Goal: Information Seeking & Learning: Learn about a topic

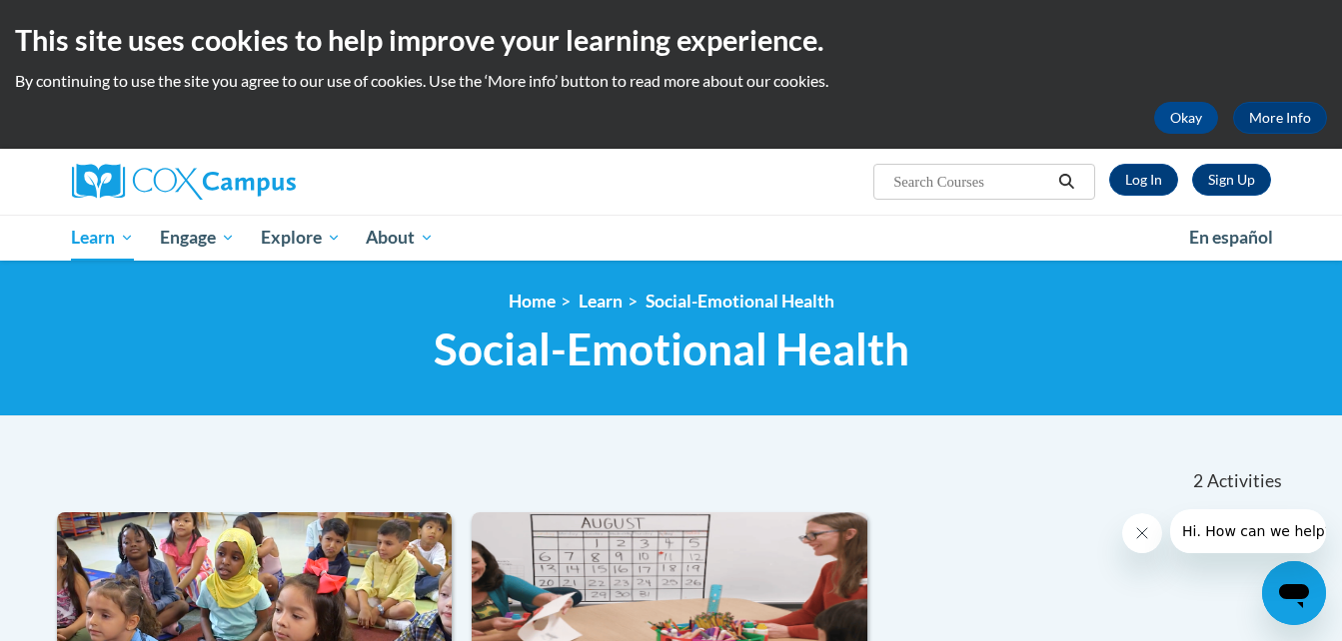
click at [604, 248] on ul "My Learning My Learning My Course Progress Certificates My Action Plans Group D…" at bounding box center [617, 238] width 1117 height 46
click at [1135, 185] on link "Log In" at bounding box center [1143, 180] width 69 height 32
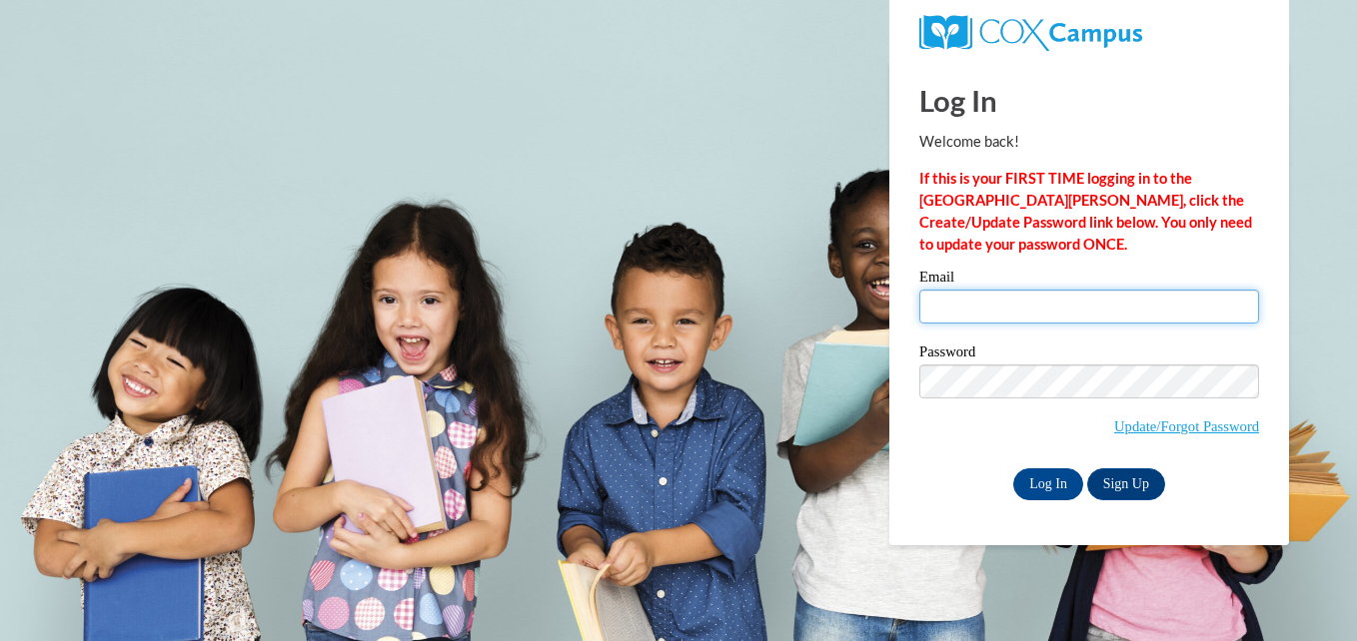
click at [953, 312] on input "Email" at bounding box center [1089, 307] width 340 height 34
type input "marketteh85@gmail.com"
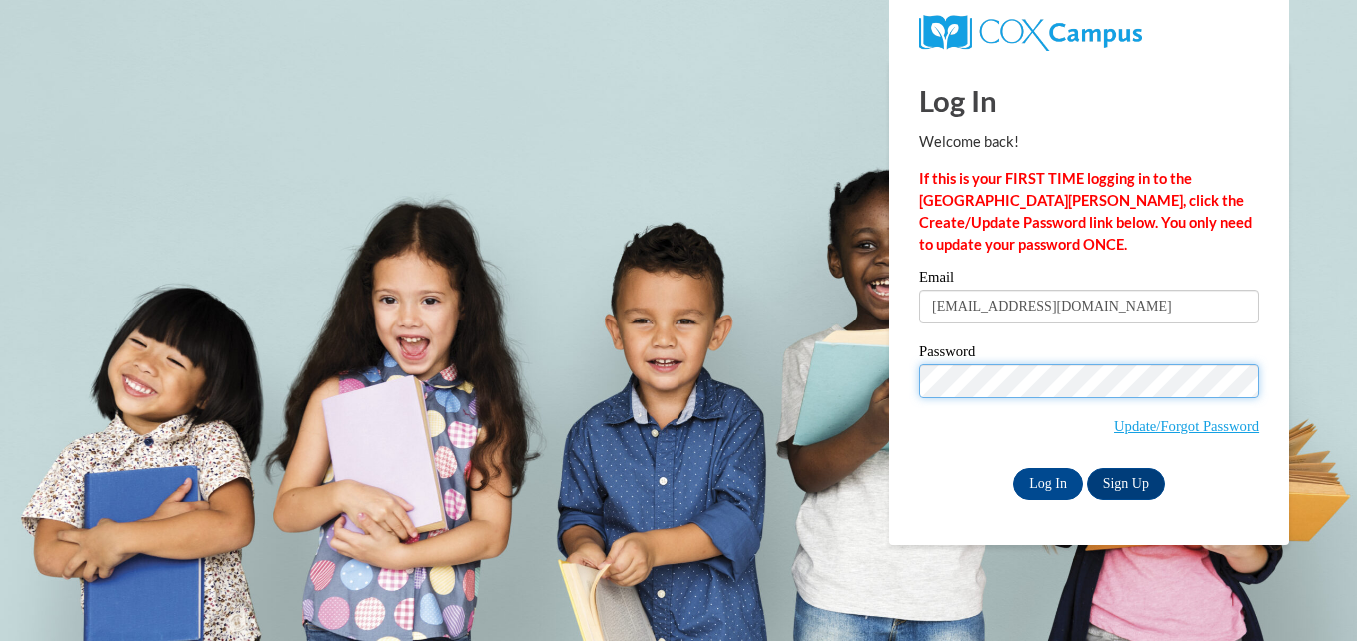
click at [1013, 469] on input "Log In" at bounding box center [1048, 485] width 70 height 32
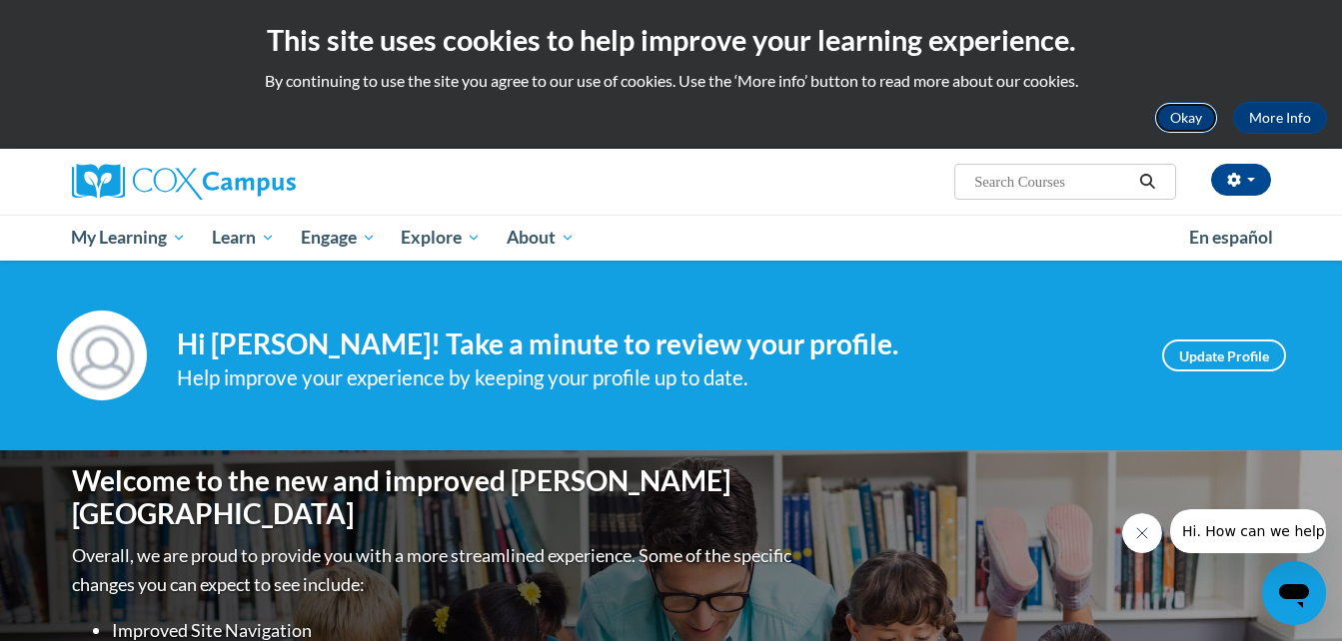
click at [1192, 112] on button "Okay" at bounding box center [1186, 118] width 64 height 32
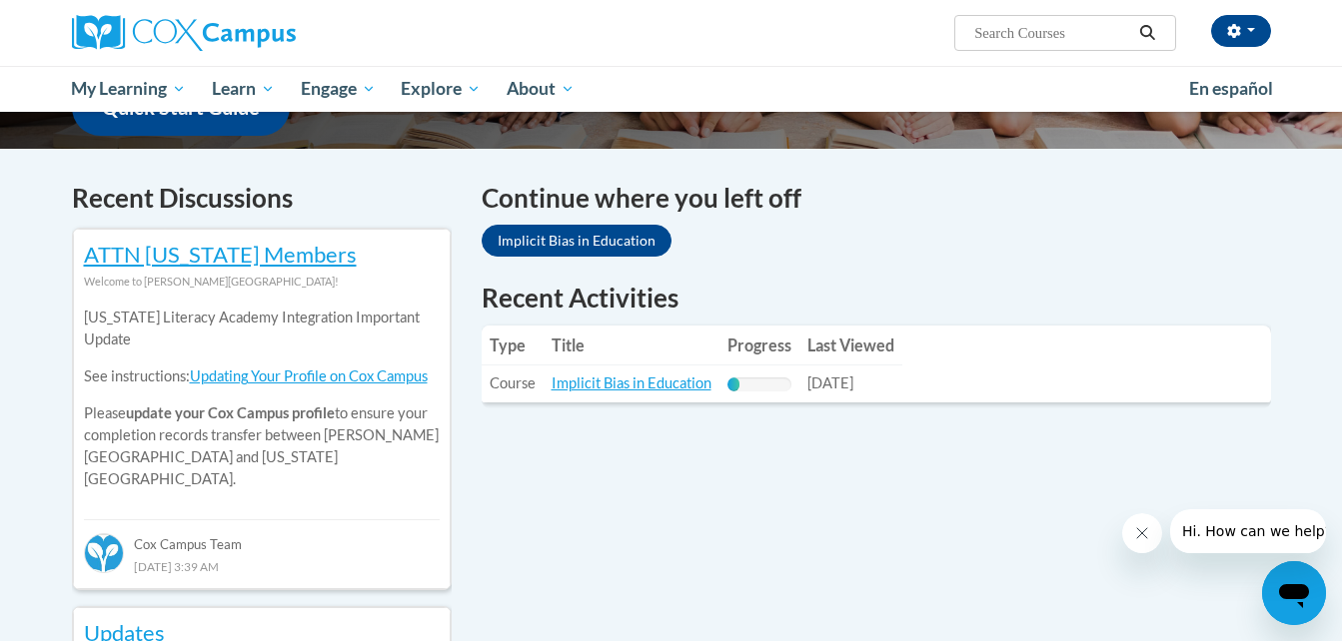
scroll to position [559, 0]
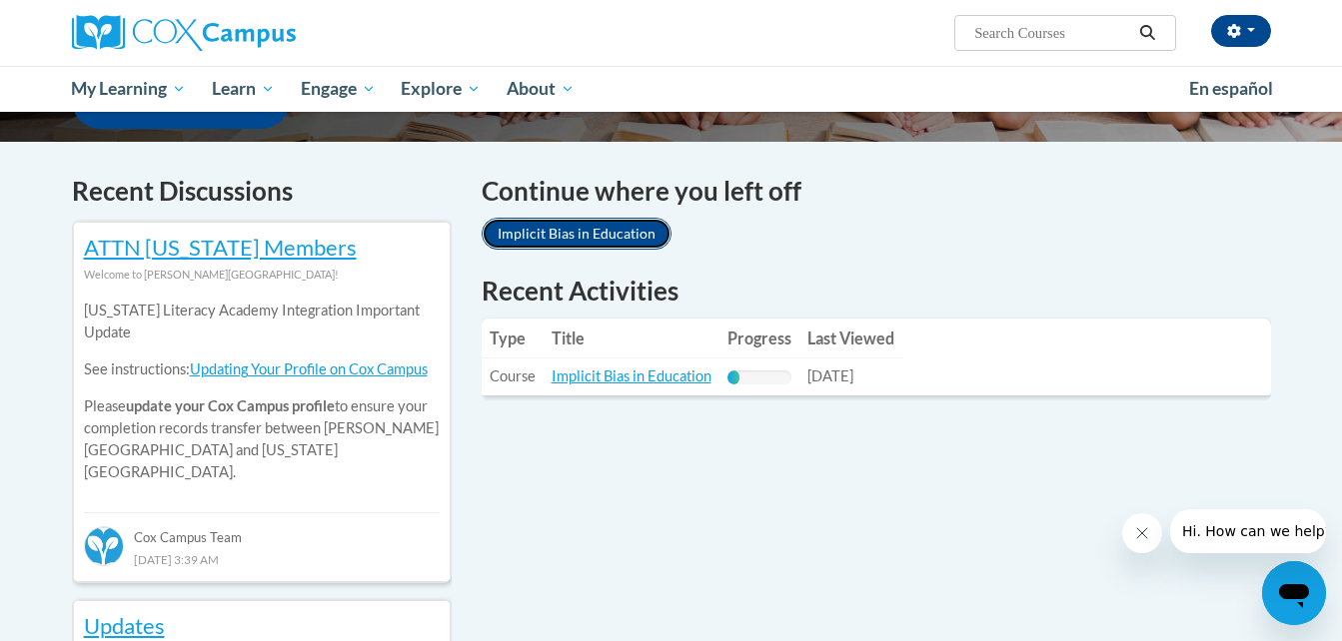
click at [618, 225] on link "Implicit Bias in Education" at bounding box center [577, 234] width 190 height 32
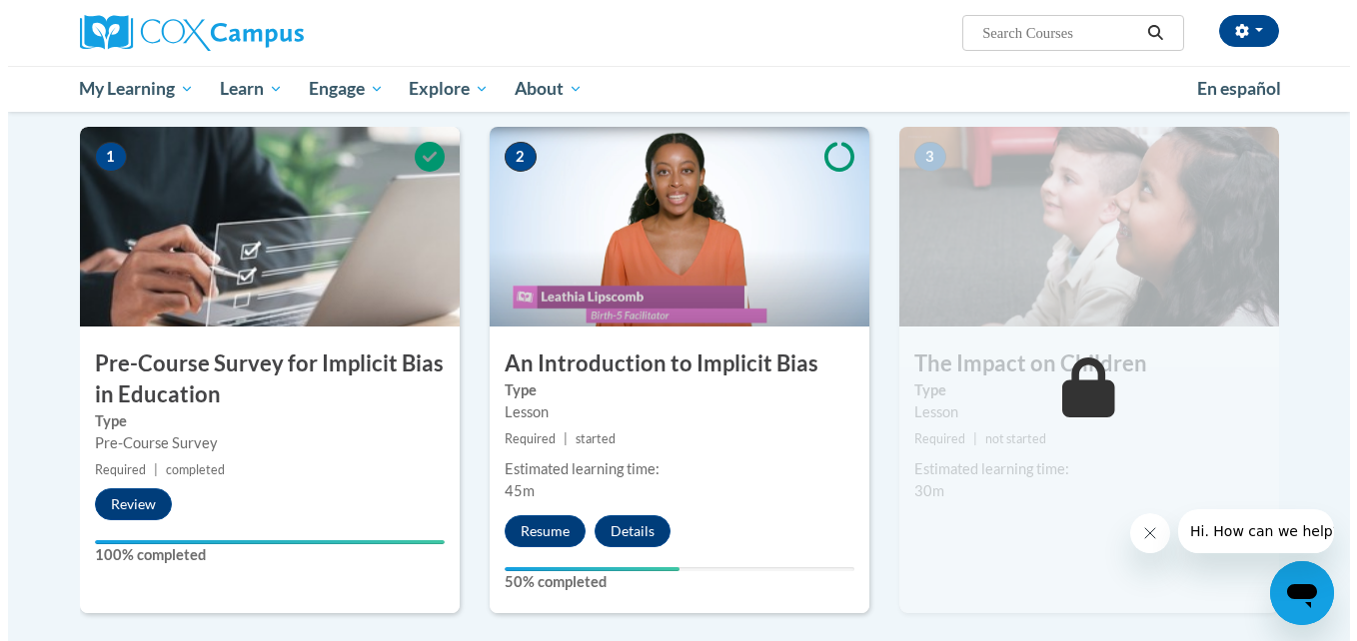
scroll to position [400, 0]
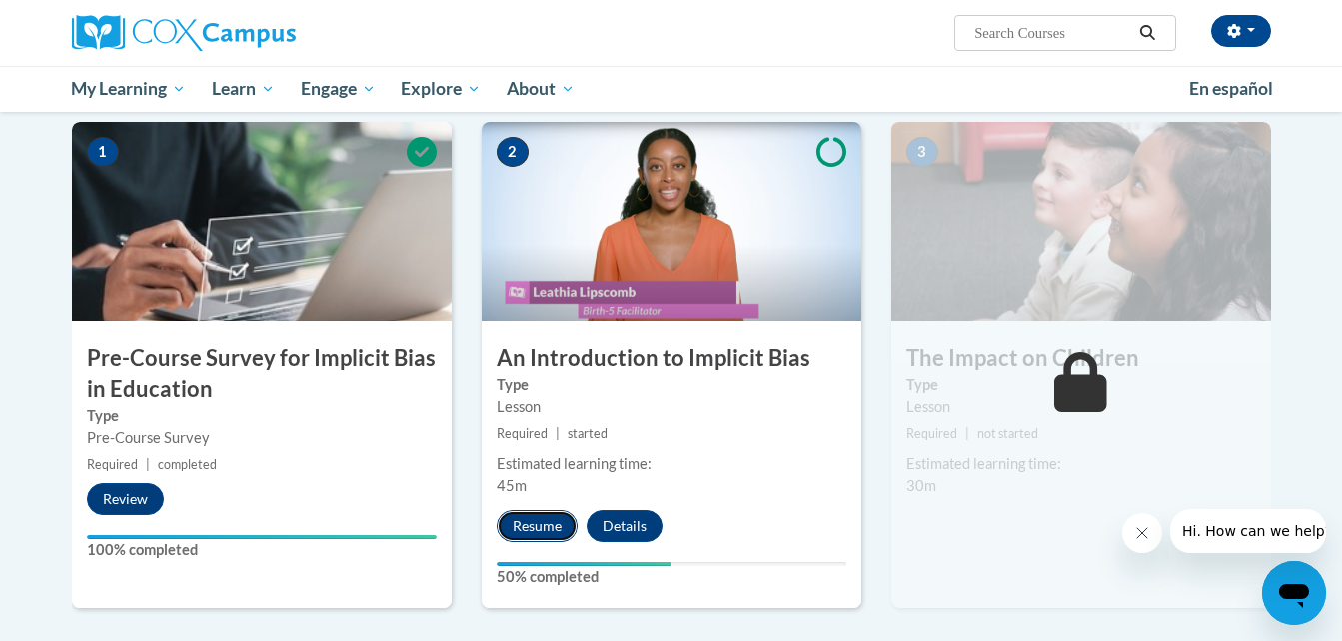
click at [545, 524] on button "Resume" at bounding box center [536, 526] width 81 height 32
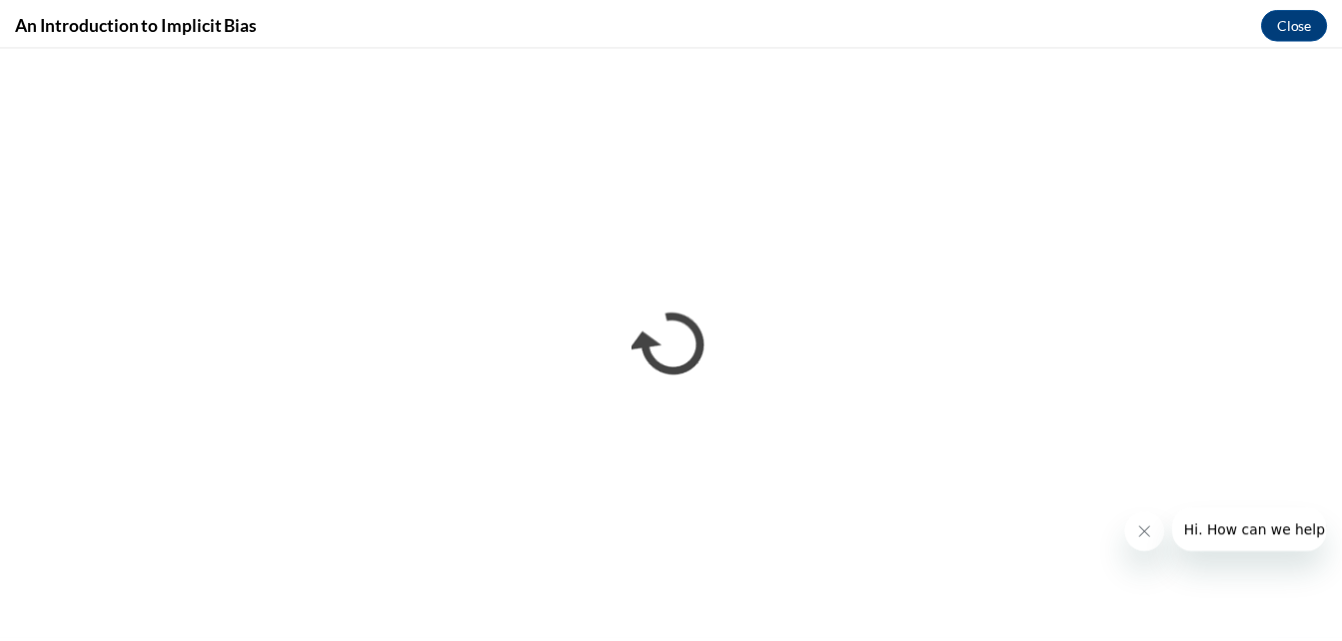
scroll to position [0, 0]
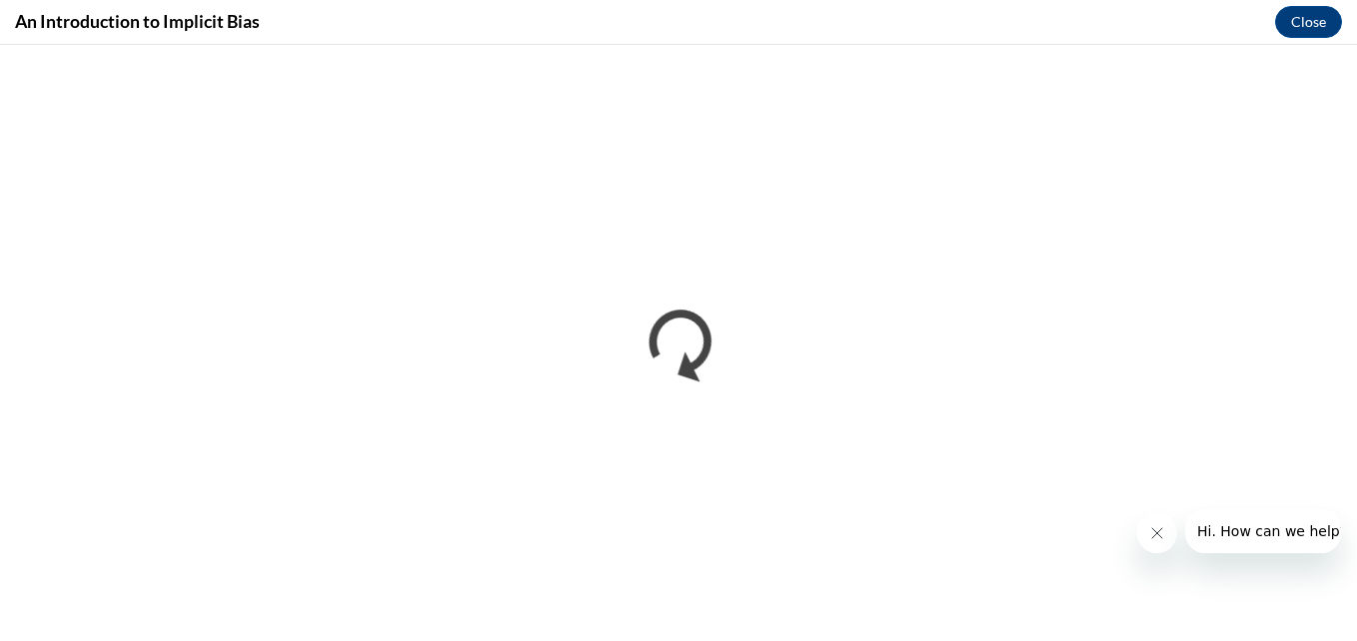
click at [1143, 530] on button "Close message from company" at bounding box center [1156, 533] width 40 height 40
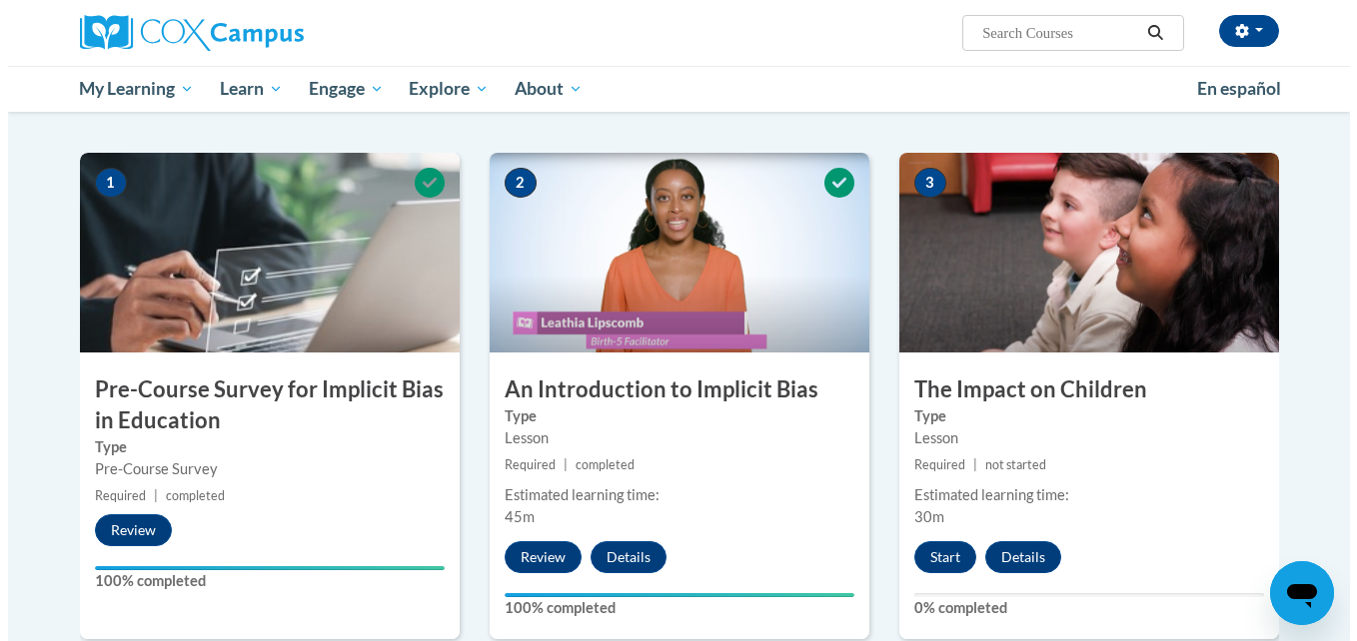
scroll to position [372, 0]
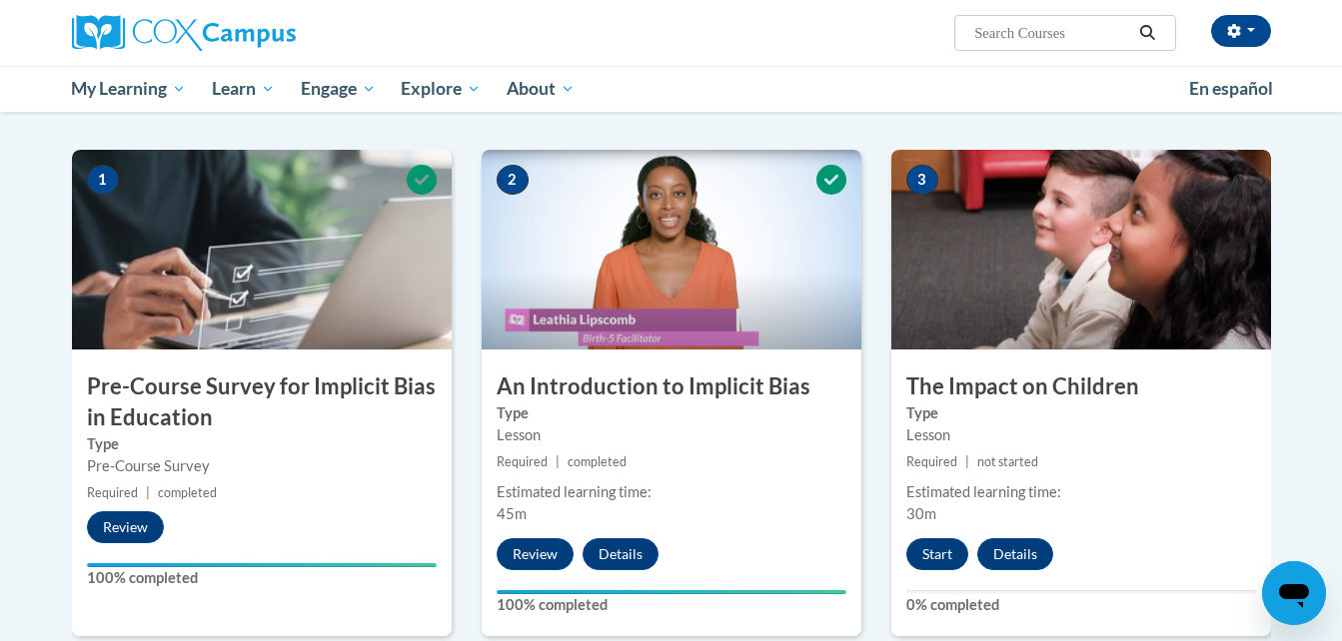
click at [1061, 294] on img at bounding box center [1081, 250] width 380 height 200
click at [935, 559] on button "Start" at bounding box center [937, 554] width 62 height 32
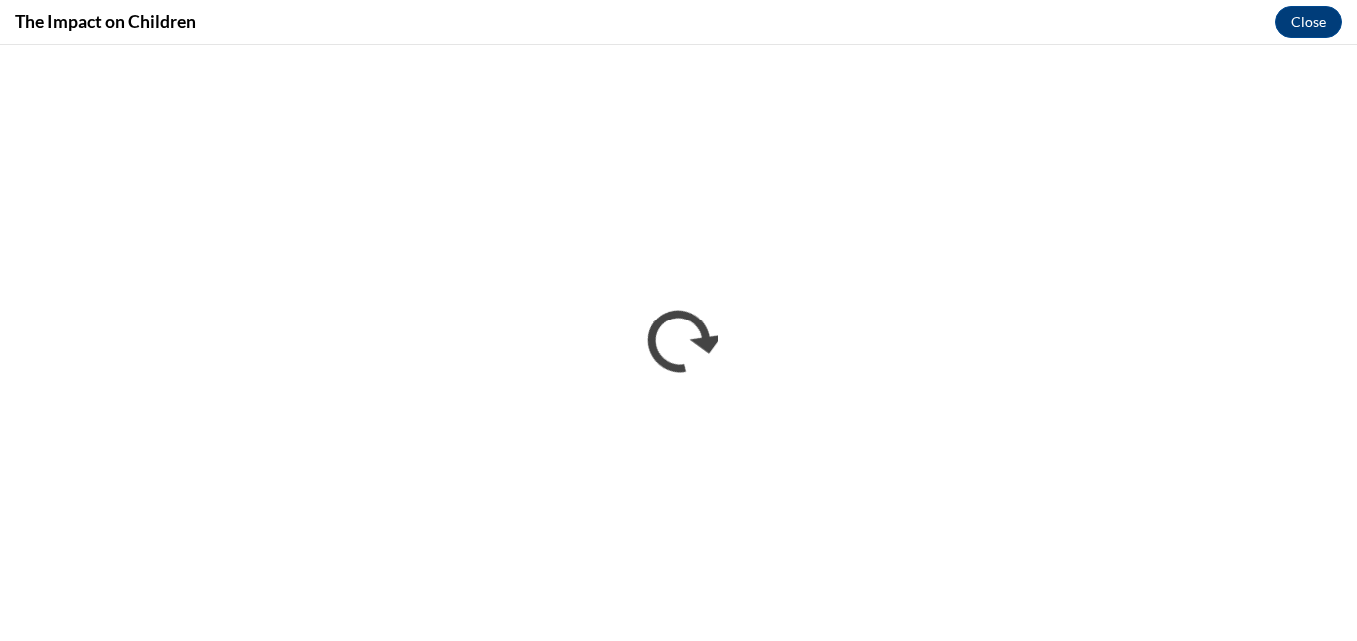
scroll to position [0, 0]
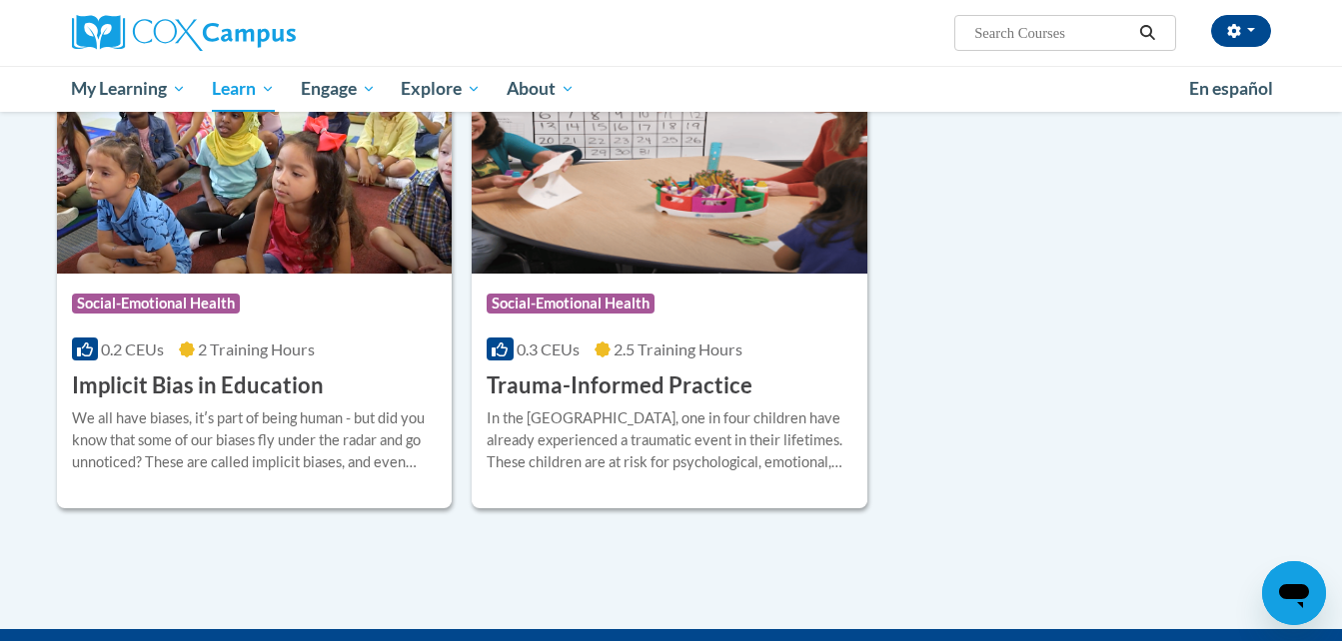
scroll to position [305, 0]
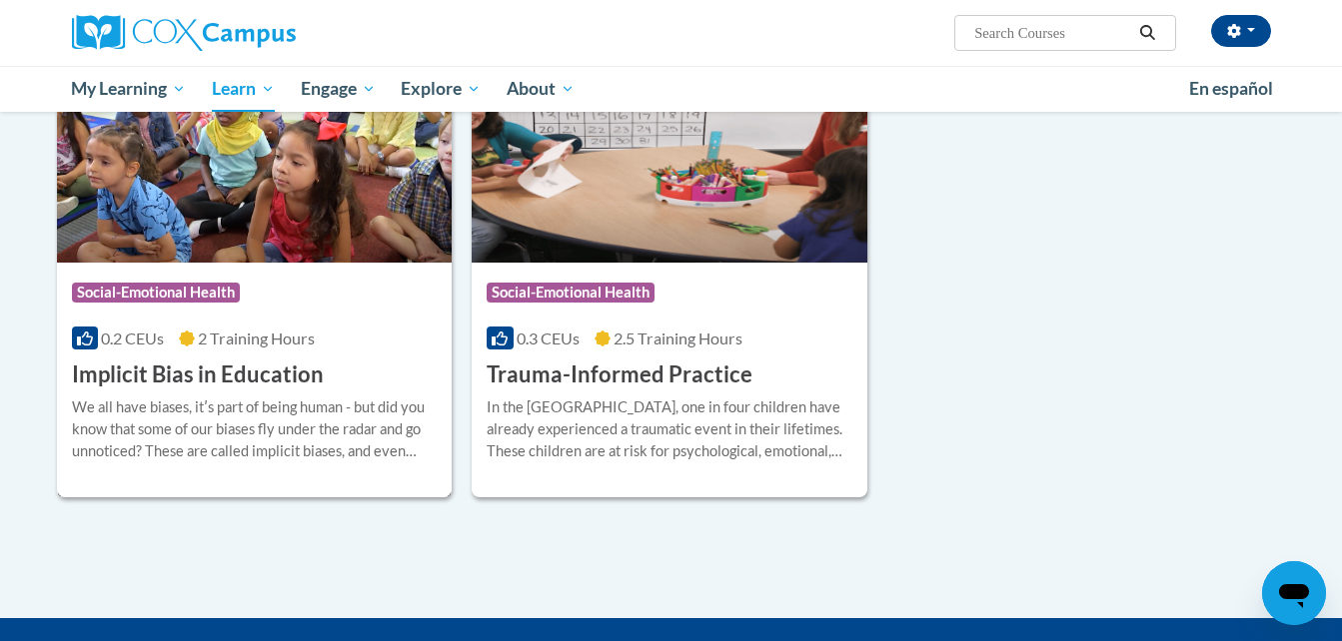
click at [250, 211] on img at bounding box center [255, 161] width 396 height 204
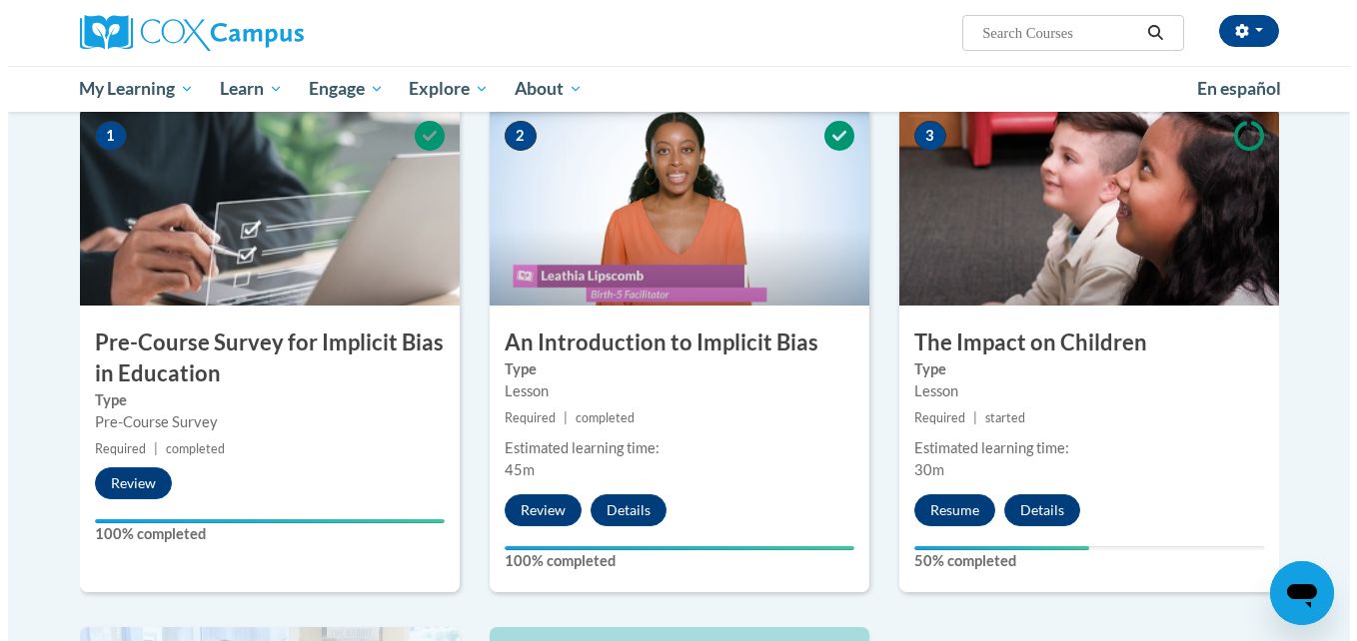
scroll to position [409, 0]
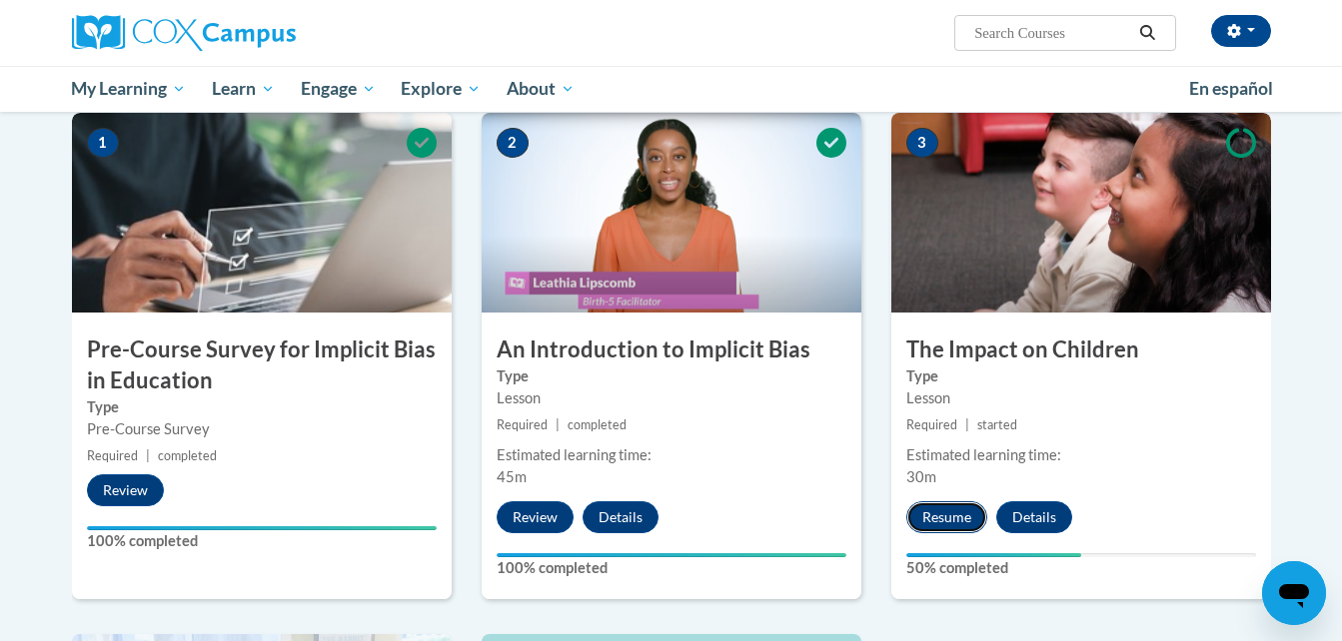
click at [940, 508] on button "Resume" at bounding box center [946, 517] width 81 height 32
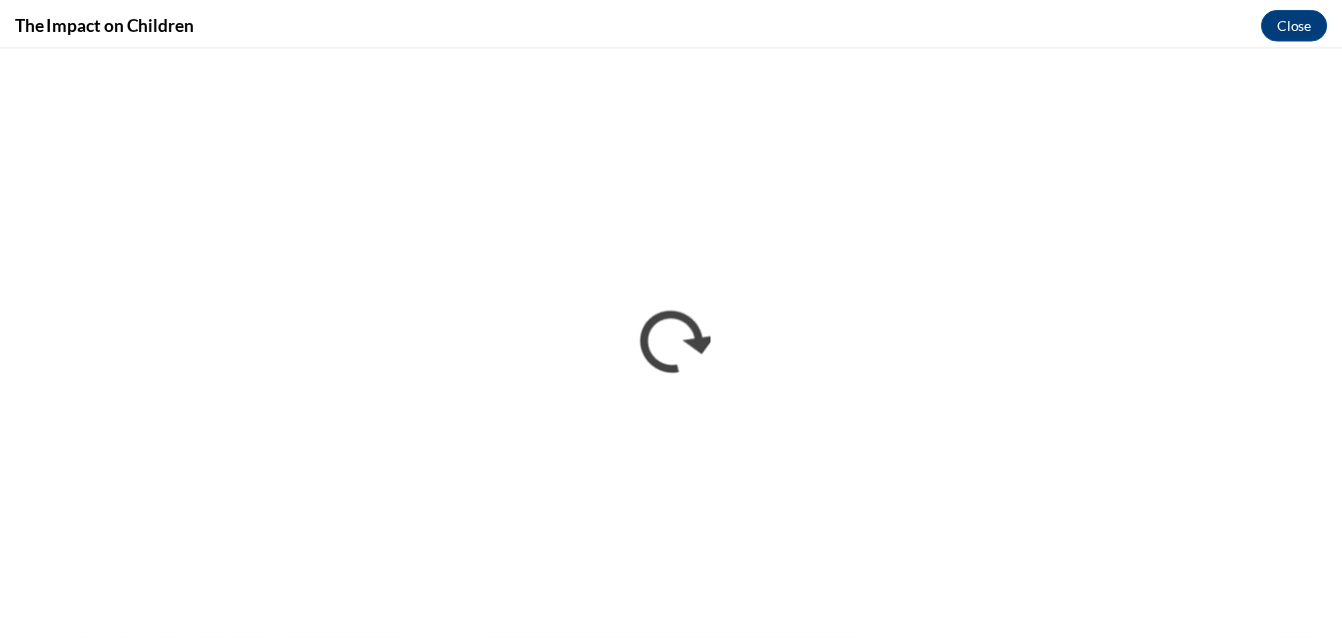
scroll to position [0, 0]
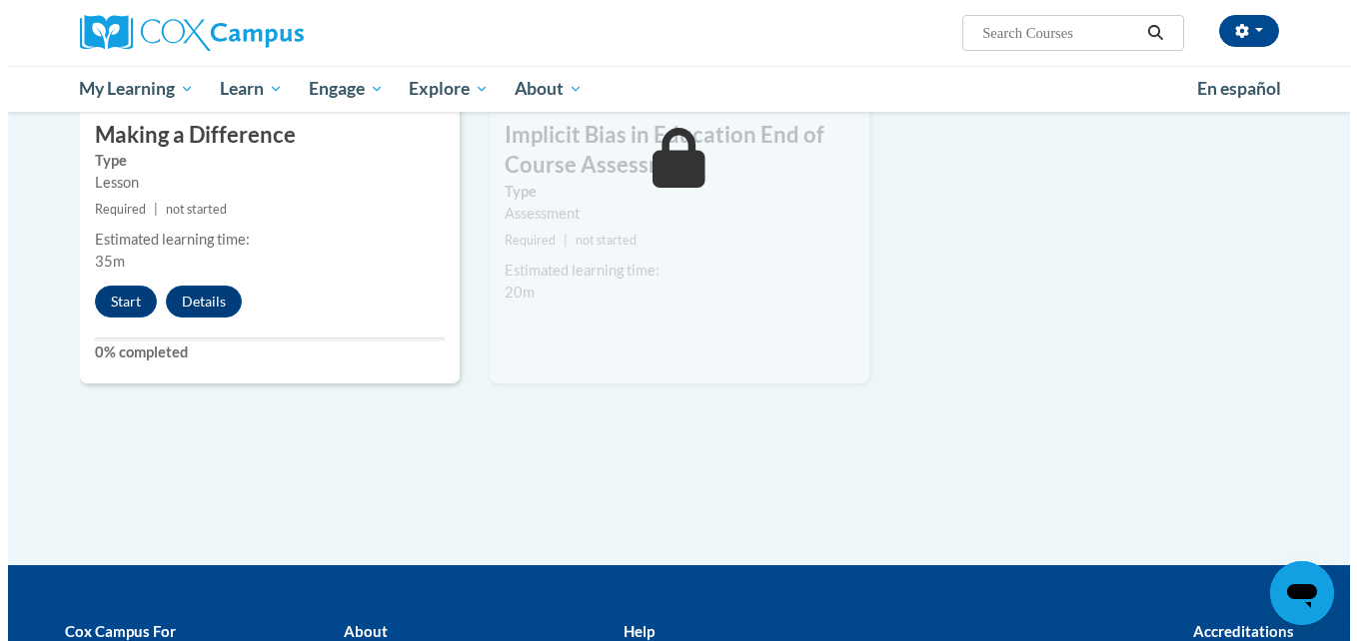
scroll to position [1237, 0]
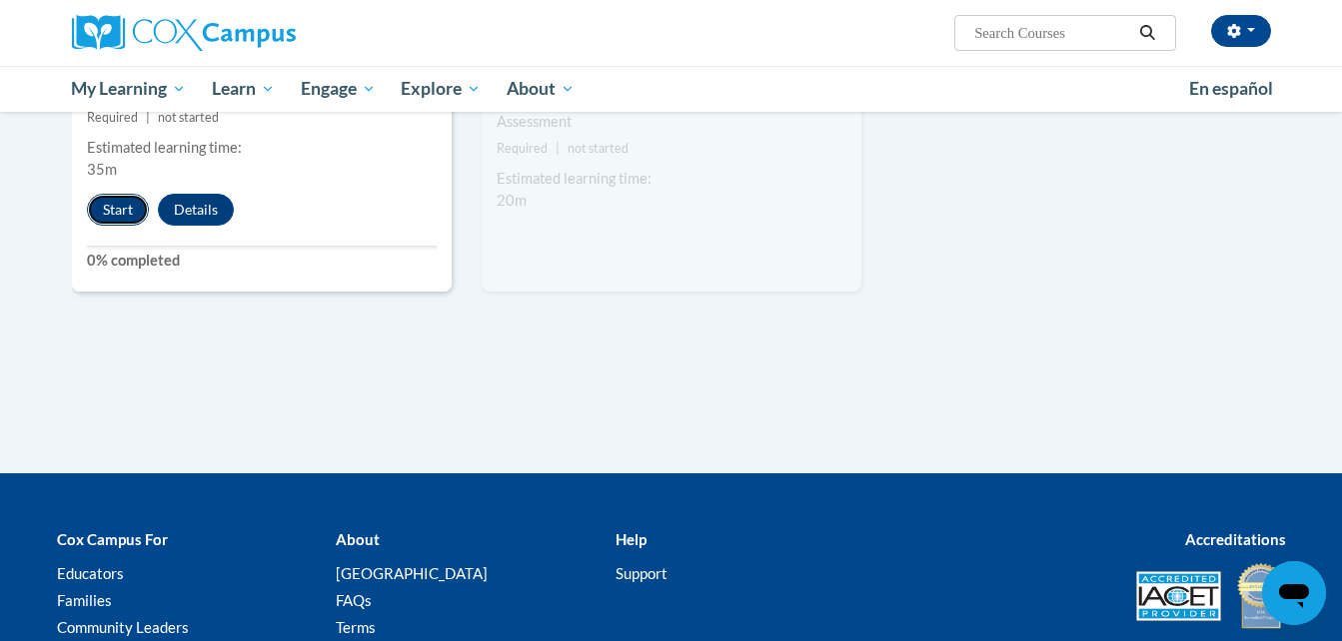
click at [134, 201] on button "Start" at bounding box center [118, 210] width 62 height 32
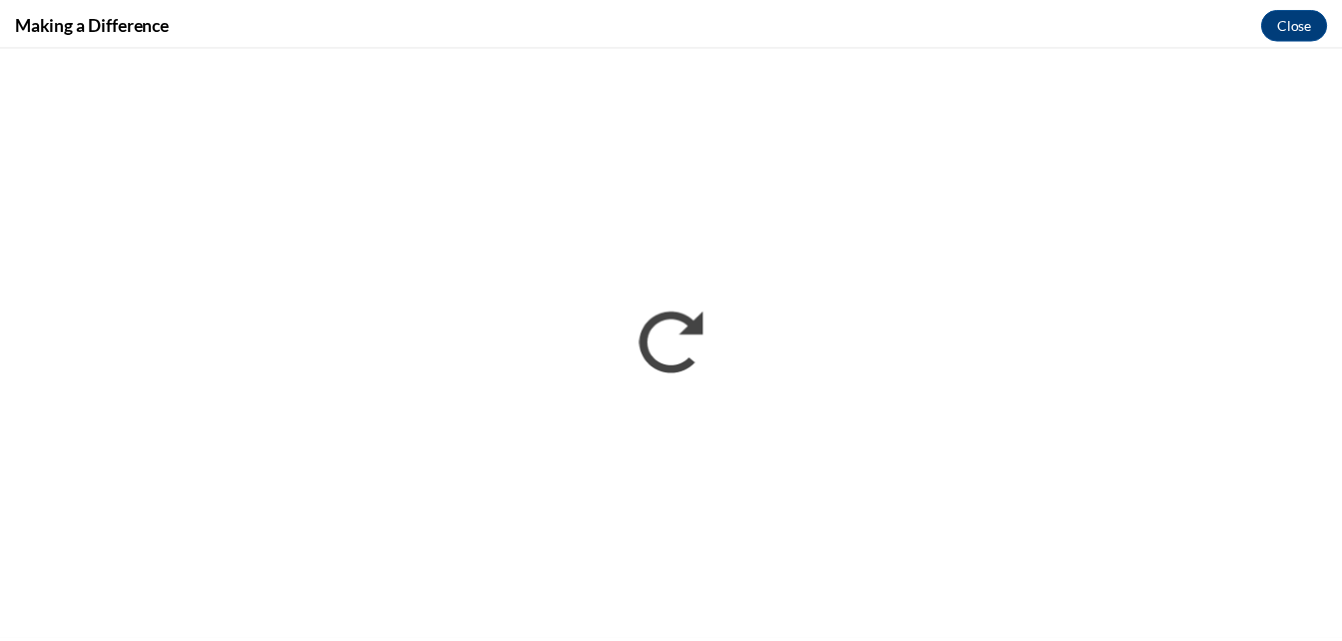
scroll to position [0, 0]
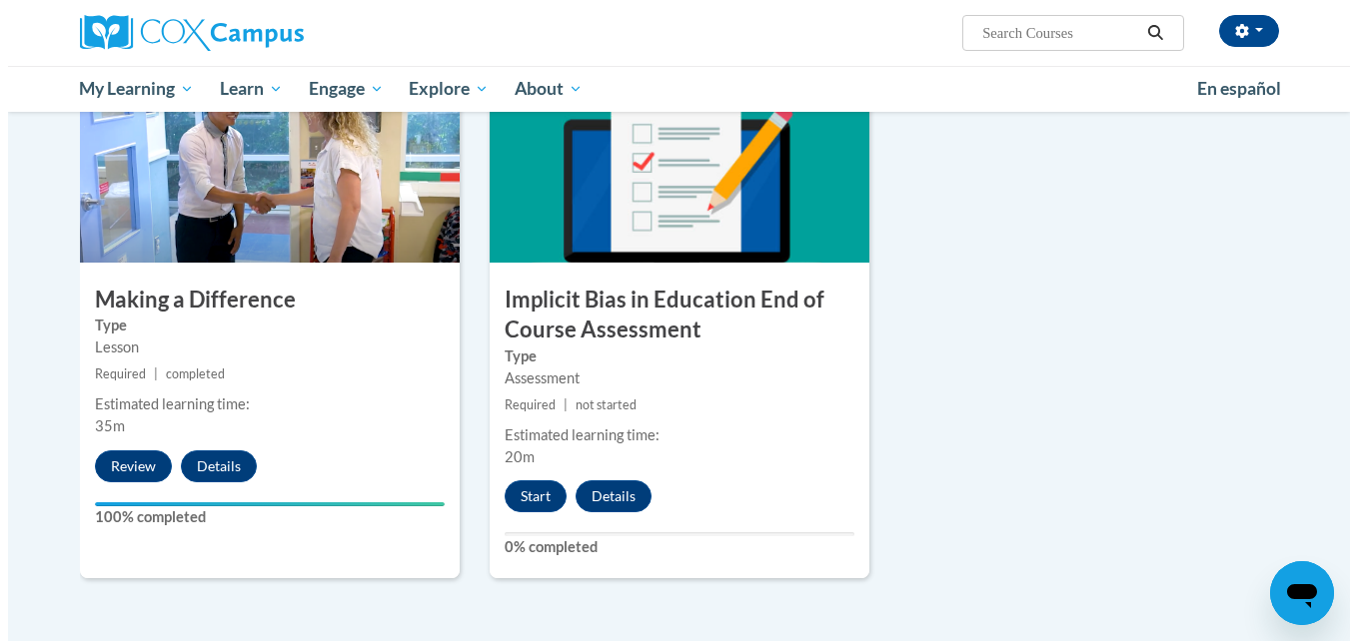
scroll to position [984, 0]
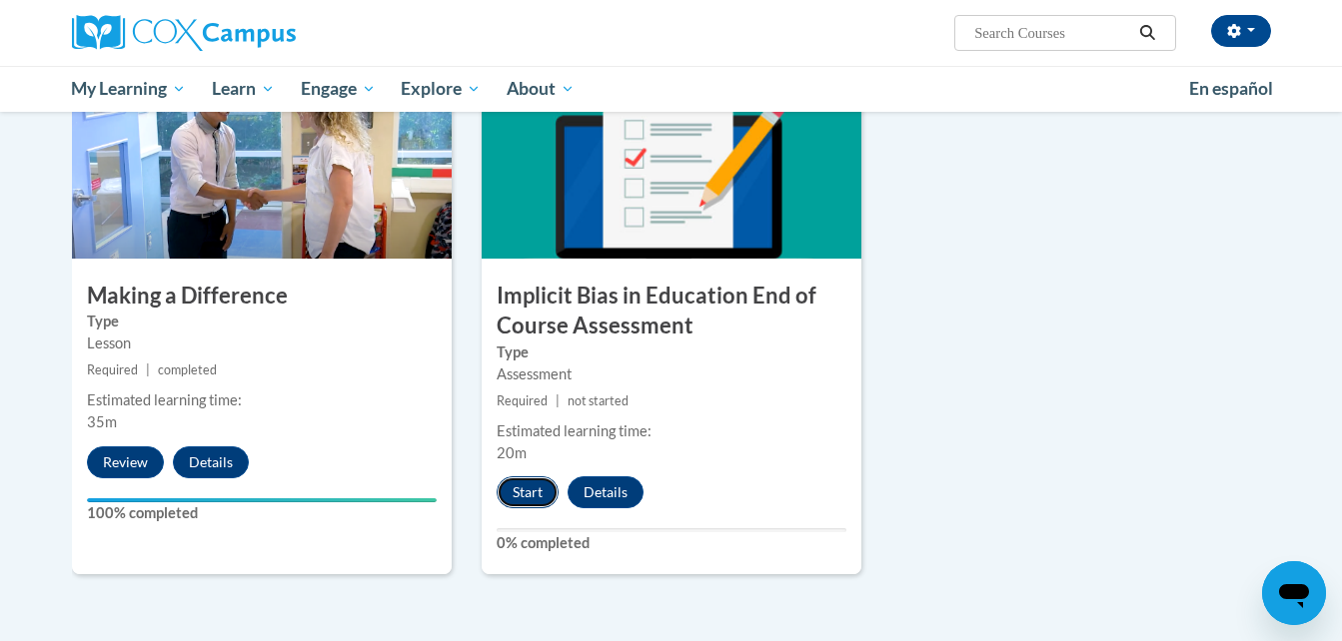
click at [515, 496] on button "Start" at bounding box center [527, 493] width 62 height 32
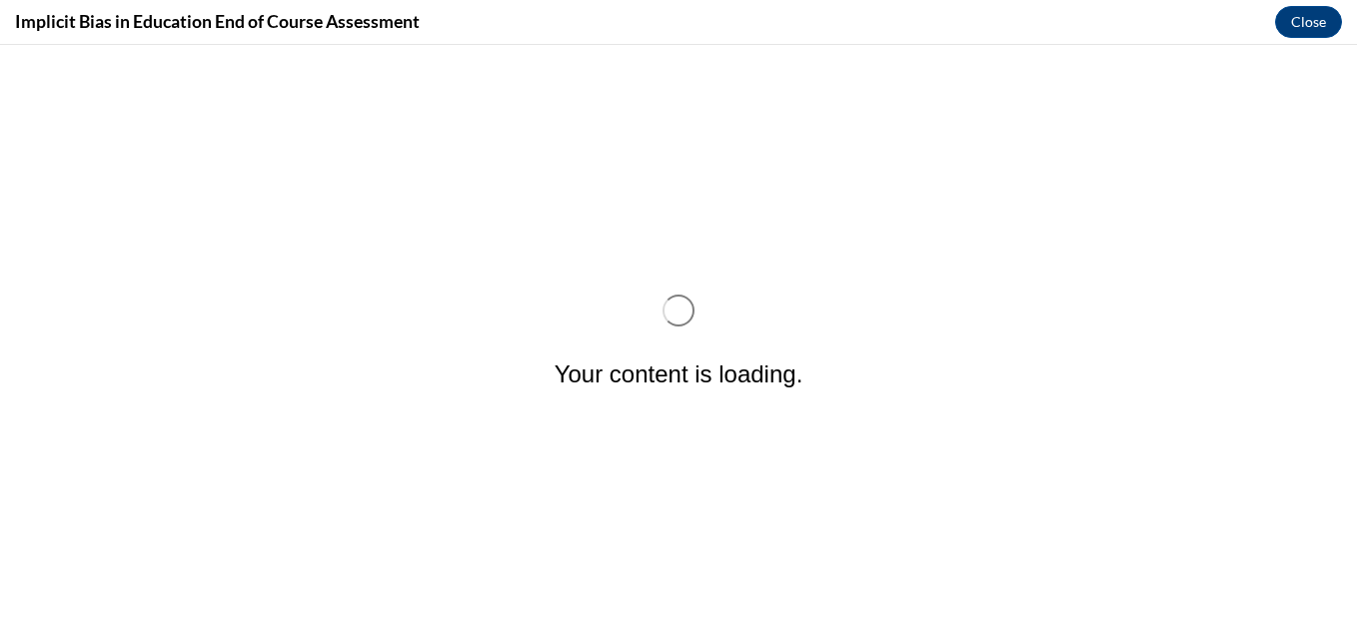
scroll to position [0, 0]
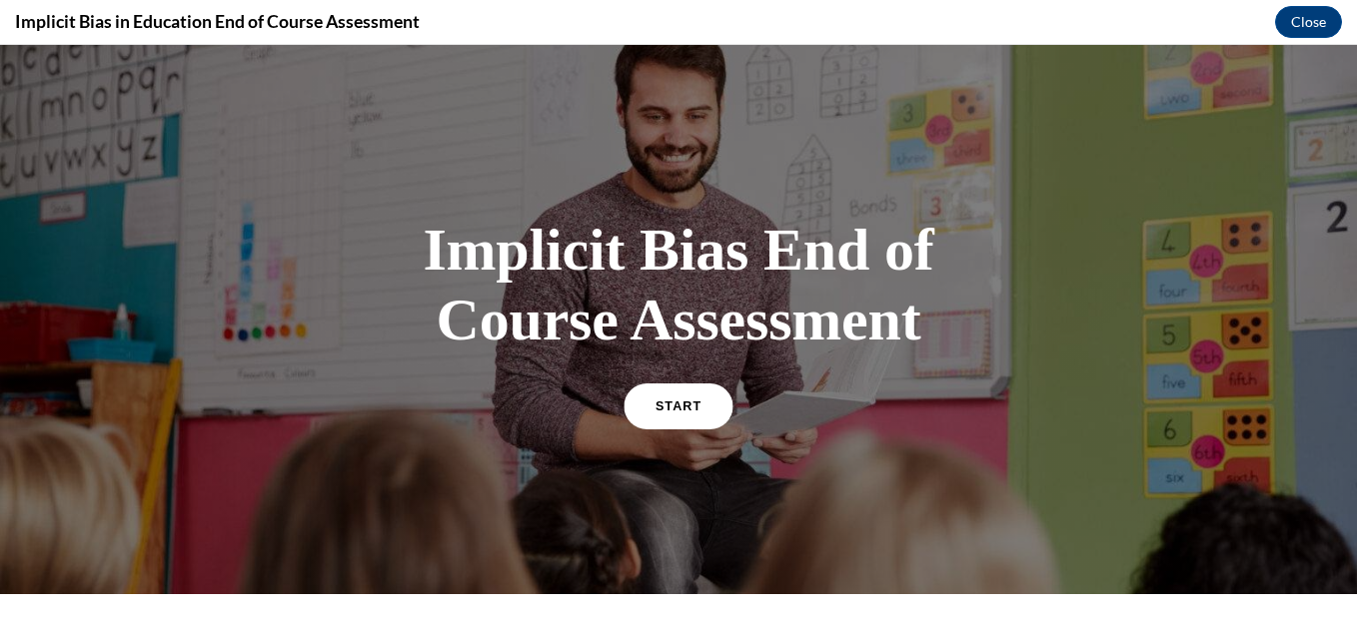
click at [710, 400] on link "START" at bounding box center [677, 406] width 109 height 46
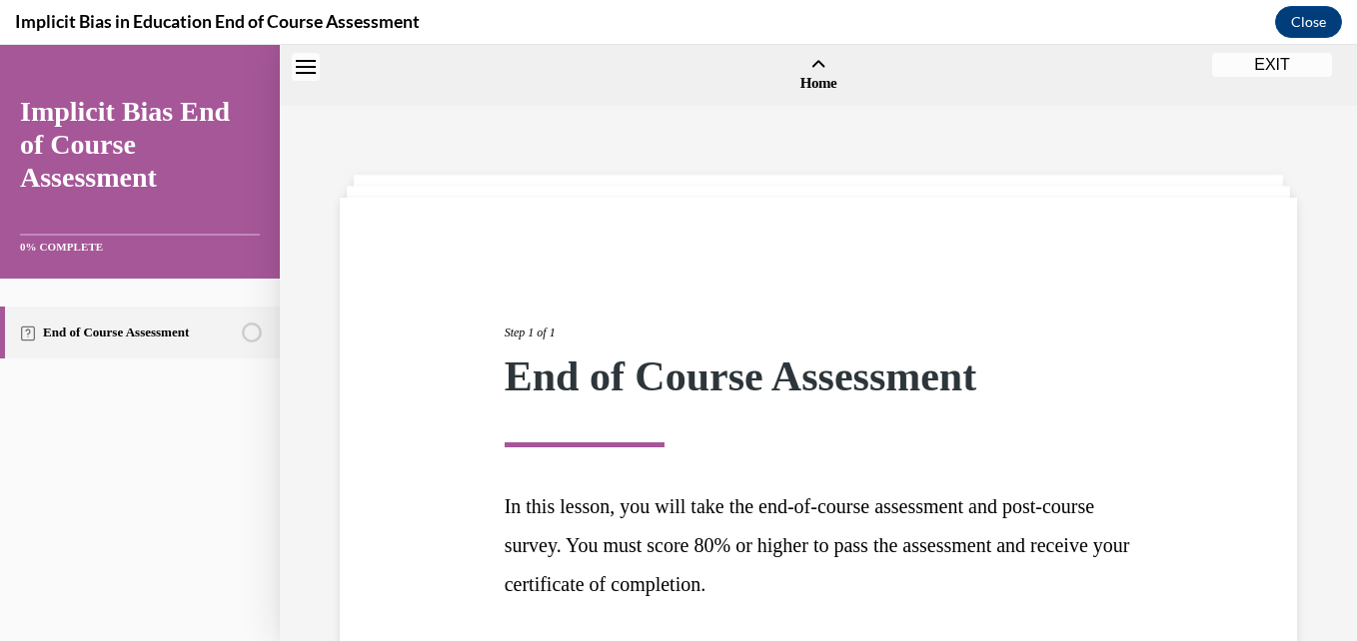
scroll to position [62, 0]
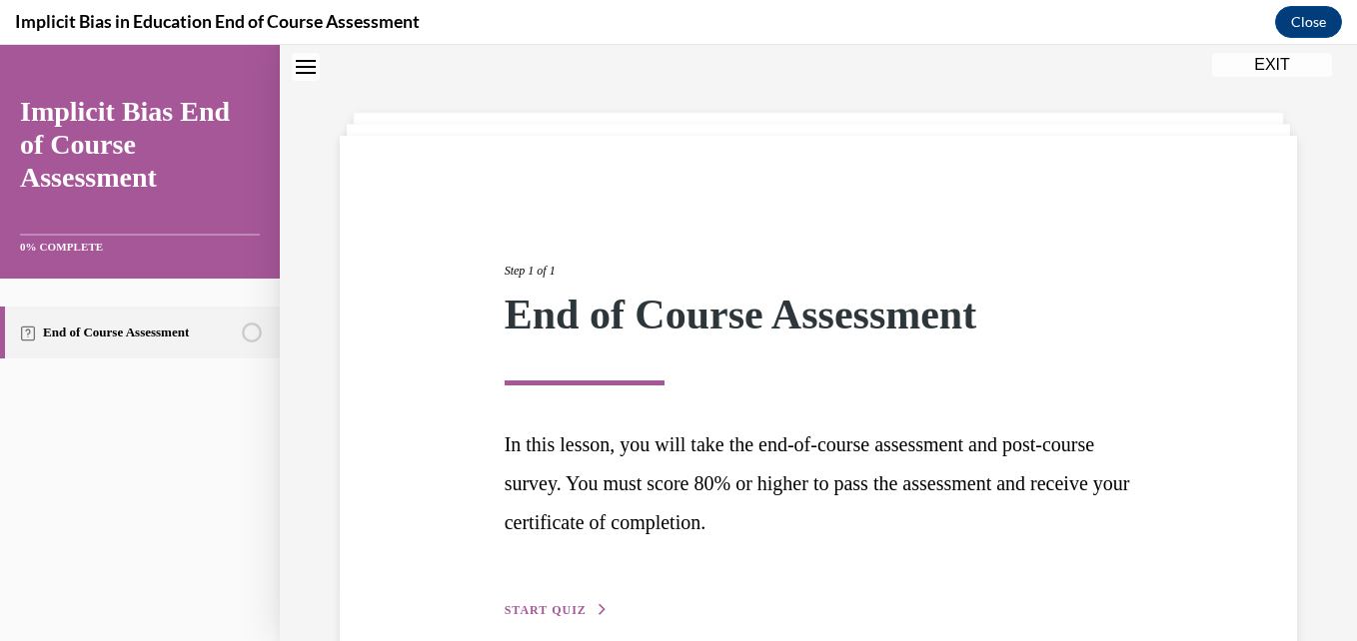
click at [553, 598] on div "Step 1 of 1 End of Course Assessment In this lesson, you will take the end-of-c…" at bounding box center [819, 419] width 658 height 406
click at [554, 616] on span "START QUIZ" at bounding box center [545, 610] width 82 height 14
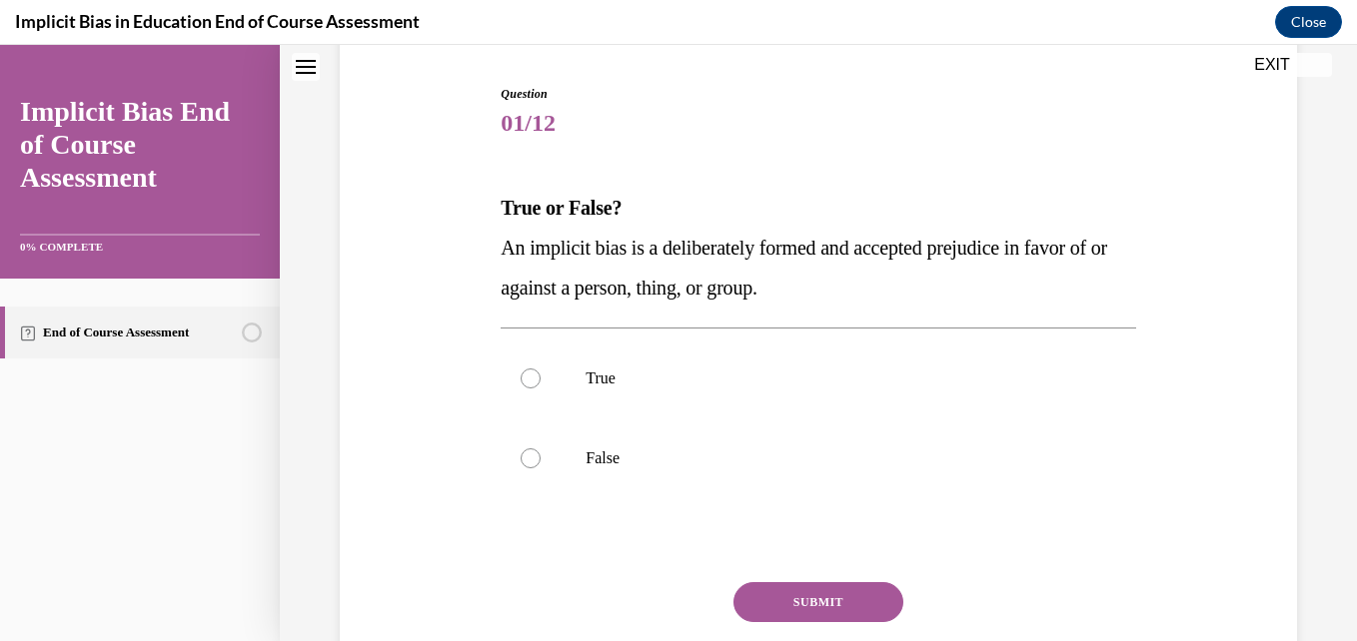
scroll to position [200, 0]
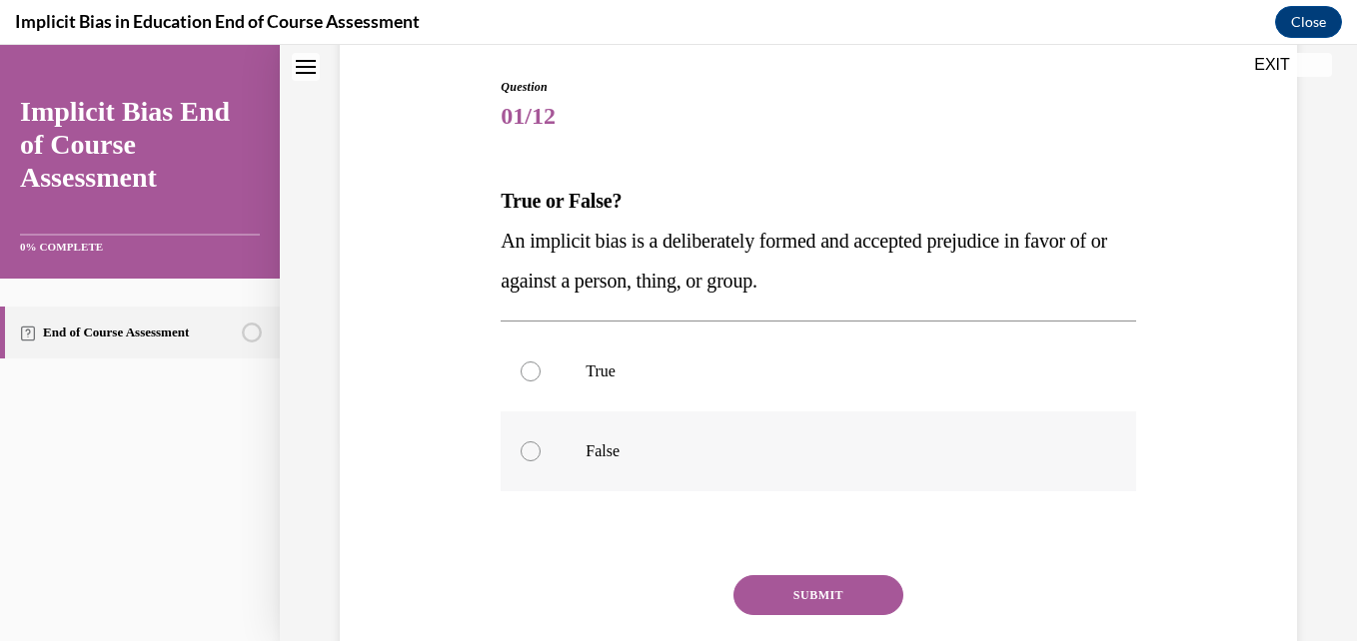
click at [526, 469] on label "False" at bounding box center [817, 452] width 634 height 80
click at [526, 462] on input "False" at bounding box center [530, 452] width 20 height 20
radio input "true"
click at [783, 596] on button "SUBMIT" at bounding box center [818, 595] width 170 height 40
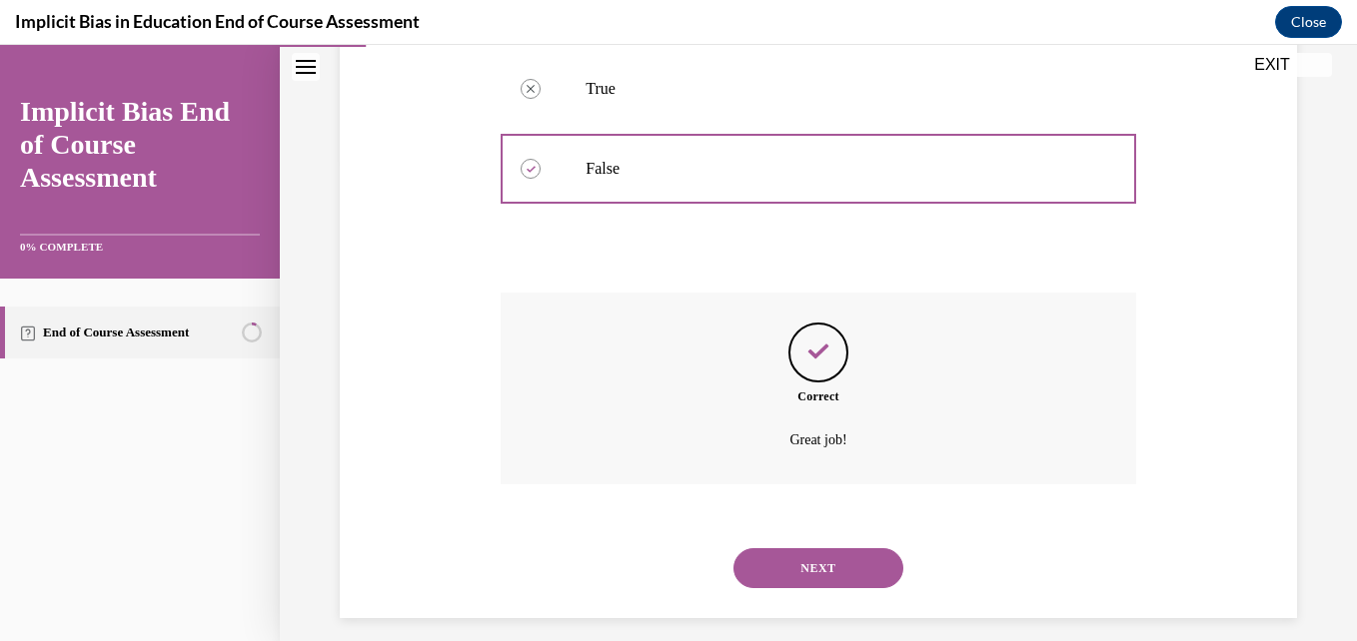
scroll to position [499, 0]
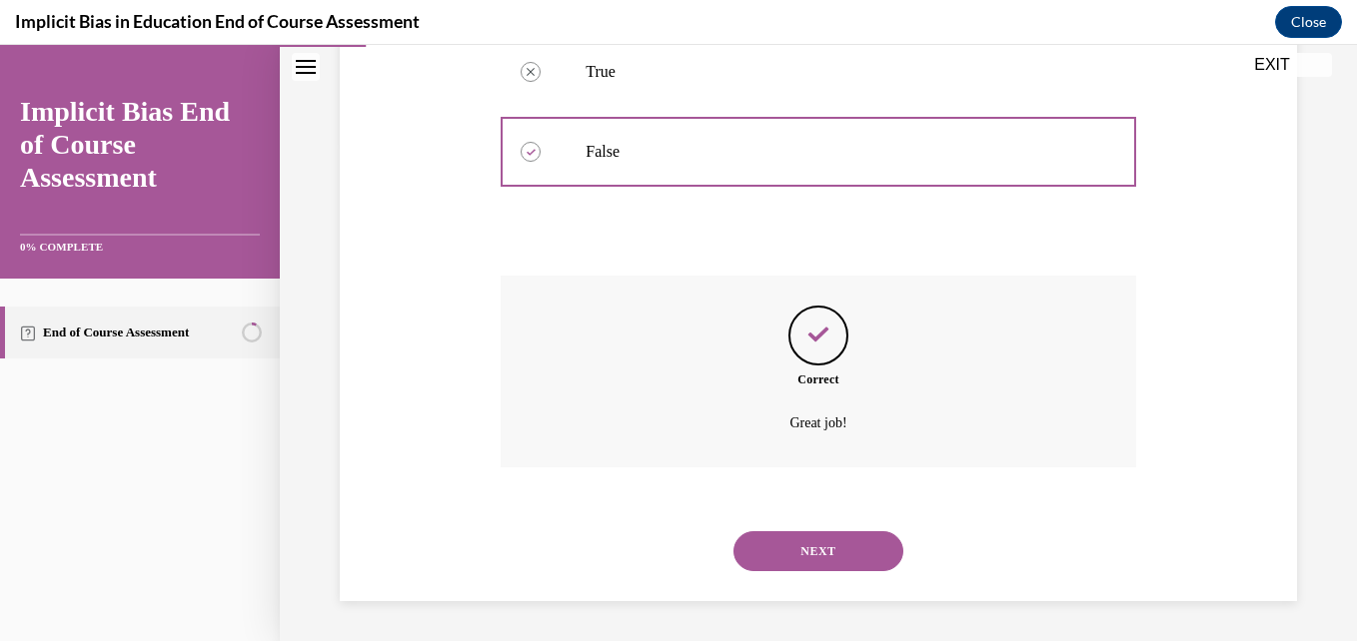
click at [801, 552] on button "NEXT" at bounding box center [818, 551] width 170 height 40
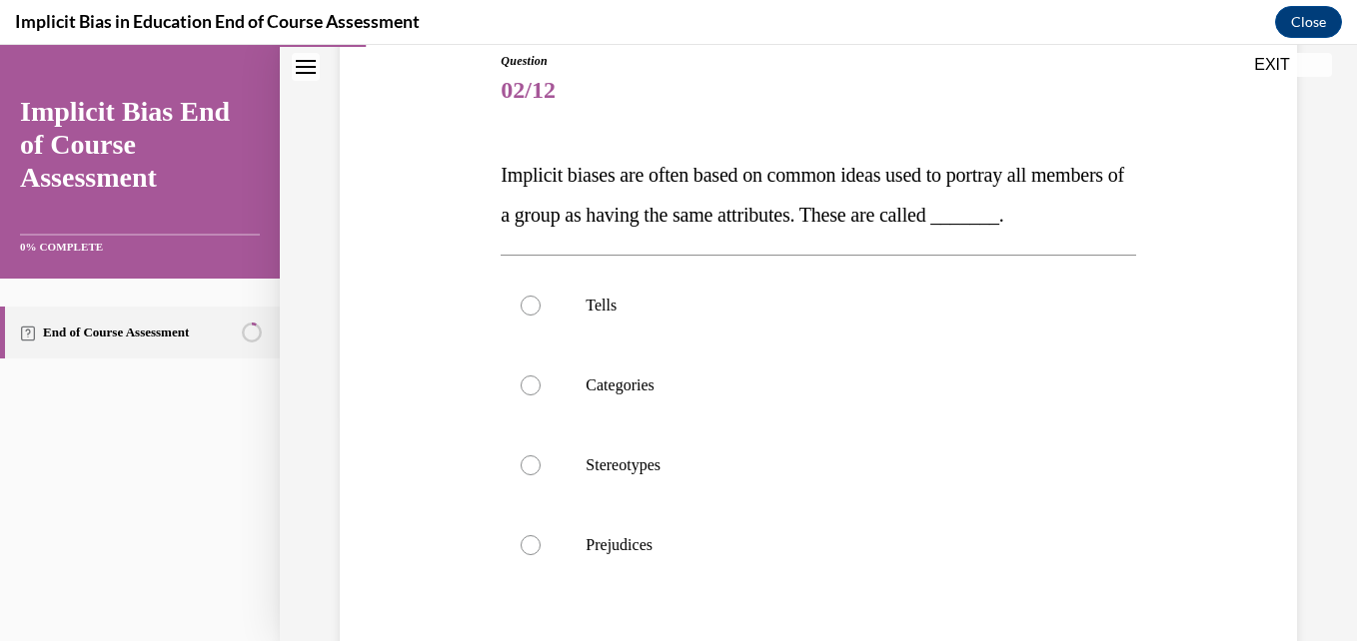
scroll to position [234, 0]
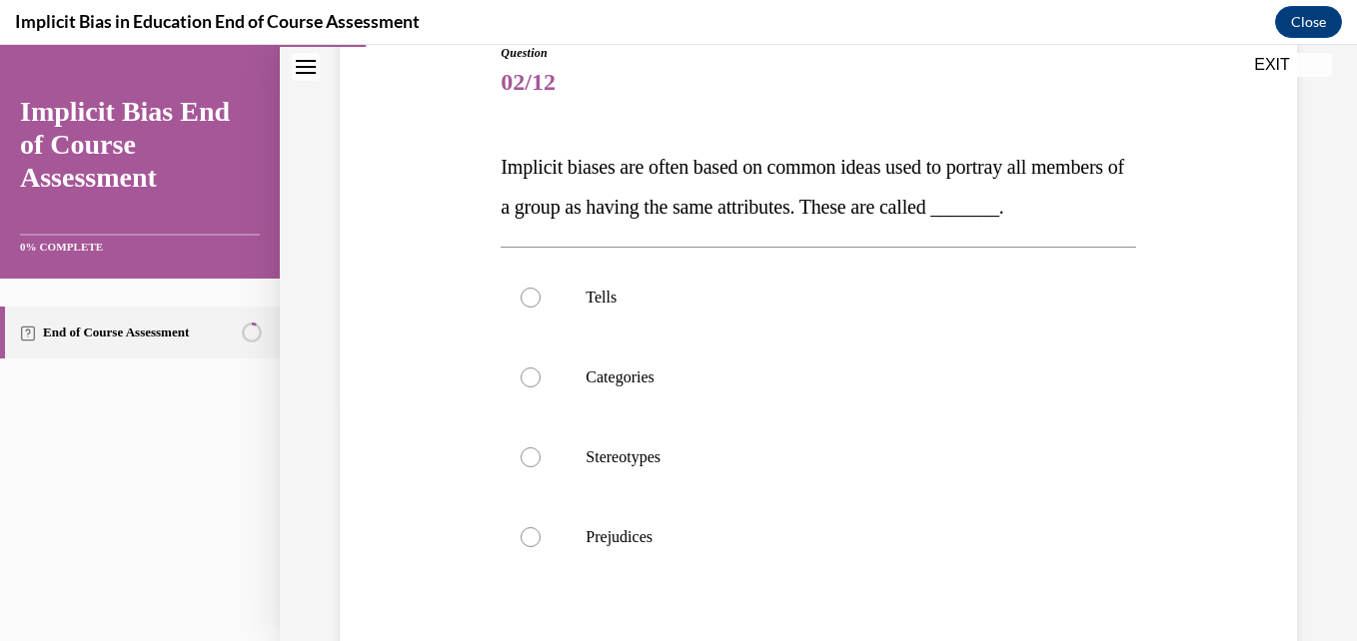
drag, startPoint x: 1341, startPoint y: 424, endPoint x: 1348, endPoint y: 444, distance: 21.2
click at [1341, 444] on div "Home Question 01/12 True or False? An implicit bias is a deliberately formed an…" at bounding box center [818, 343] width 1077 height 596
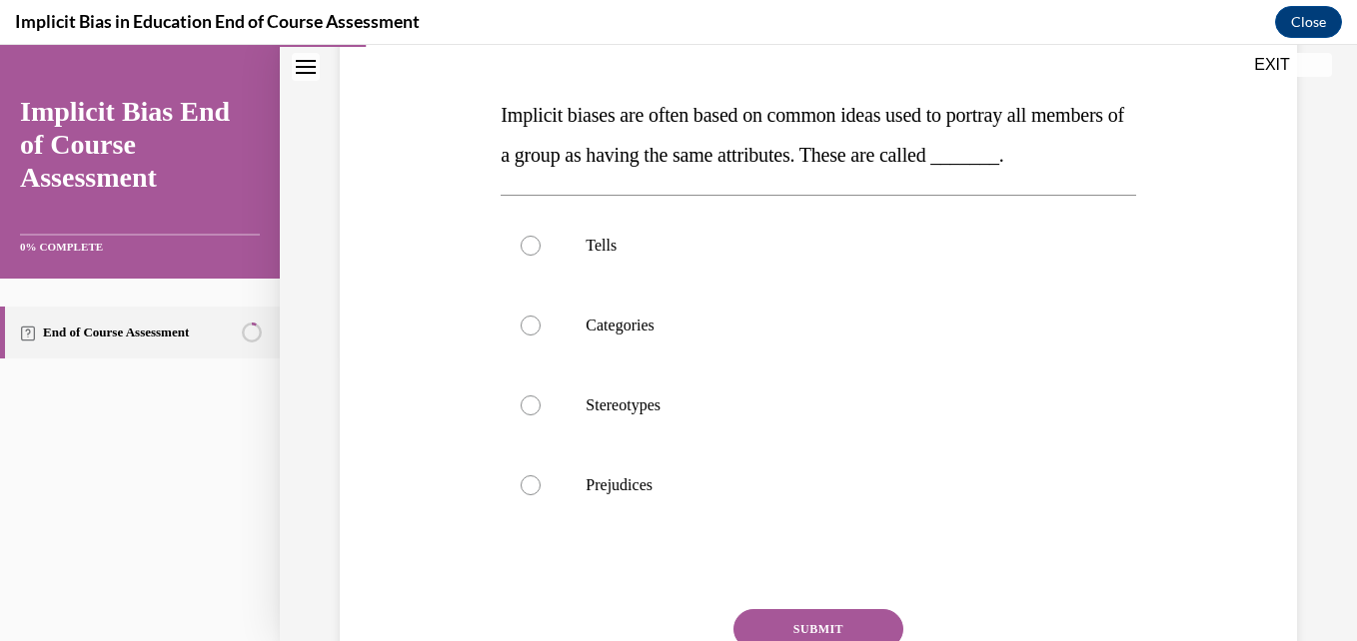
scroll to position [294, 0]
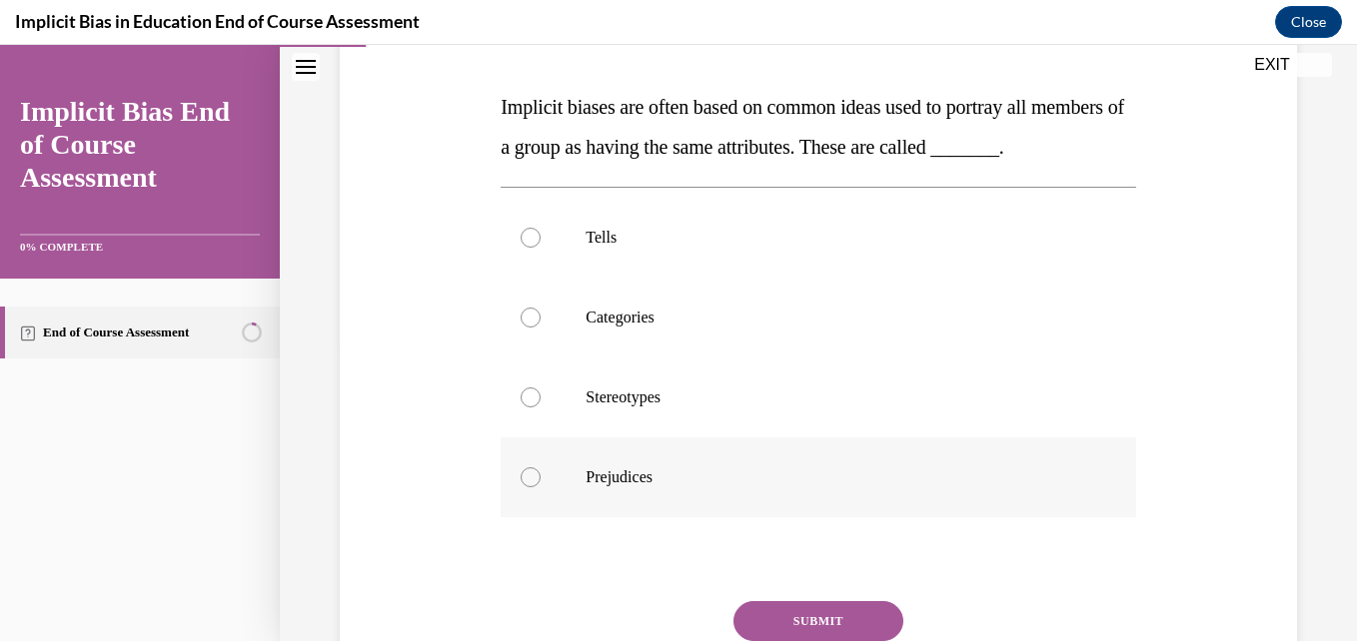
click at [534, 488] on div at bounding box center [530, 478] width 20 height 20
click at [534, 488] on input "Prejudices" at bounding box center [530, 478] width 20 height 20
radio input "true"
click at [534, 488] on div at bounding box center [530, 478] width 20 height 20
click at [534, 488] on input "Prejudices" at bounding box center [530, 478] width 20 height 20
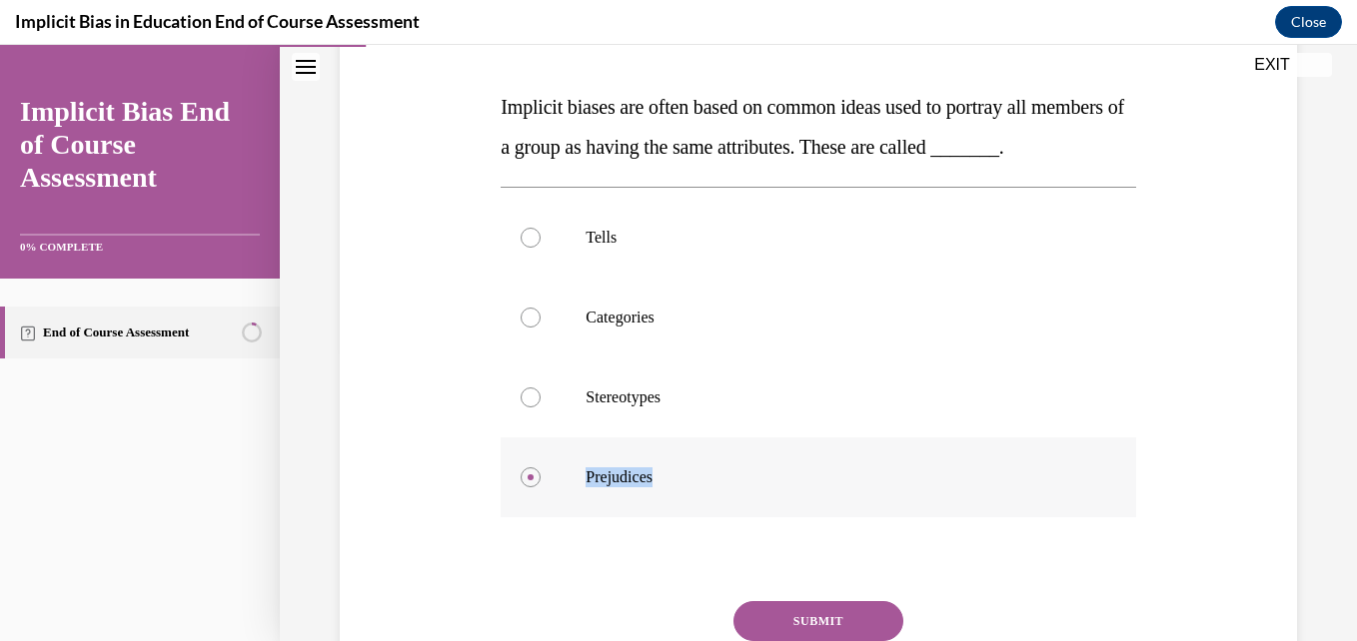
click at [812, 482] on label "Prejudices" at bounding box center [817, 478] width 634 height 80
click at [540, 482] on input "Prejudices" at bounding box center [530, 478] width 20 height 20
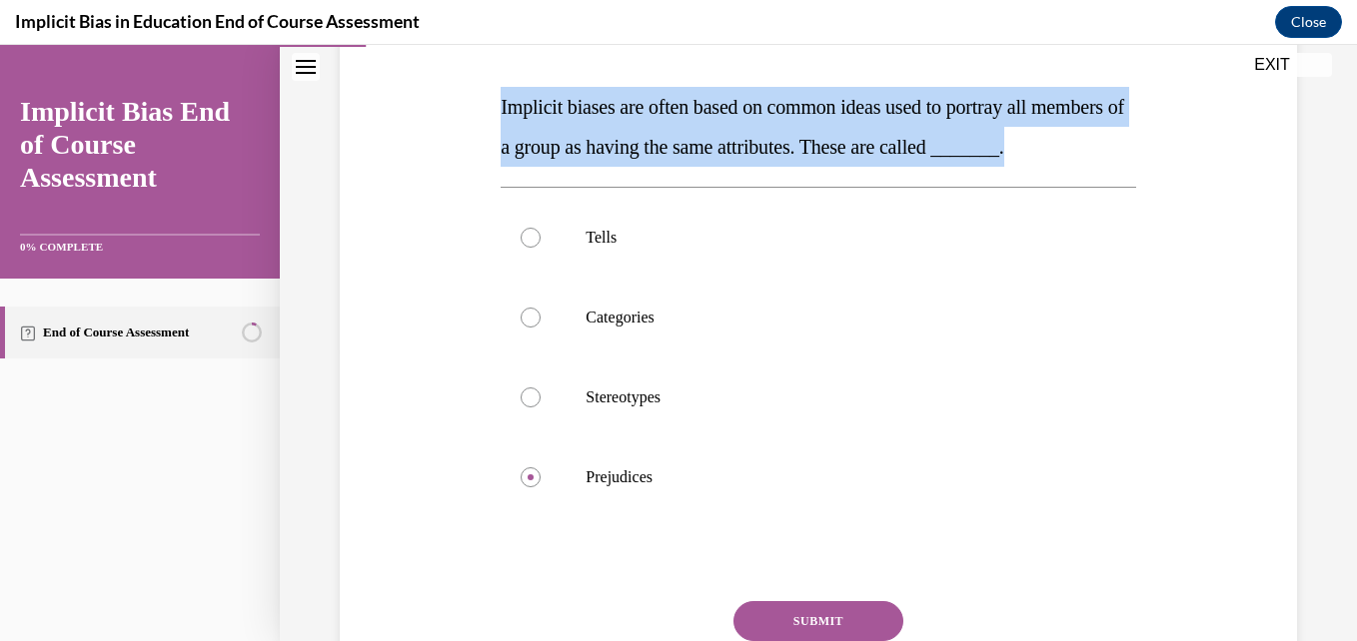
drag, startPoint x: 498, startPoint y: 112, endPoint x: 1070, endPoint y: 172, distance: 574.6
click at [1070, 167] on p "Implicit biases are often based on common ideas used to portray all members of …" at bounding box center [817, 127] width 634 height 80
copy span "Implicit biases are often based on common ideas used to portray all members of …"
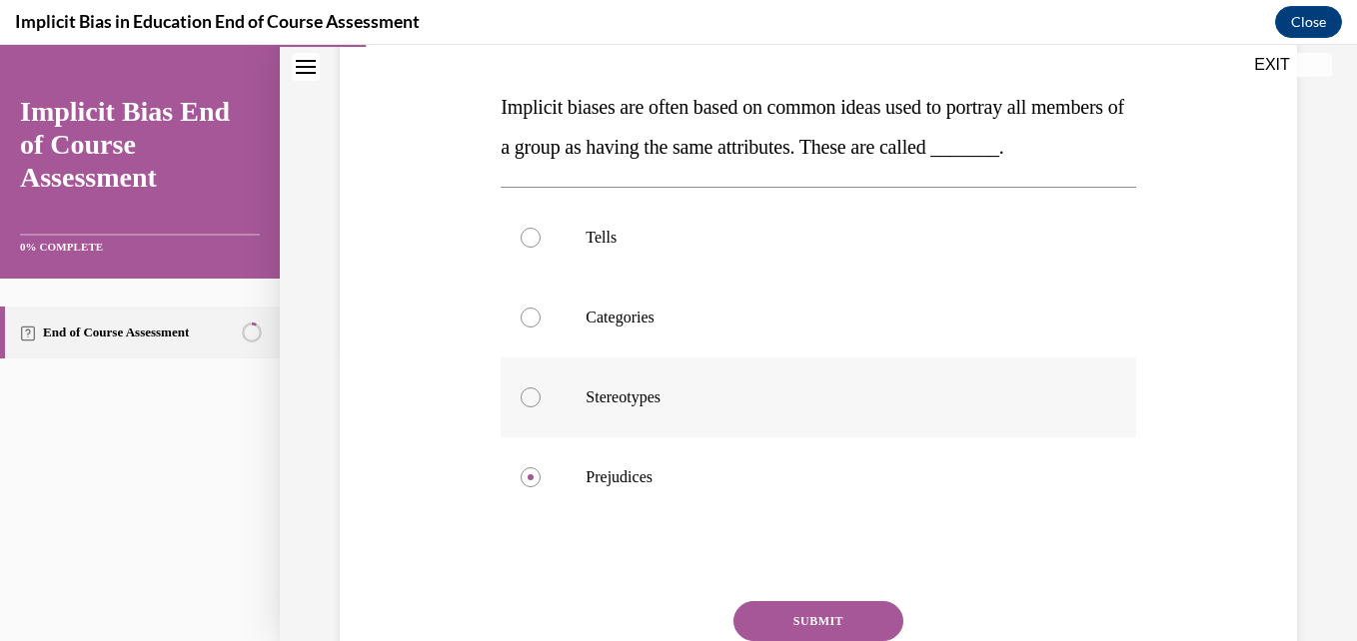
click at [647, 423] on label "Stereotypes" at bounding box center [817, 398] width 634 height 80
click at [540, 408] on input "Stereotypes" at bounding box center [530, 398] width 20 height 20
radio input "true"
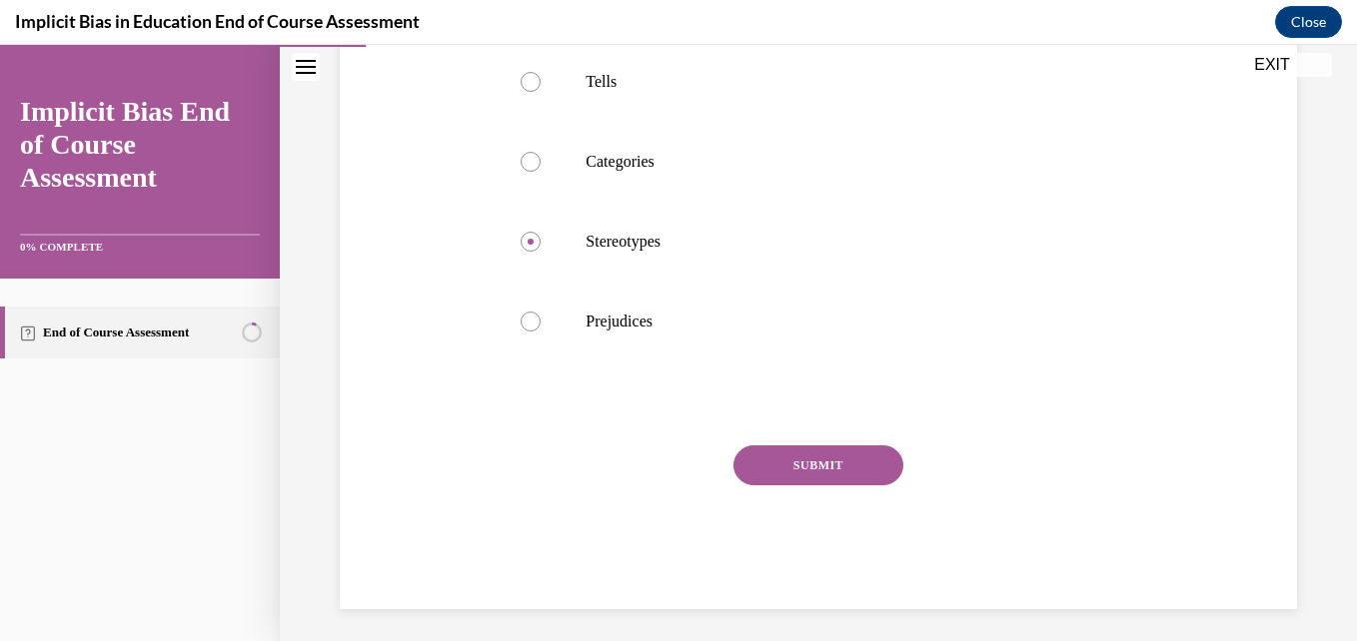
scroll to position [454, 0]
click at [797, 482] on button "SUBMIT" at bounding box center [818, 462] width 170 height 40
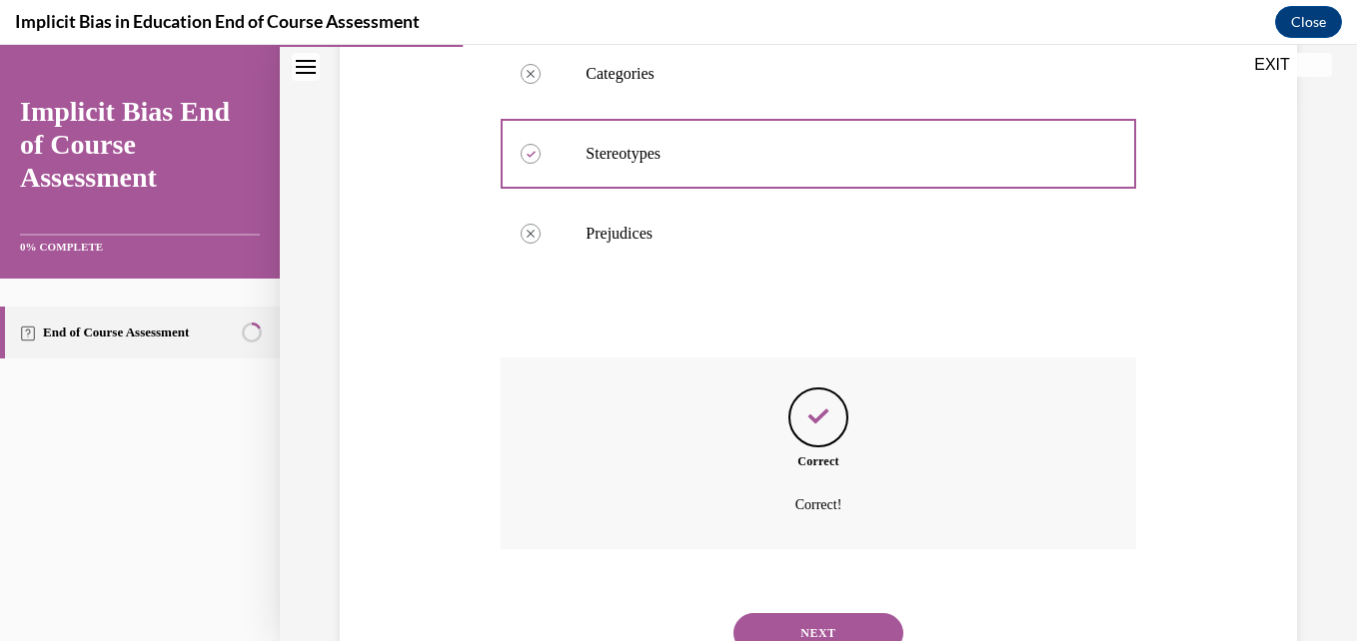
scroll to position [659, 0]
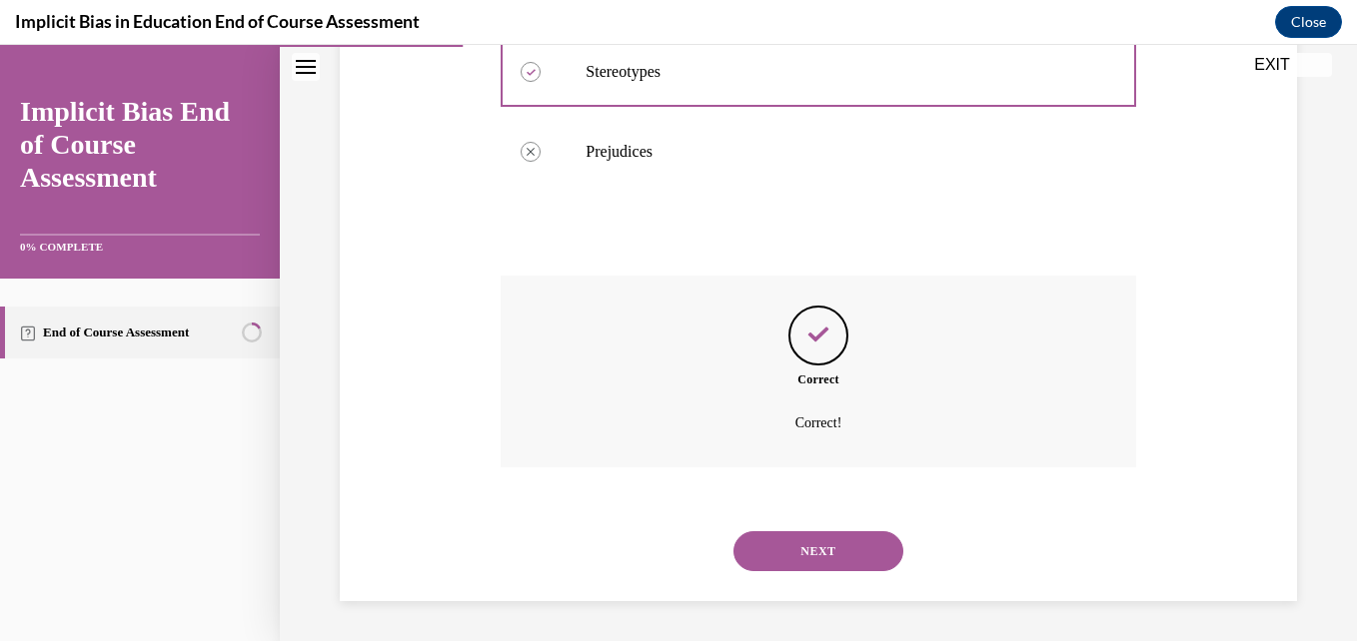
click at [806, 563] on button "NEXT" at bounding box center [818, 551] width 170 height 40
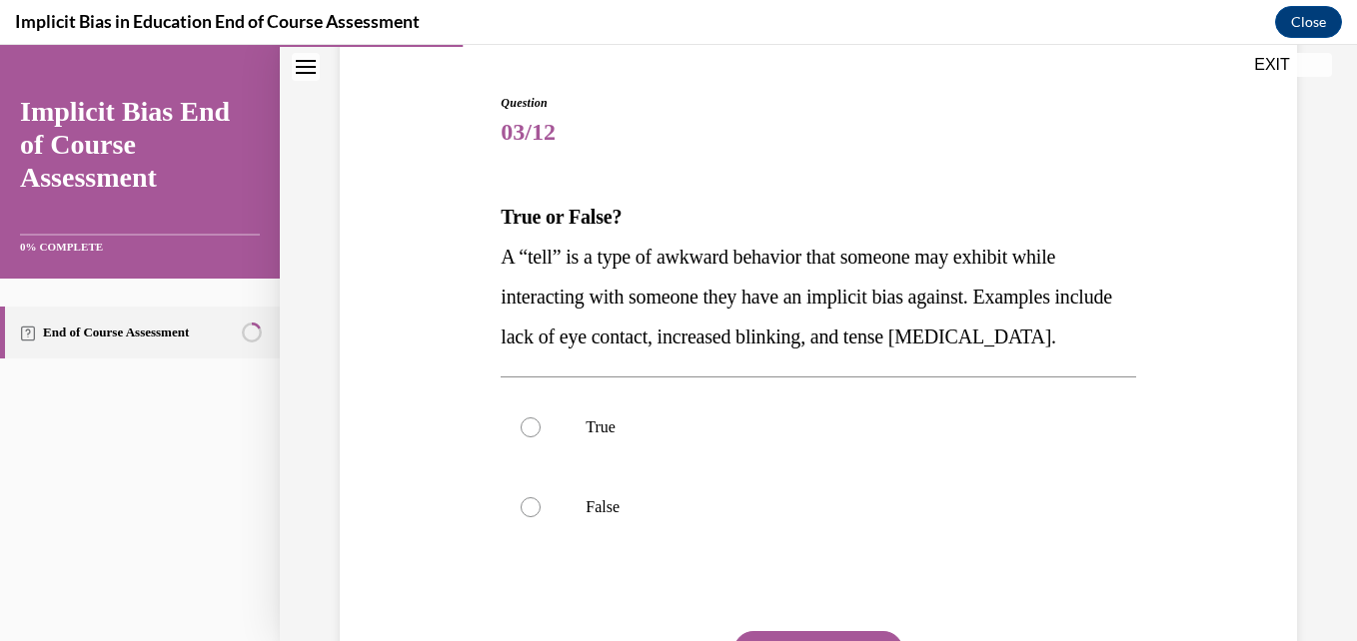
scroll to position [187, 0]
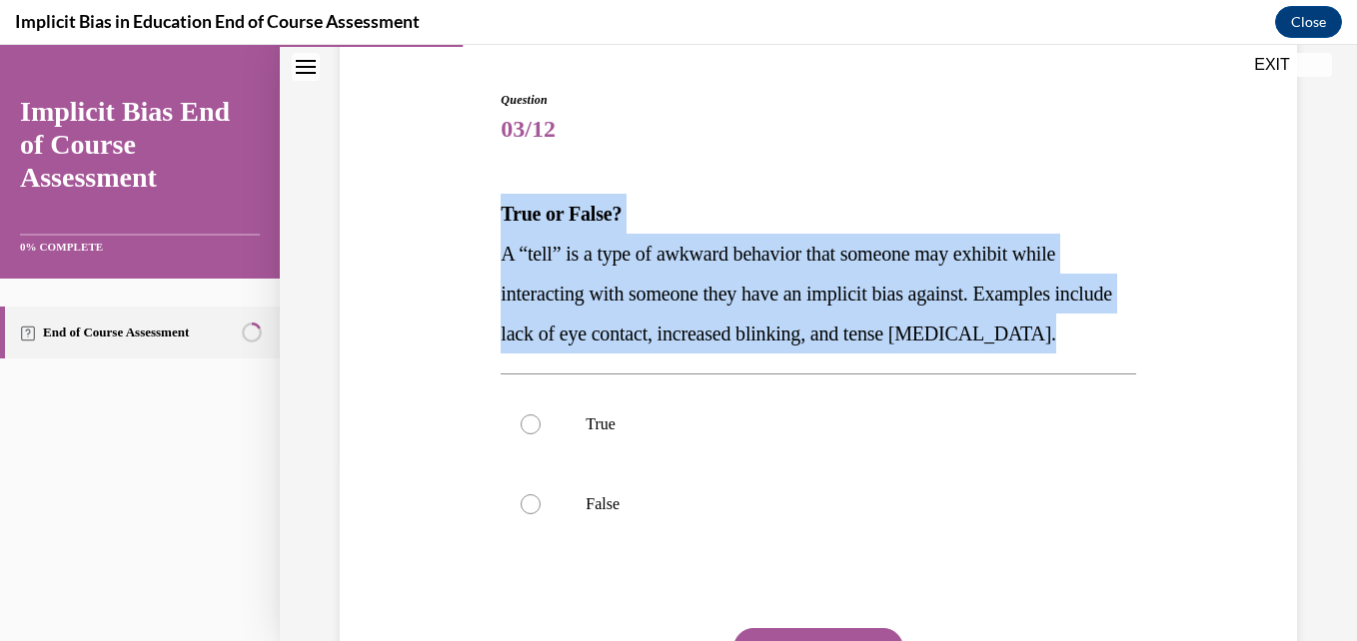
drag, startPoint x: 494, startPoint y: 216, endPoint x: 1125, endPoint y: 330, distance: 641.6
click at [1125, 330] on div "Question 03/12 True or False? A “tell” is a type of awkward behavior that someo…" at bounding box center [818, 426] width 644 height 731
copy div "True or False? A “tell” is a type of awkward behavior that someone may exhibit …"
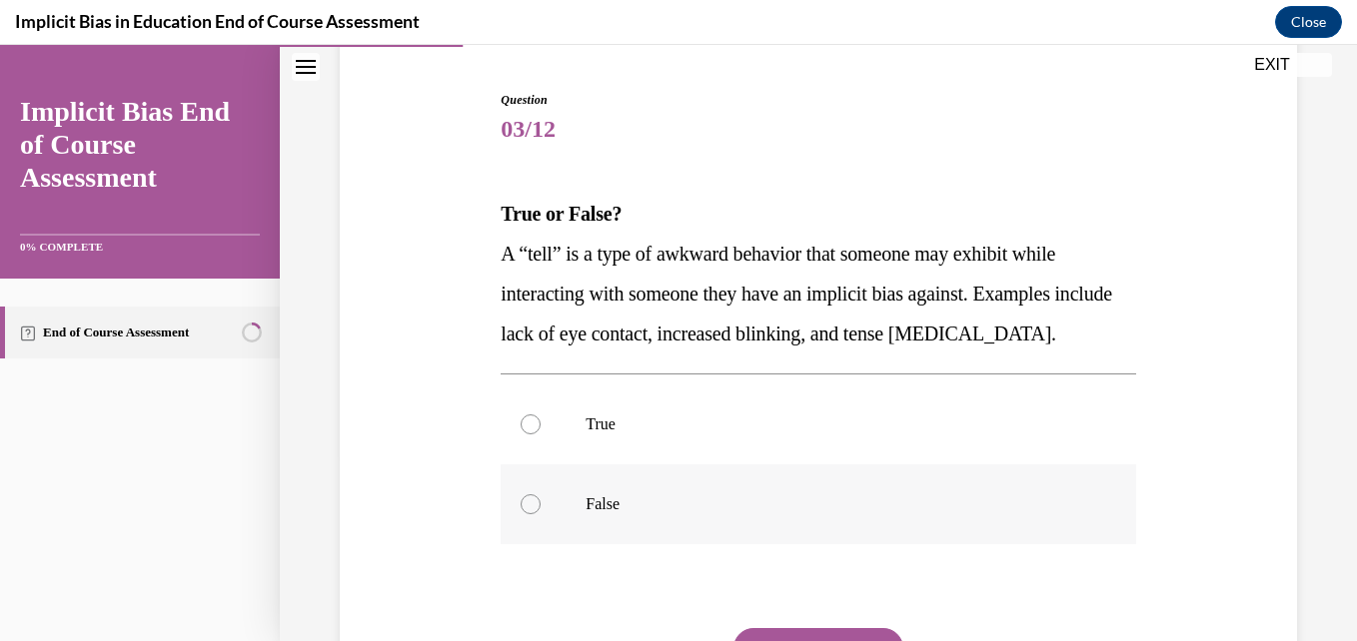
click at [528, 501] on div at bounding box center [530, 505] width 20 height 20
click at [528, 501] on input "False" at bounding box center [530, 505] width 20 height 20
radio input "true"
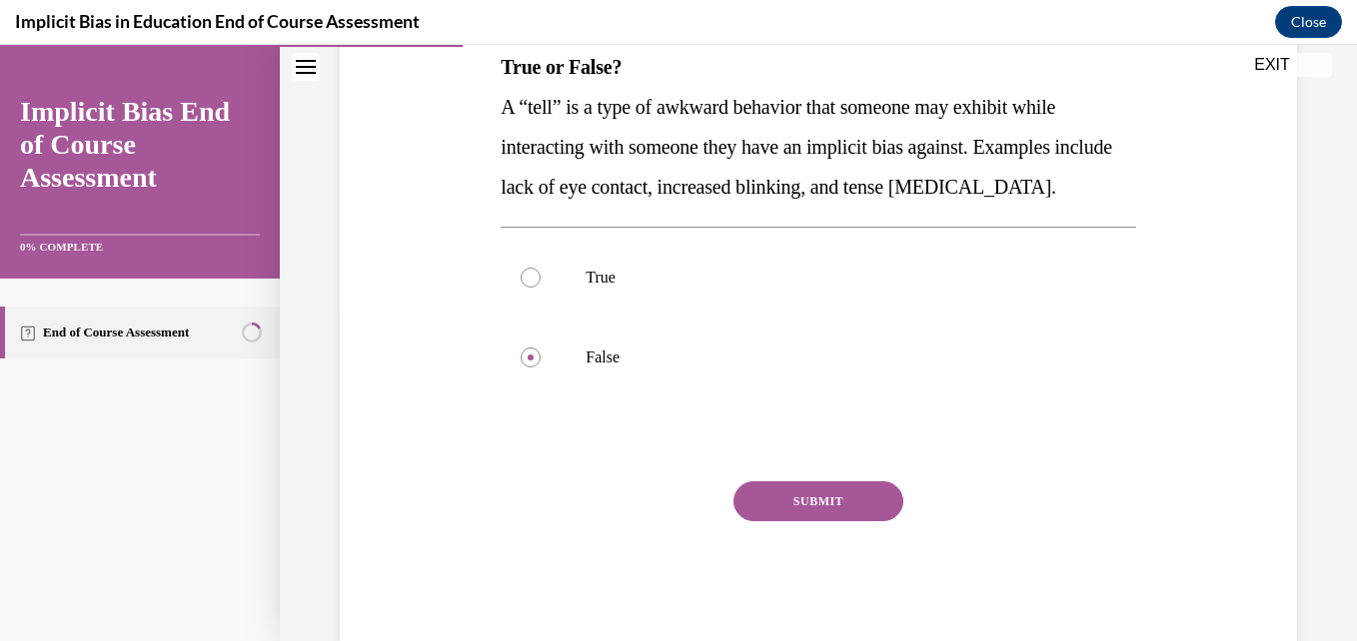
scroll to position [337, 0]
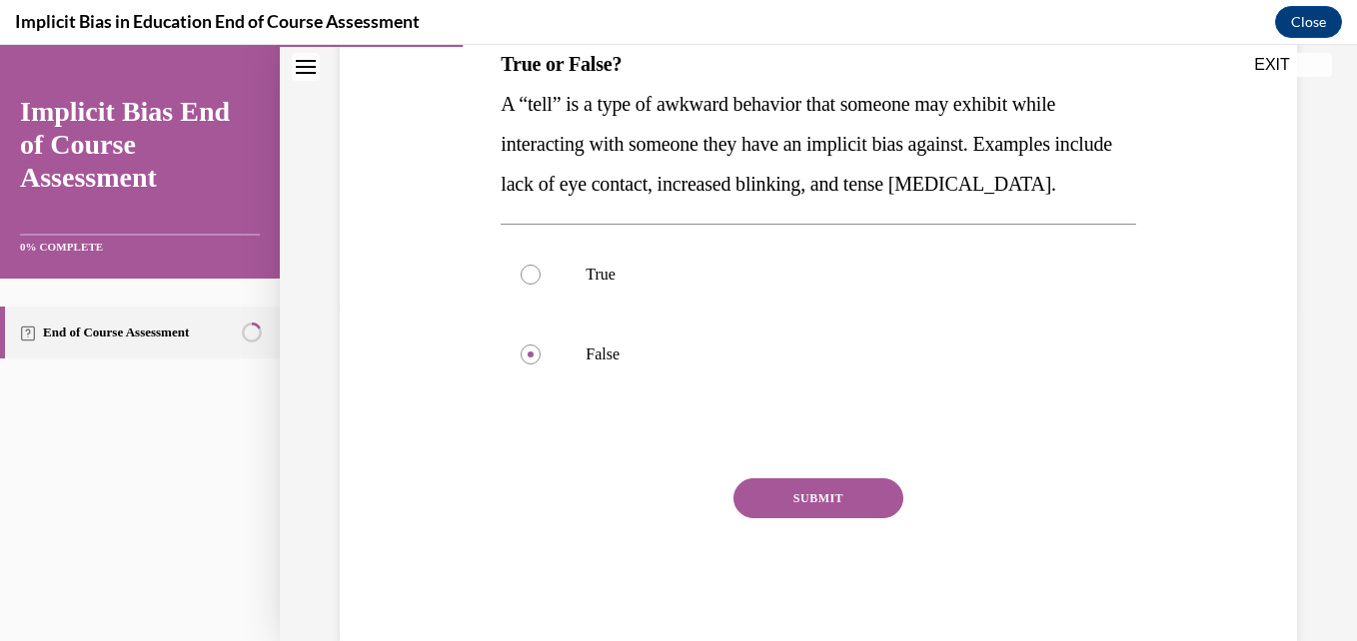
click at [821, 496] on button "SUBMIT" at bounding box center [818, 499] width 170 height 40
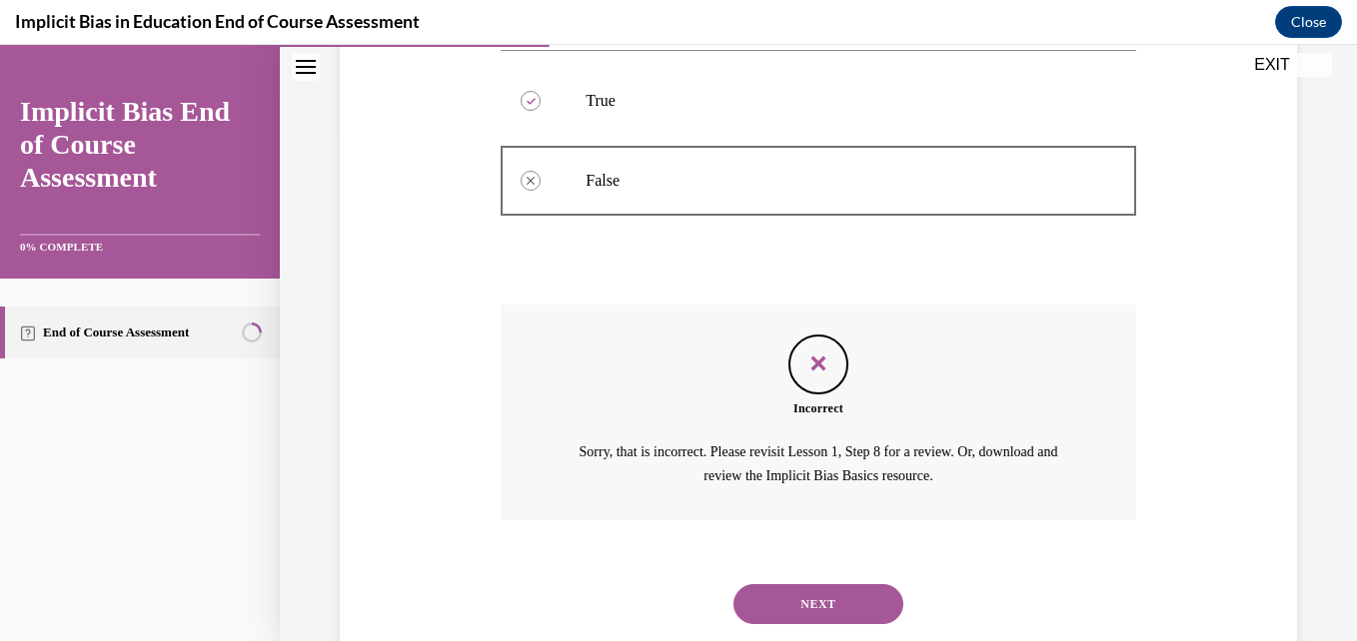
scroll to position [563, 0]
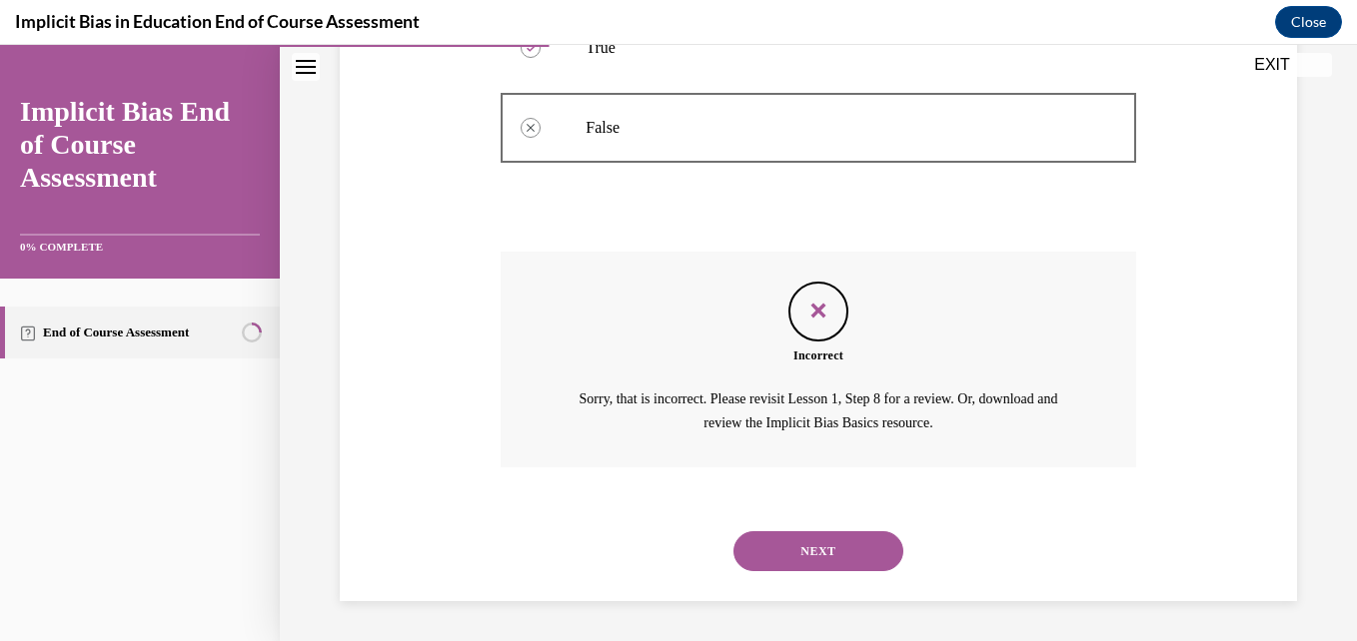
click at [818, 544] on button "NEXT" at bounding box center [818, 551] width 170 height 40
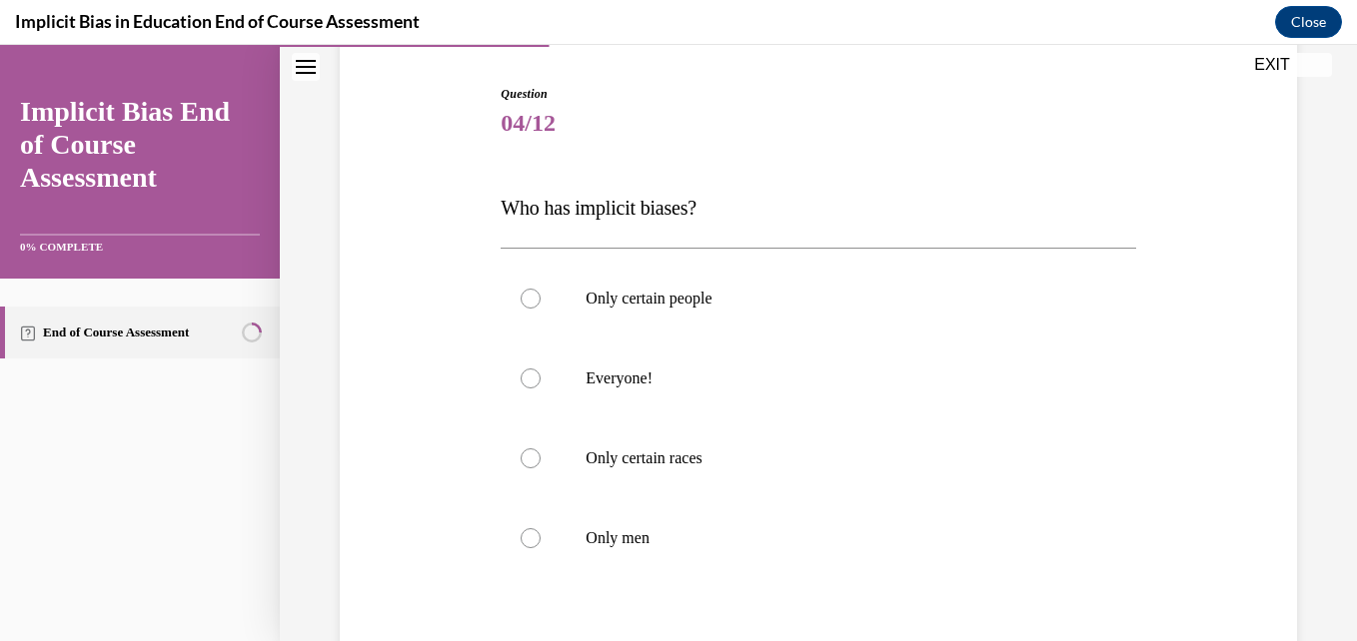
scroll to position [199, 0]
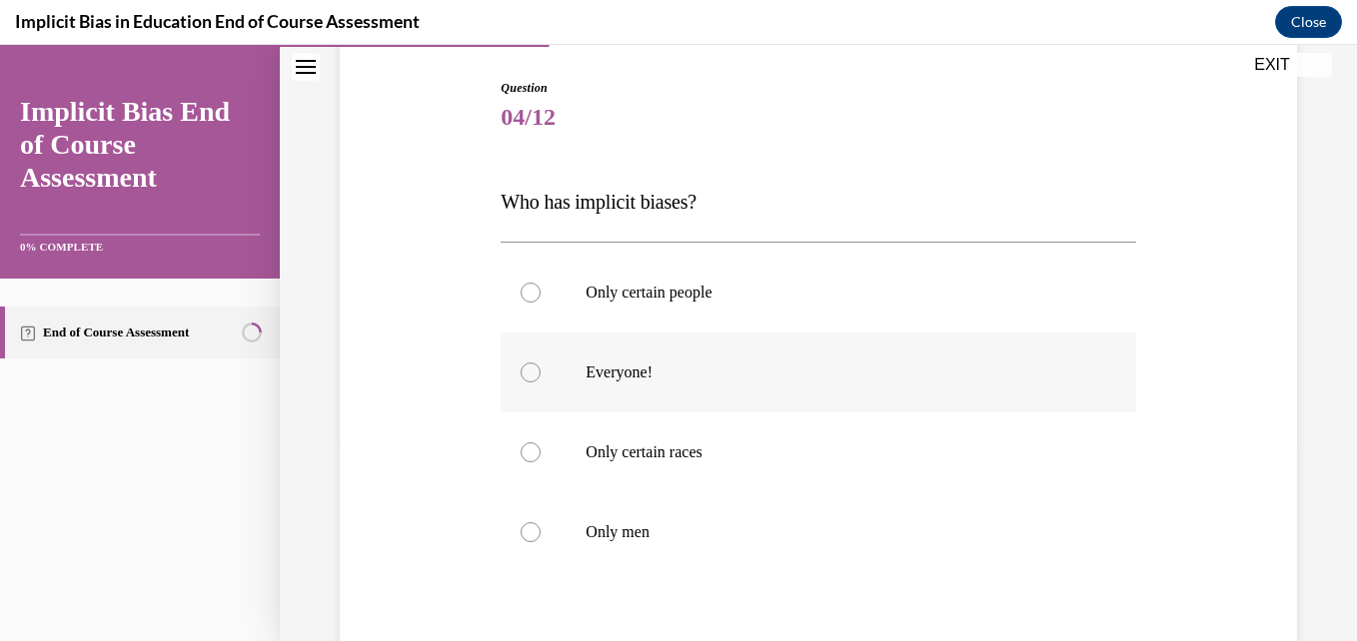
click at [531, 376] on div at bounding box center [530, 373] width 20 height 20
click at [531, 376] on input "Everyone!" at bounding box center [530, 373] width 20 height 20
radio input "true"
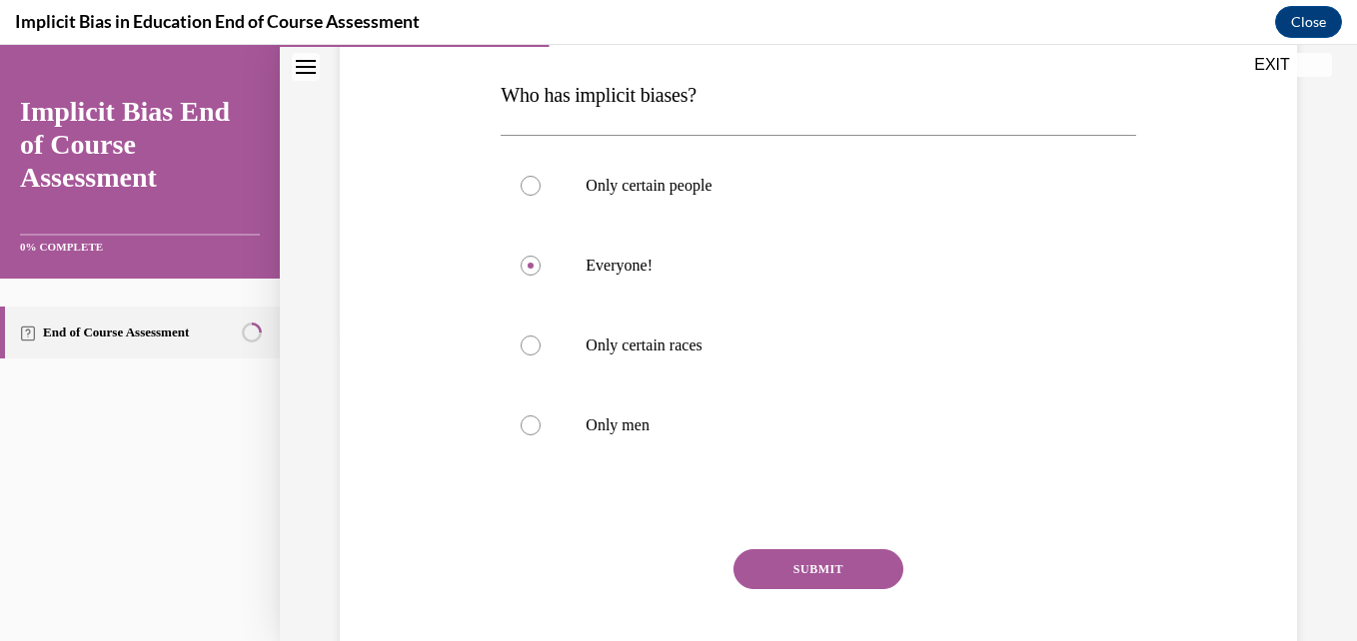
scroll to position [326, 0]
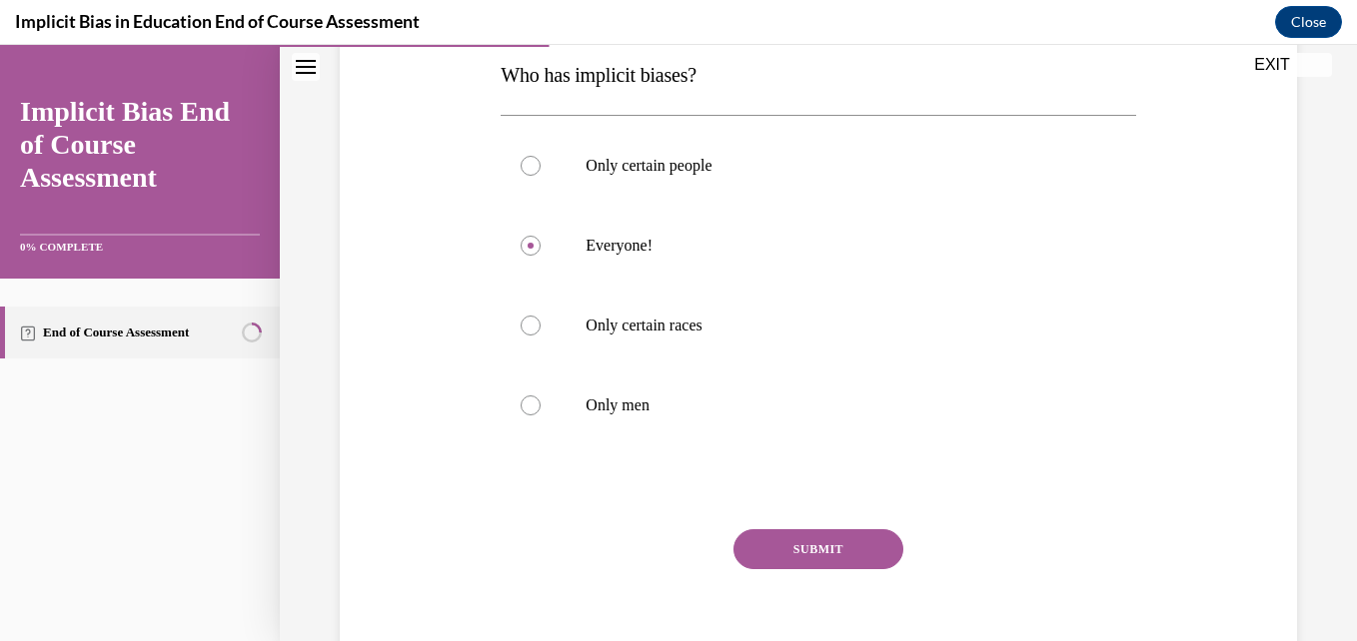
click at [828, 543] on button "SUBMIT" at bounding box center [818, 549] width 170 height 40
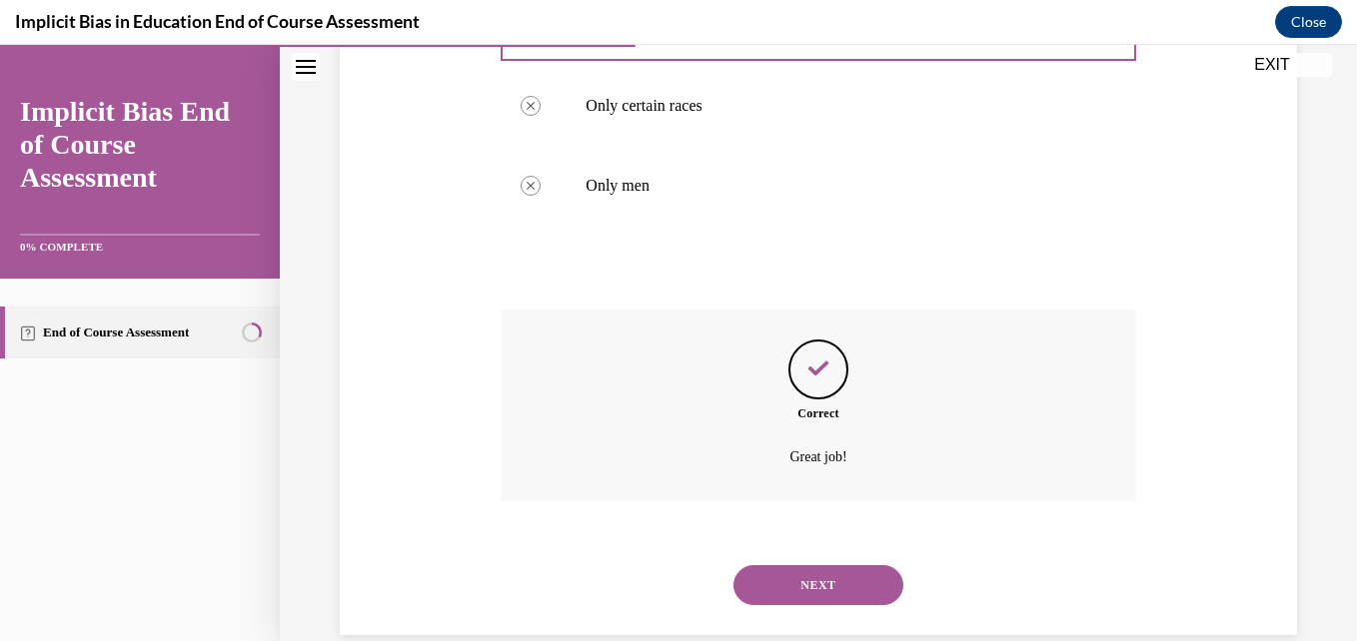
scroll to position [579, 0]
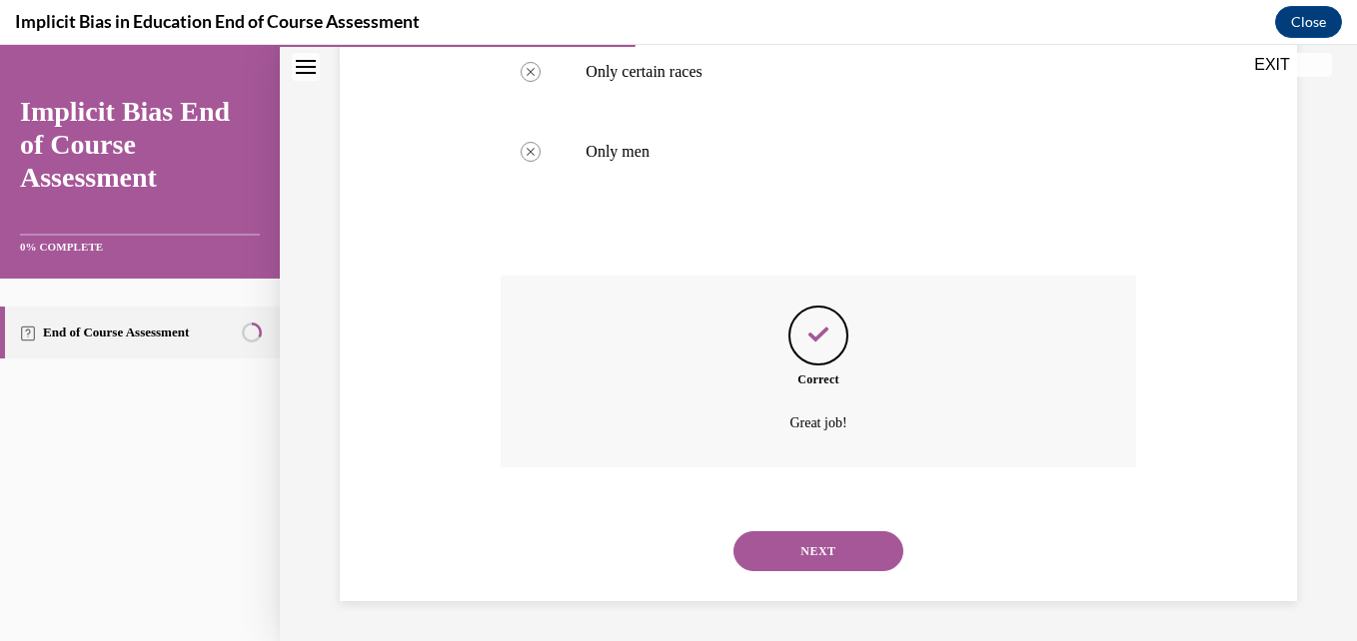
click at [826, 545] on button "NEXT" at bounding box center [818, 551] width 170 height 40
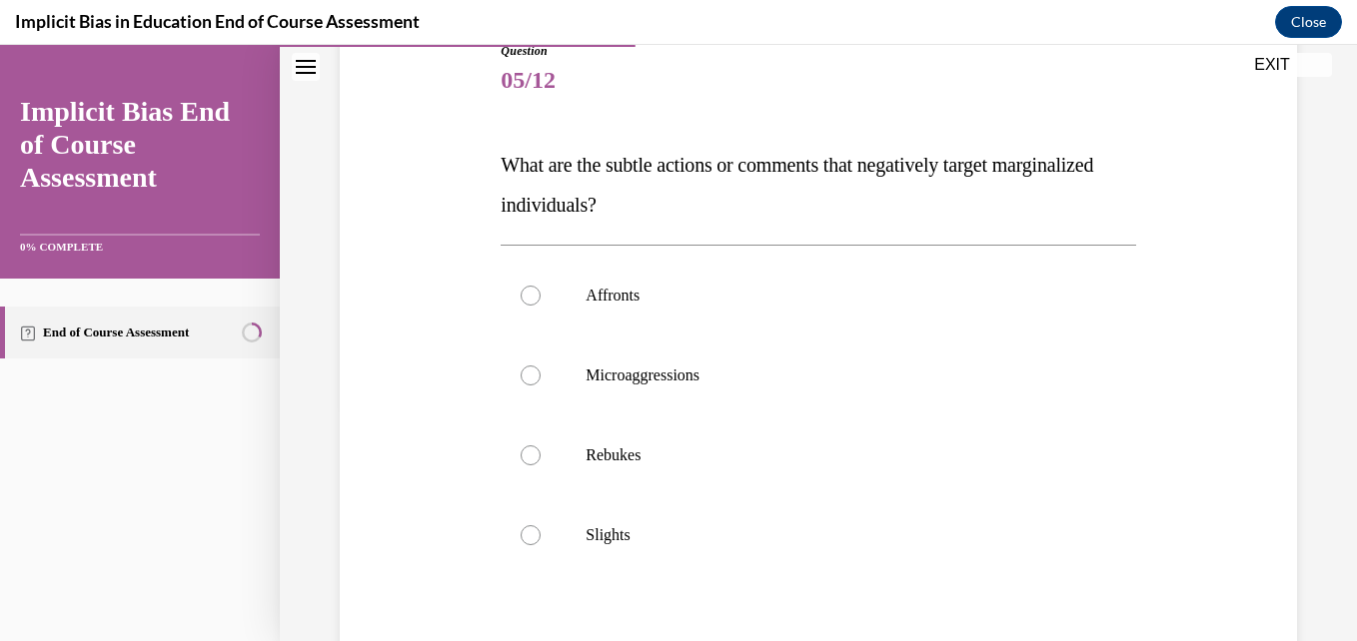
scroll to position [240, 0]
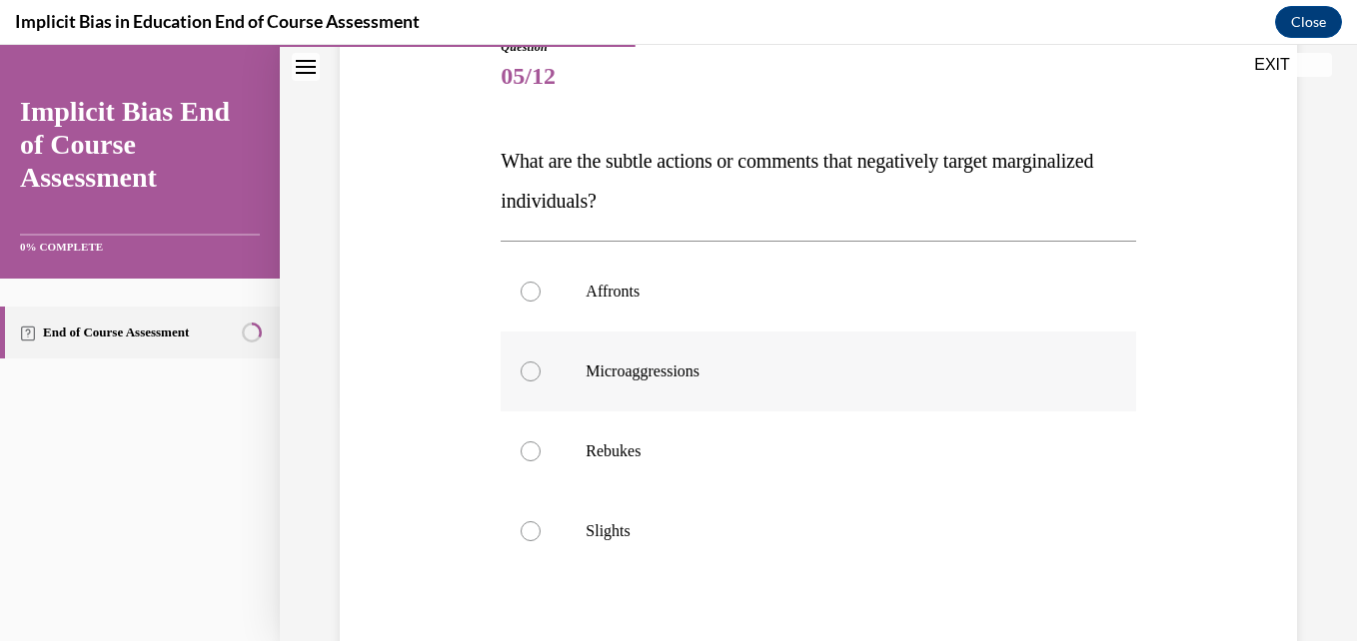
click at [528, 375] on div at bounding box center [530, 372] width 20 height 20
click at [528, 375] on input "Microaggressions" at bounding box center [530, 372] width 20 height 20
radio input "true"
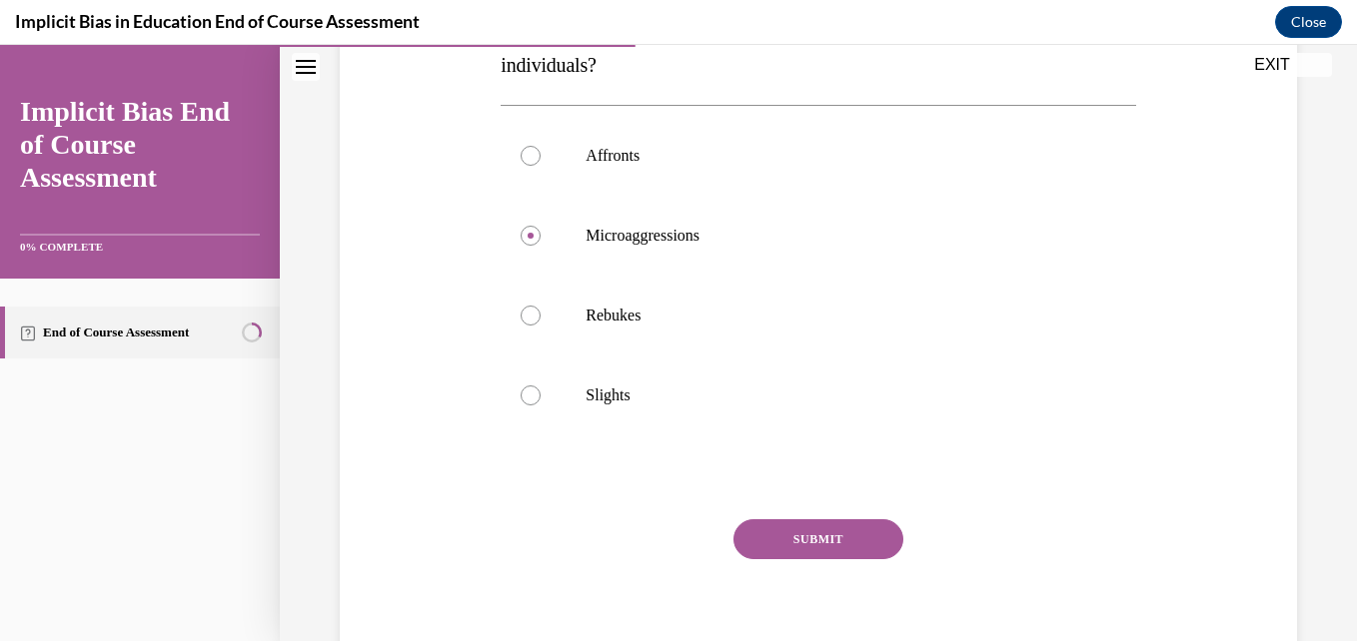
scroll to position [379, 0]
click at [767, 540] on button "SUBMIT" at bounding box center [818, 536] width 170 height 40
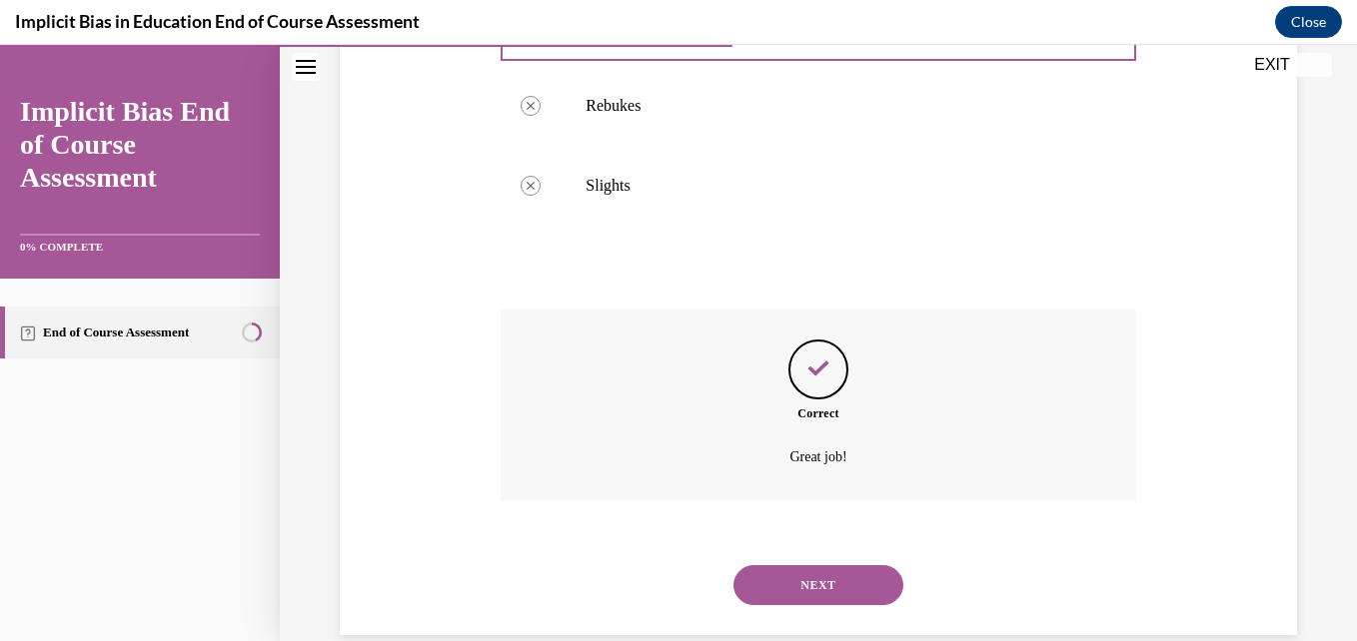
scroll to position [619, 0]
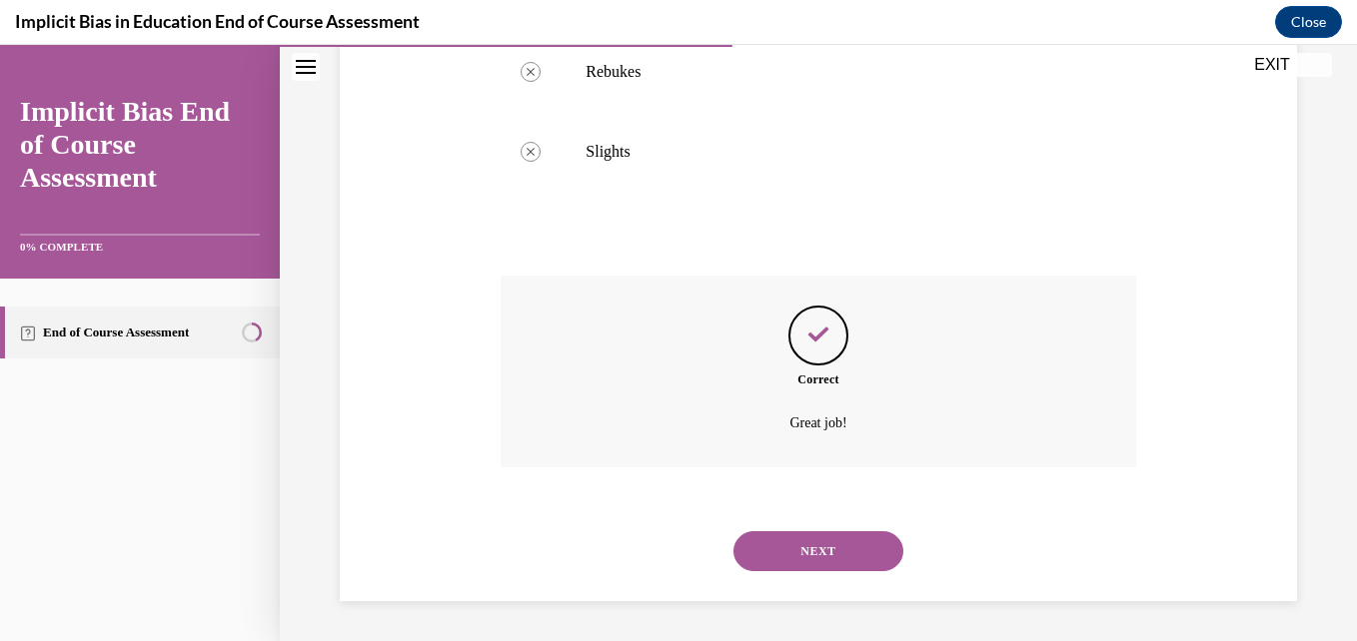
click at [784, 539] on button "NEXT" at bounding box center [818, 551] width 170 height 40
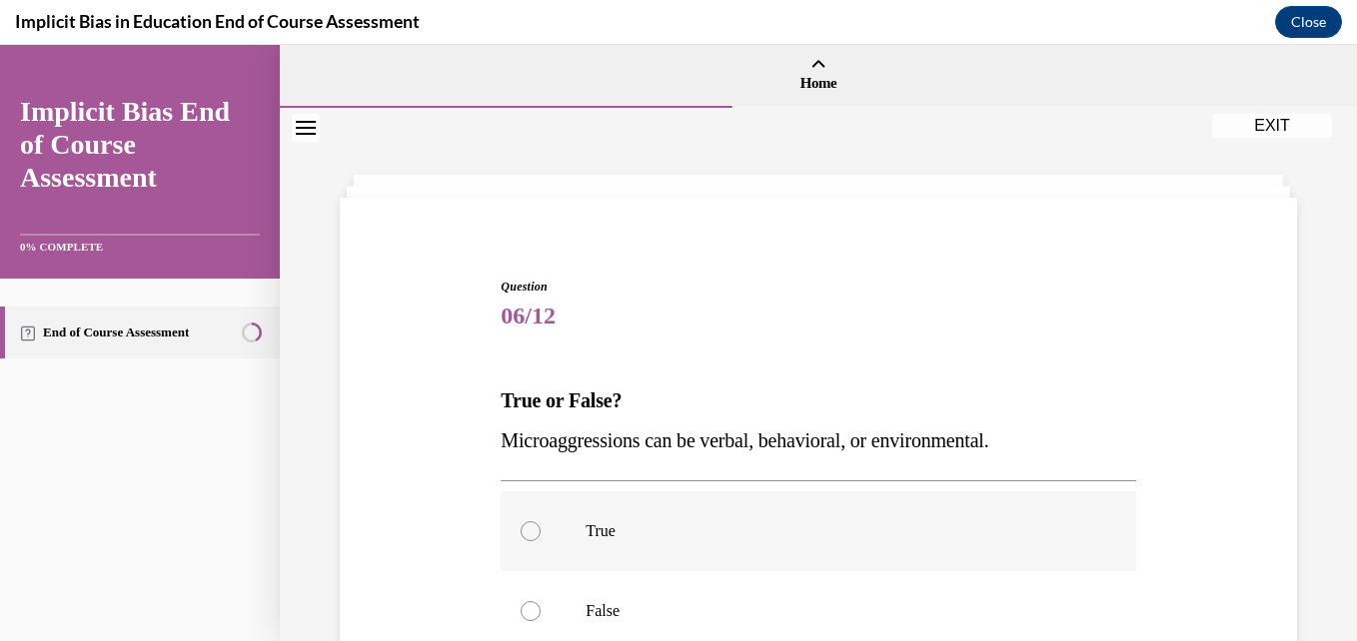
click at [533, 532] on div at bounding box center [530, 531] width 20 height 20
click at [533, 532] on input "True" at bounding box center [530, 531] width 20 height 20
radio input "true"
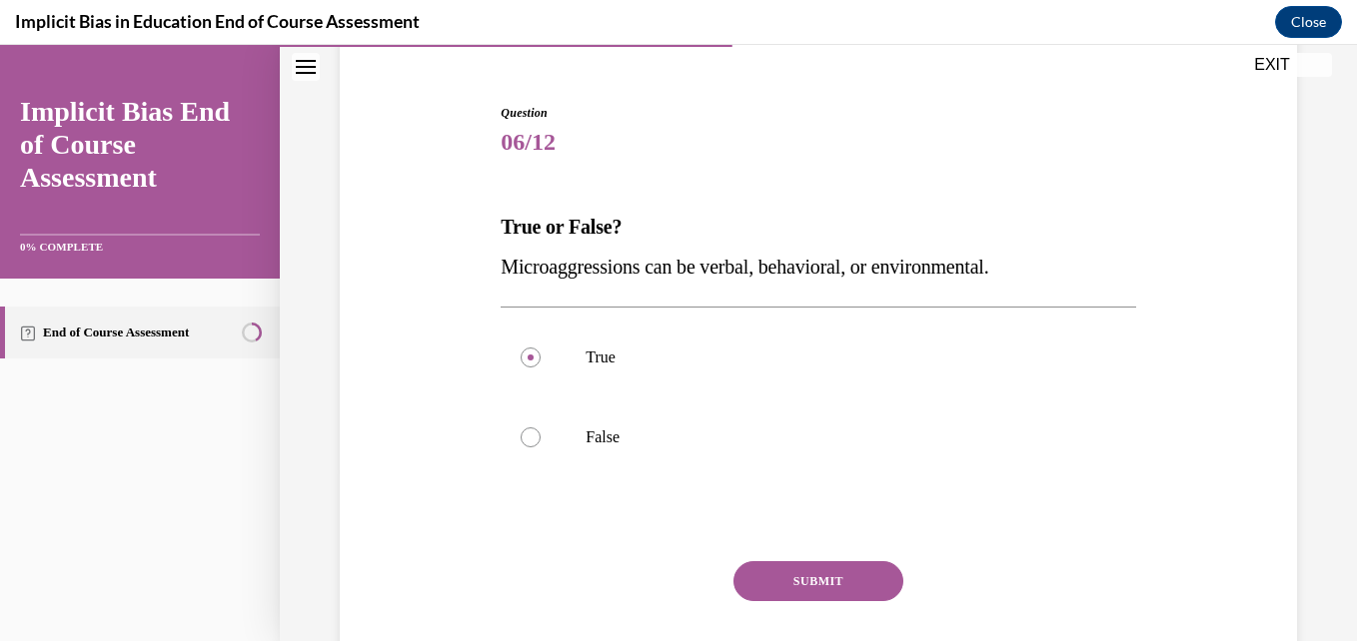
scroll to position [186, 0]
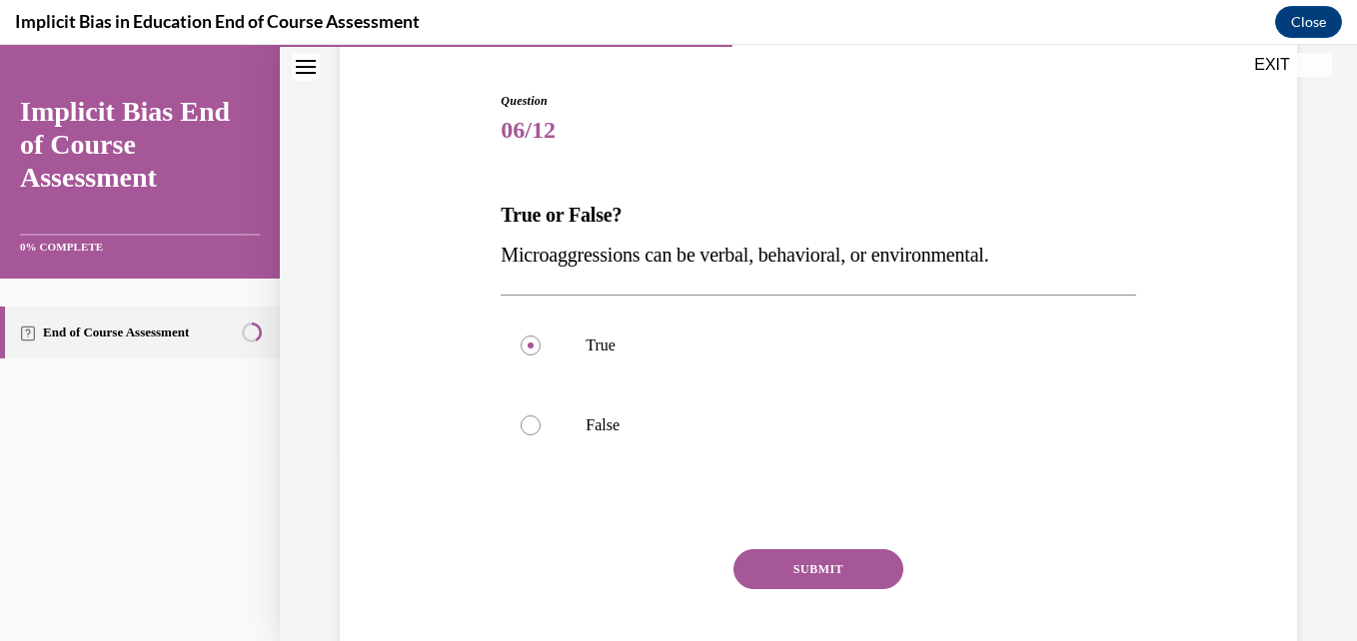
click at [849, 550] on button "SUBMIT" at bounding box center [818, 569] width 170 height 40
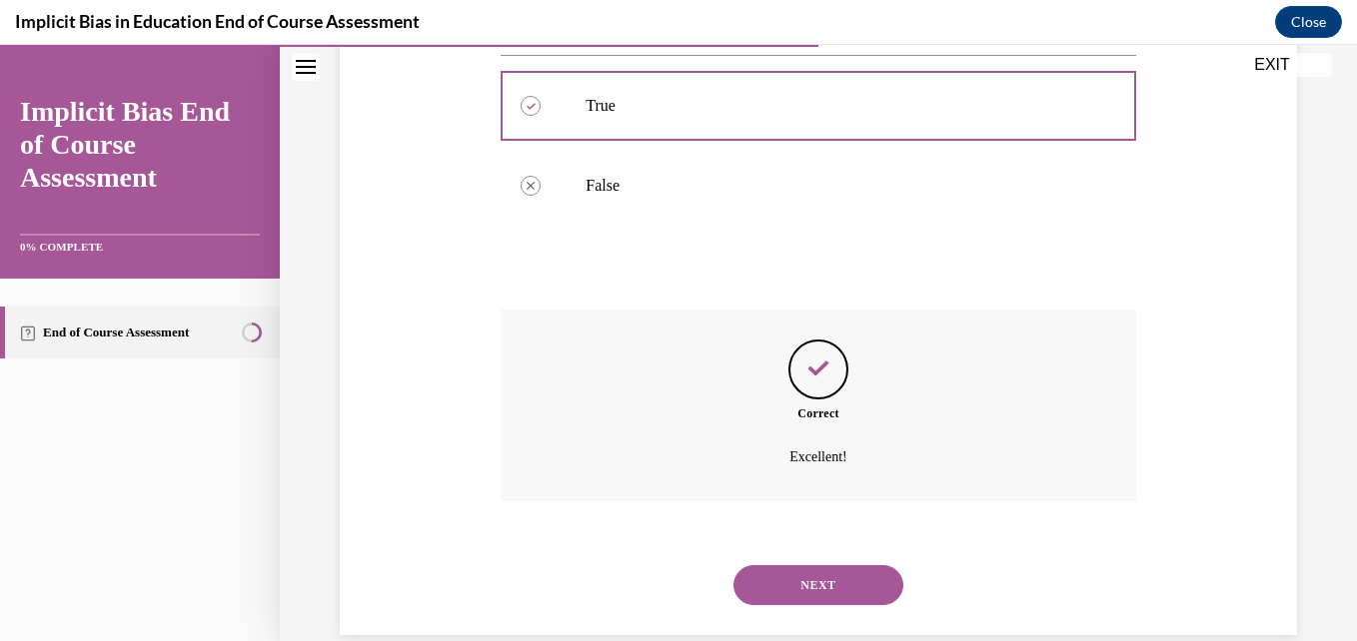
scroll to position [460, 0]
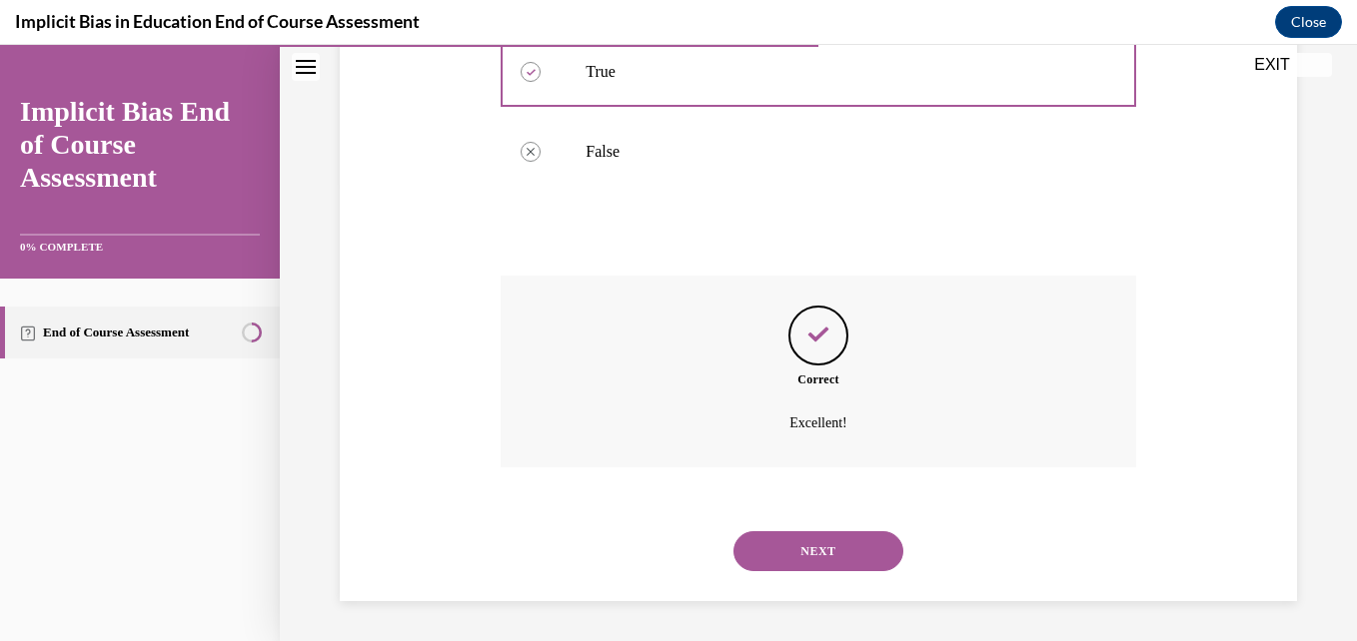
click at [825, 557] on button "NEXT" at bounding box center [818, 551] width 170 height 40
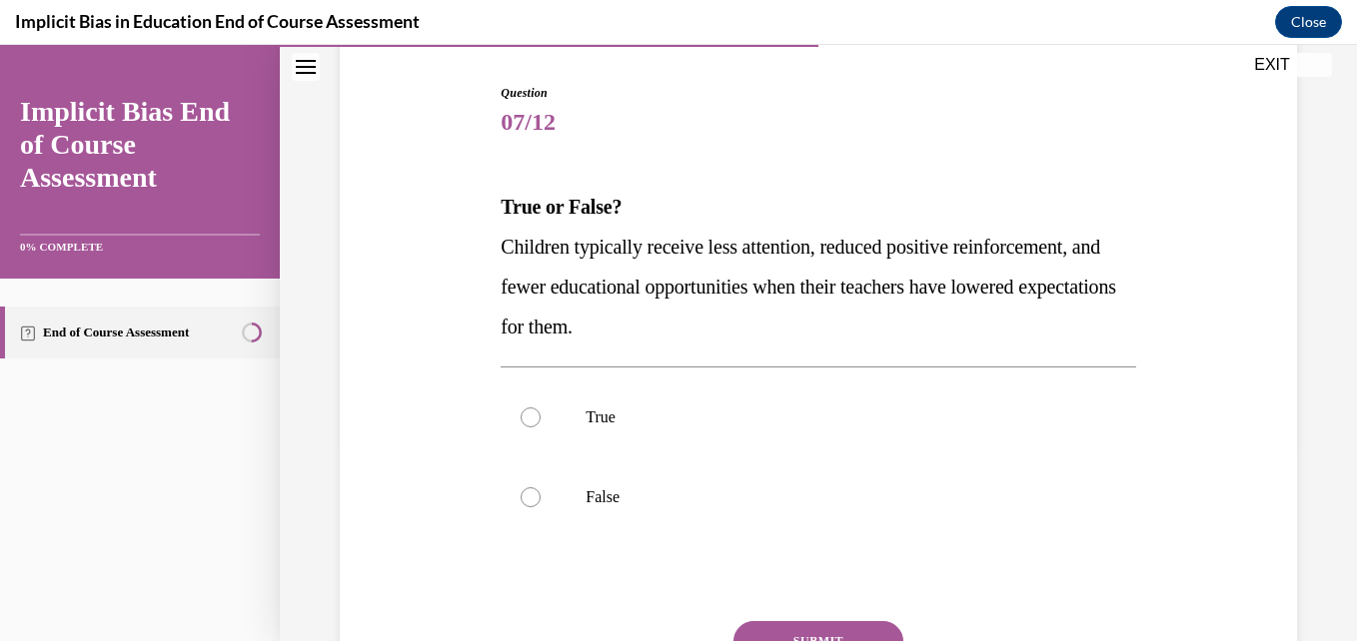
scroll to position [200, 0]
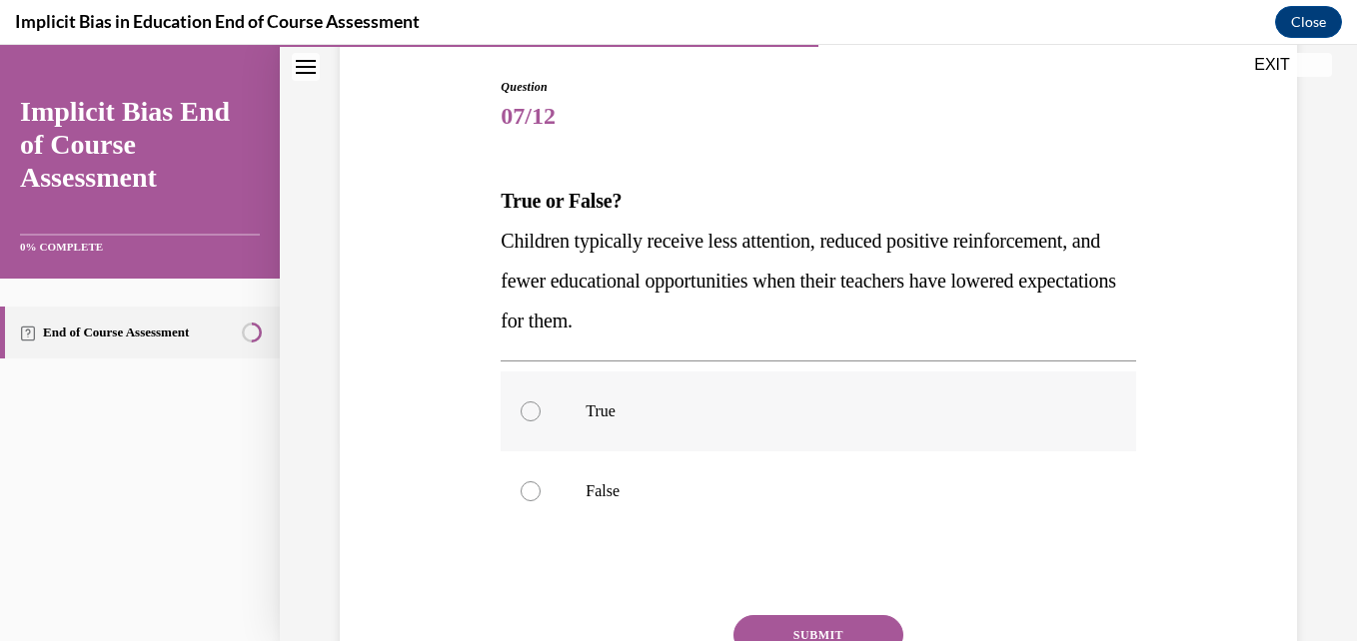
click at [524, 415] on div at bounding box center [530, 412] width 20 height 20
click at [524, 415] on input "True" at bounding box center [530, 412] width 20 height 20
radio input "true"
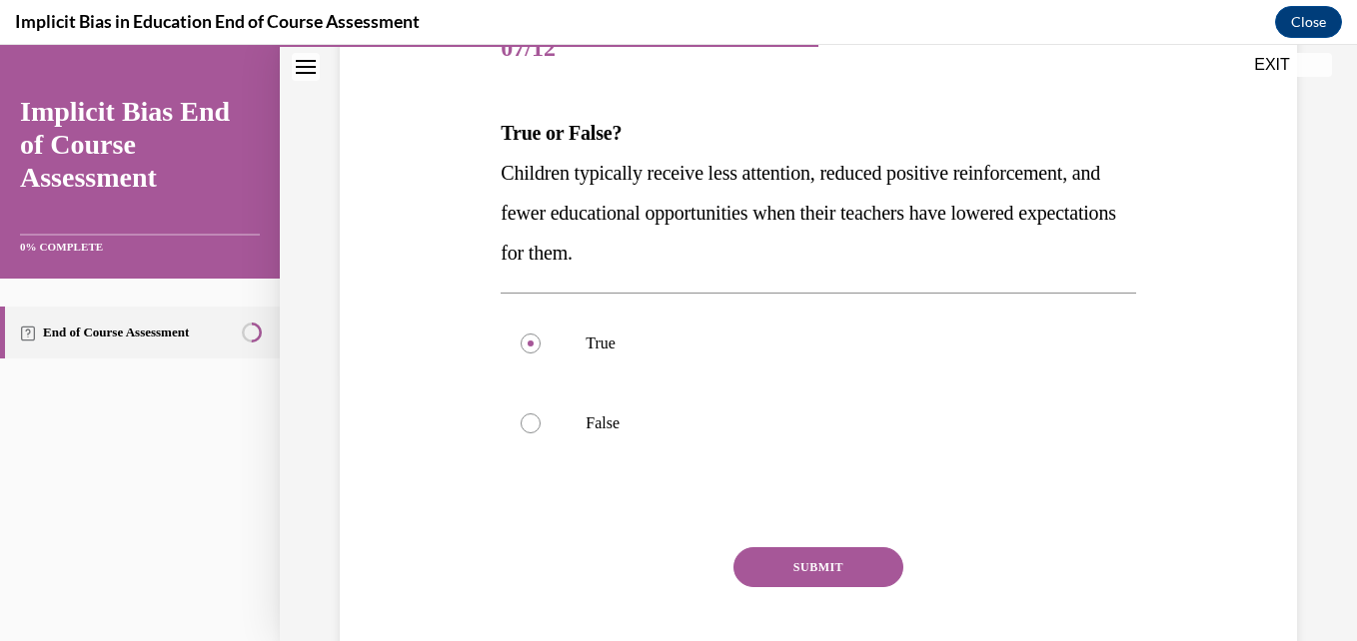
scroll to position [272, 0]
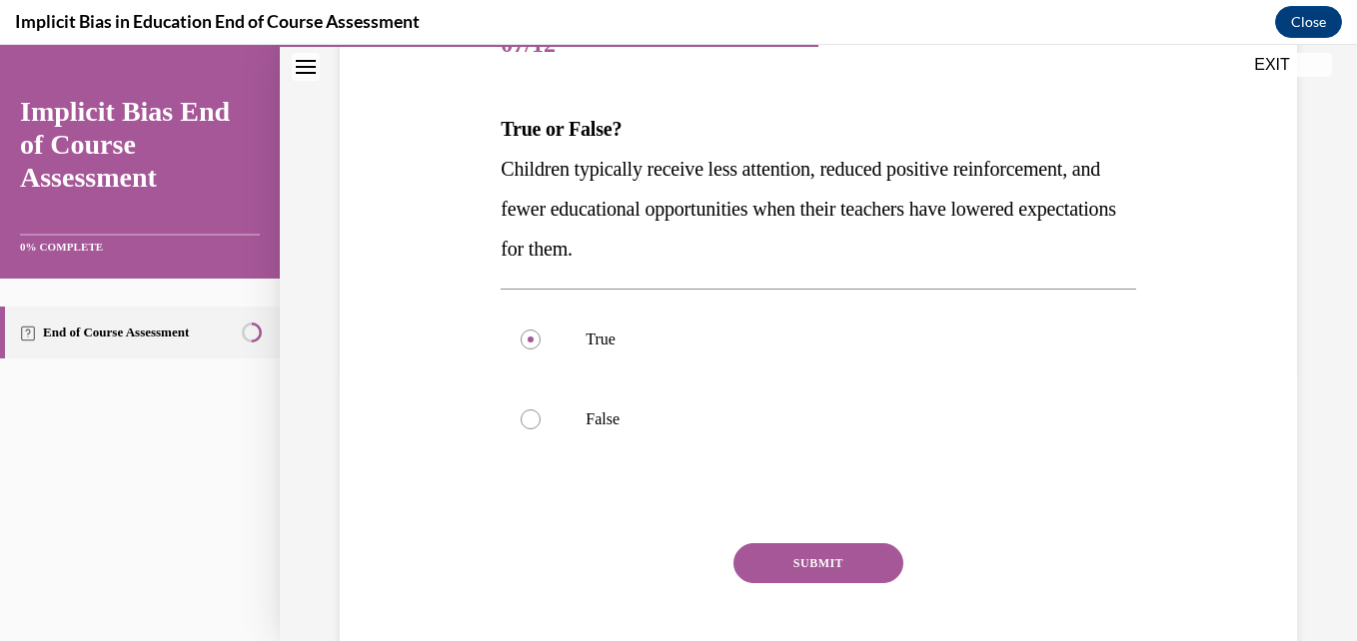
click at [804, 561] on button "SUBMIT" at bounding box center [818, 563] width 170 height 40
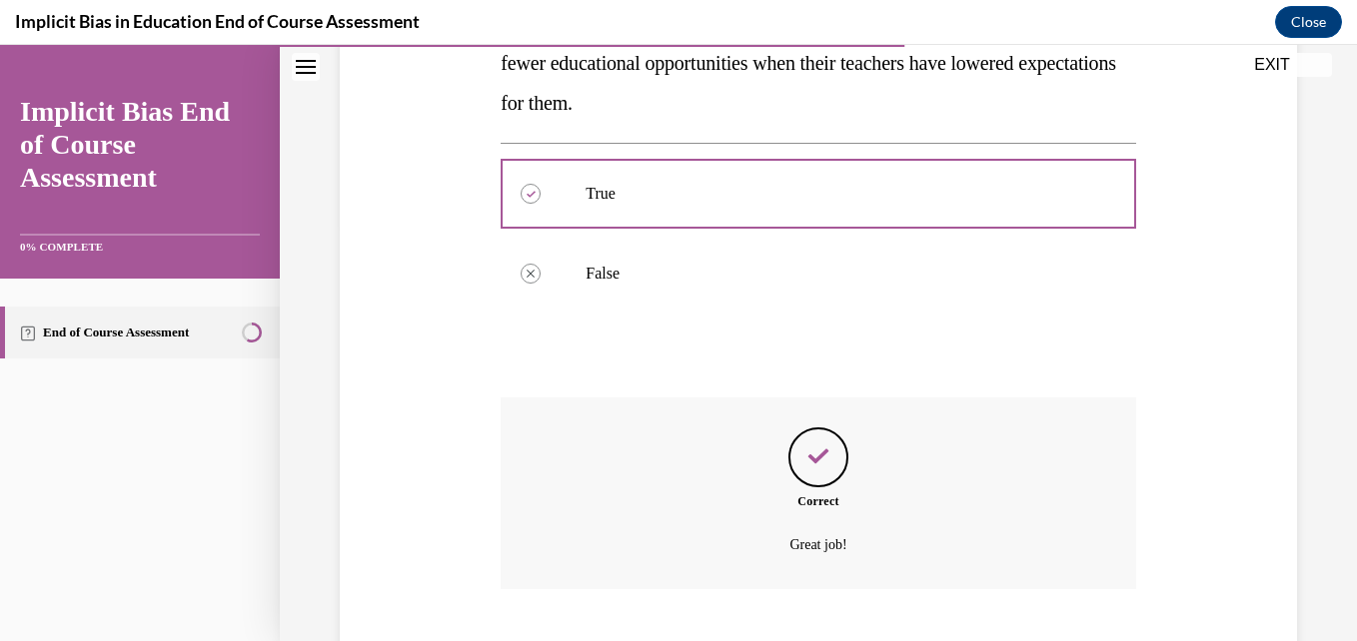
scroll to position [539, 0]
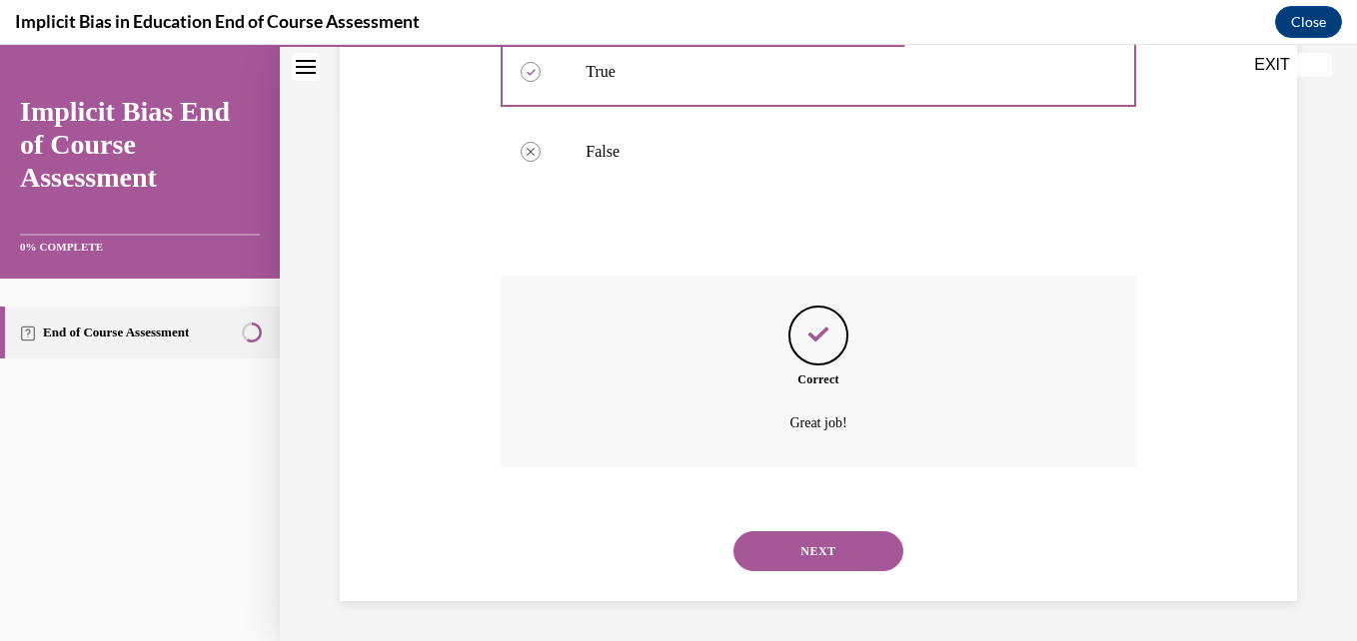
click at [800, 552] on button "NEXT" at bounding box center [818, 551] width 170 height 40
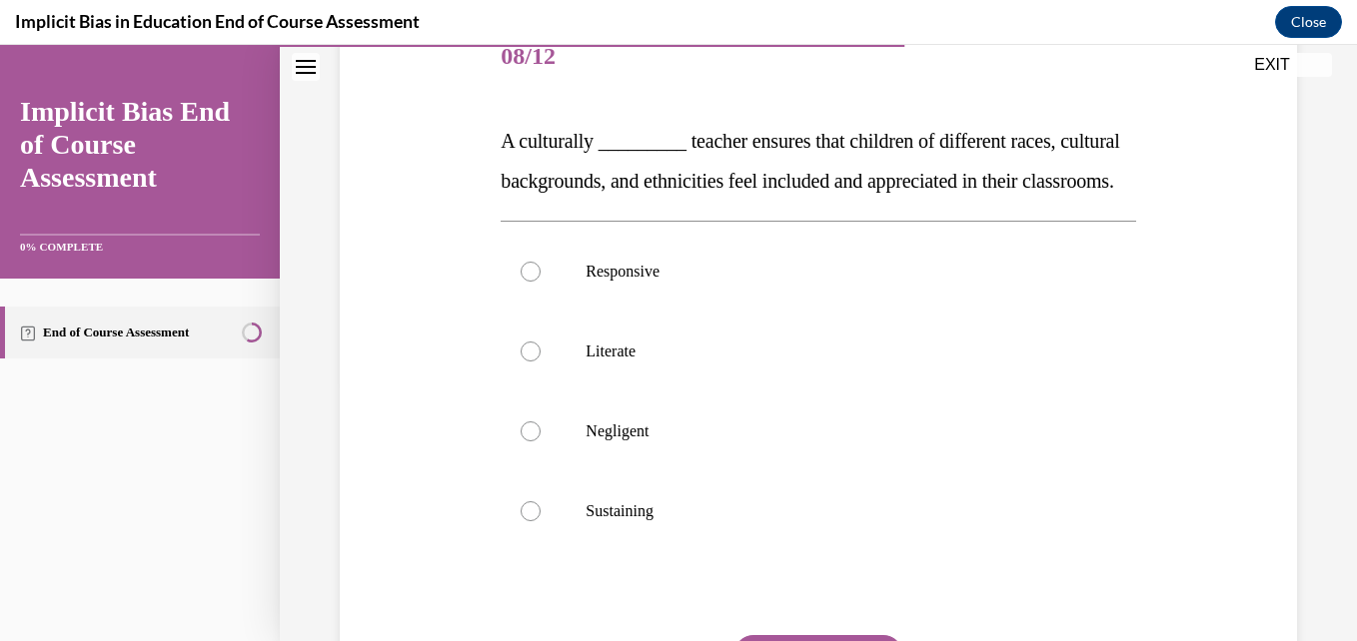
scroll to position [258, 0]
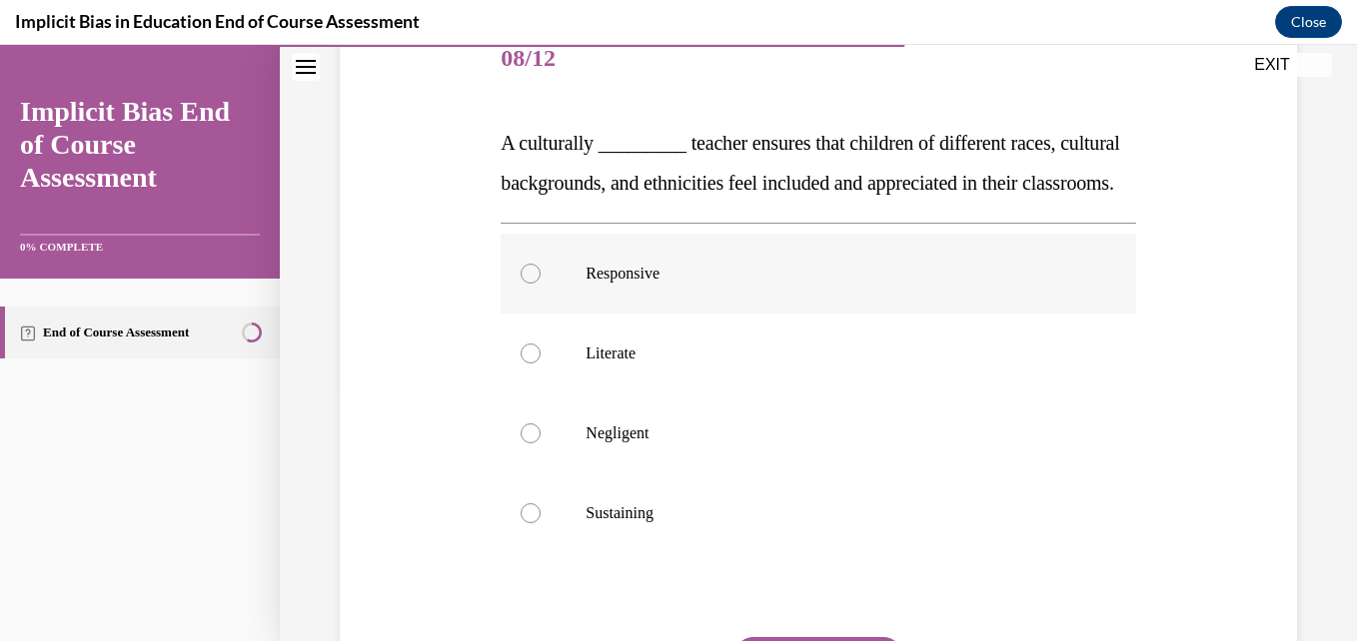
click at [530, 284] on div at bounding box center [530, 274] width 20 height 20
click at [530, 284] on input "Responsive" at bounding box center [530, 274] width 20 height 20
radio input "true"
drag, startPoint x: 1340, startPoint y: 467, endPoint x: 1345, endPoint y: 444, distance: 23.5
click at [1341, 444] on div "Home Question 07/12 True or False? Children typically receive less attention, r…" at bounding box center [818, 343] width 1077 height 596
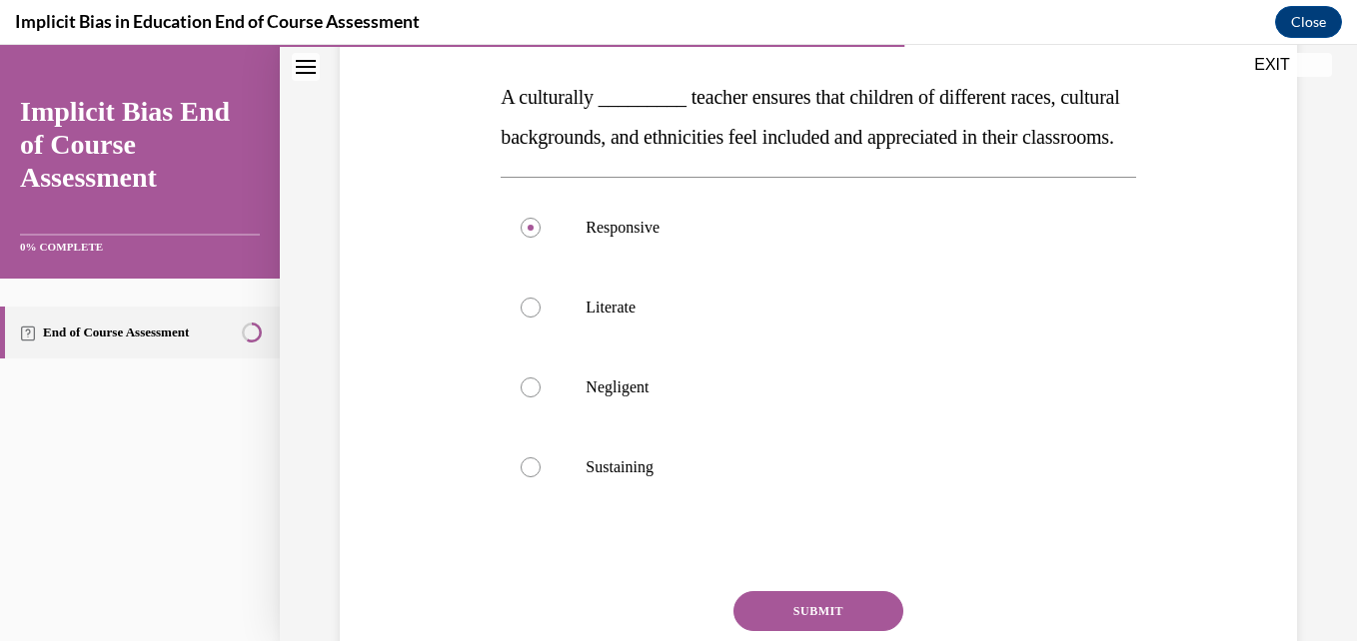
scroll to position [319, 0]
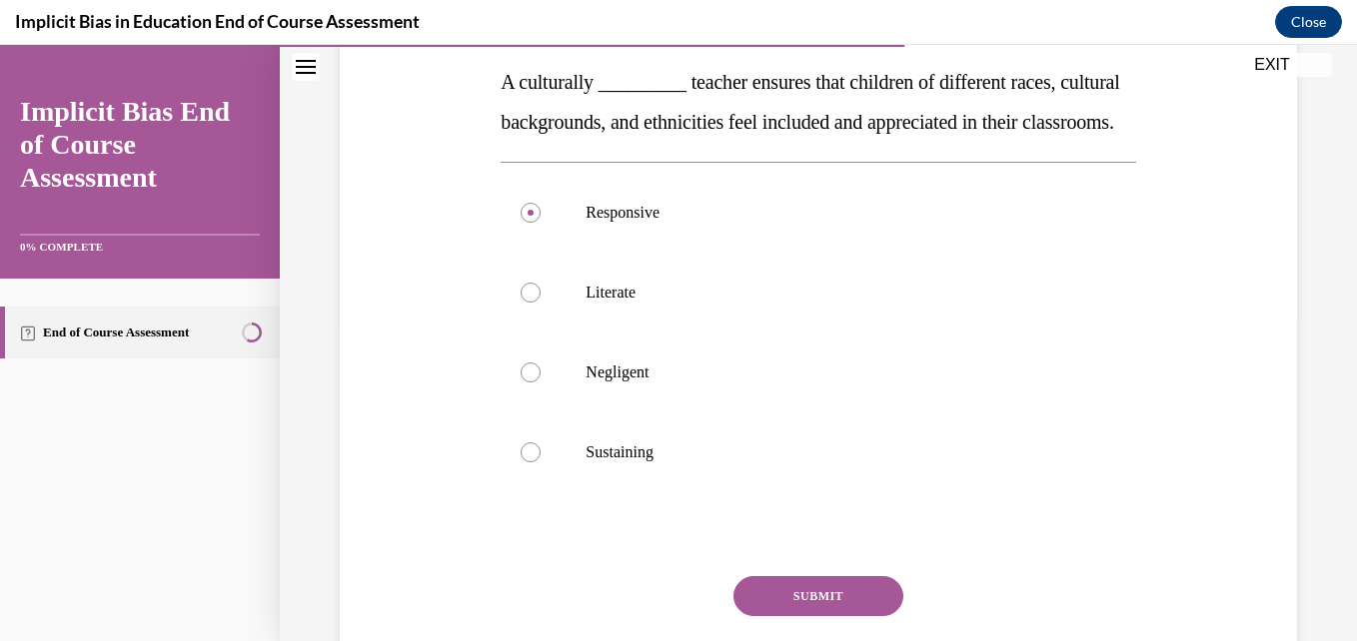
click at [832, 616] on button "SUBMIT" at bounding box center [818, 596] width 170 height 40
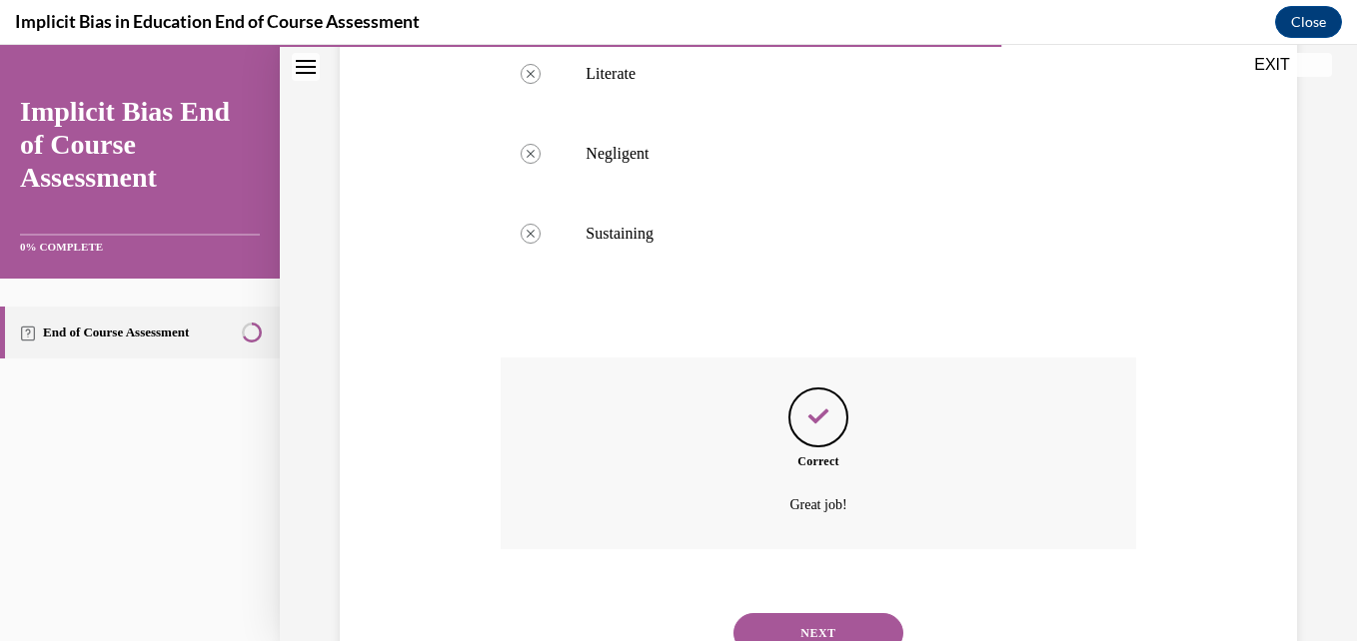
scroll to position [659, 0]
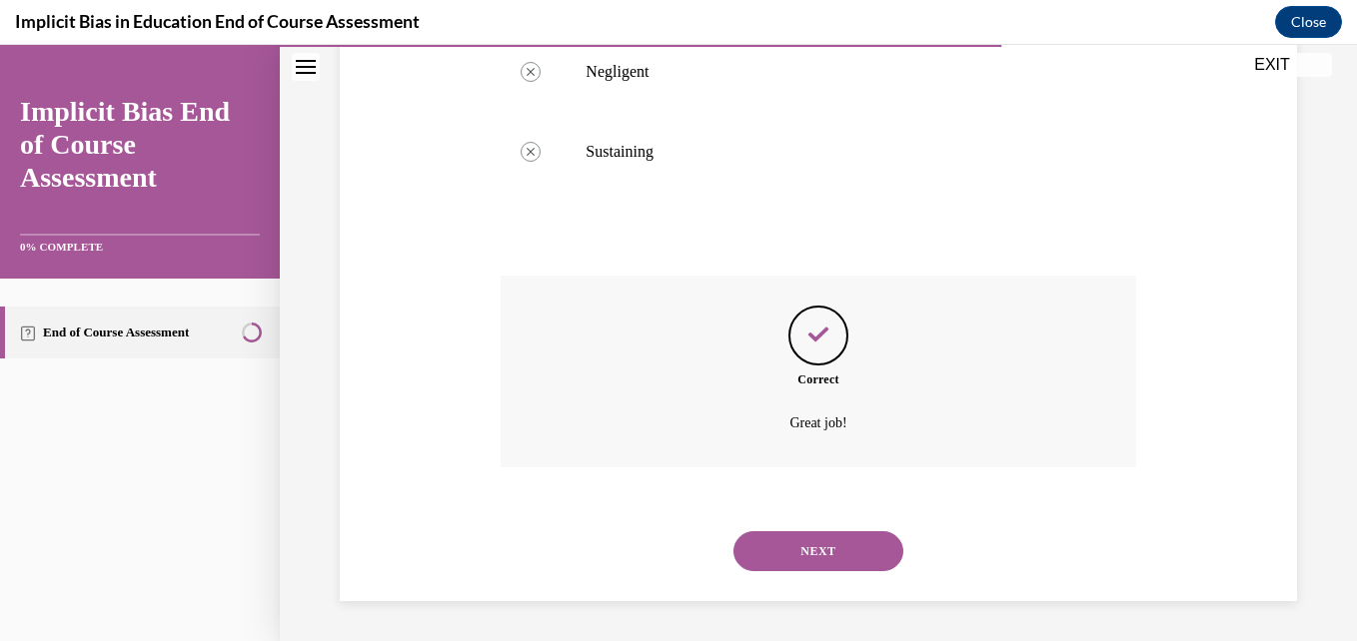
click at [828, 537] on button "NEXT" at bounding box center [818, 551] width 170 height 40
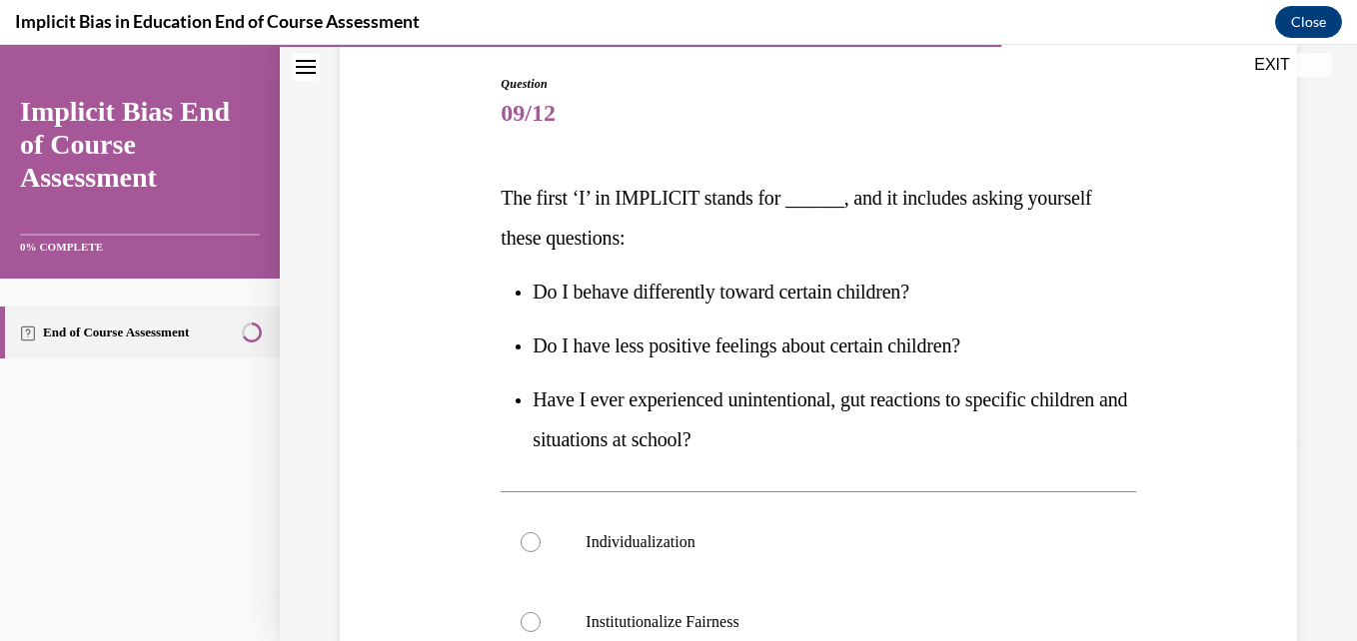
scroll to position [205, 0]
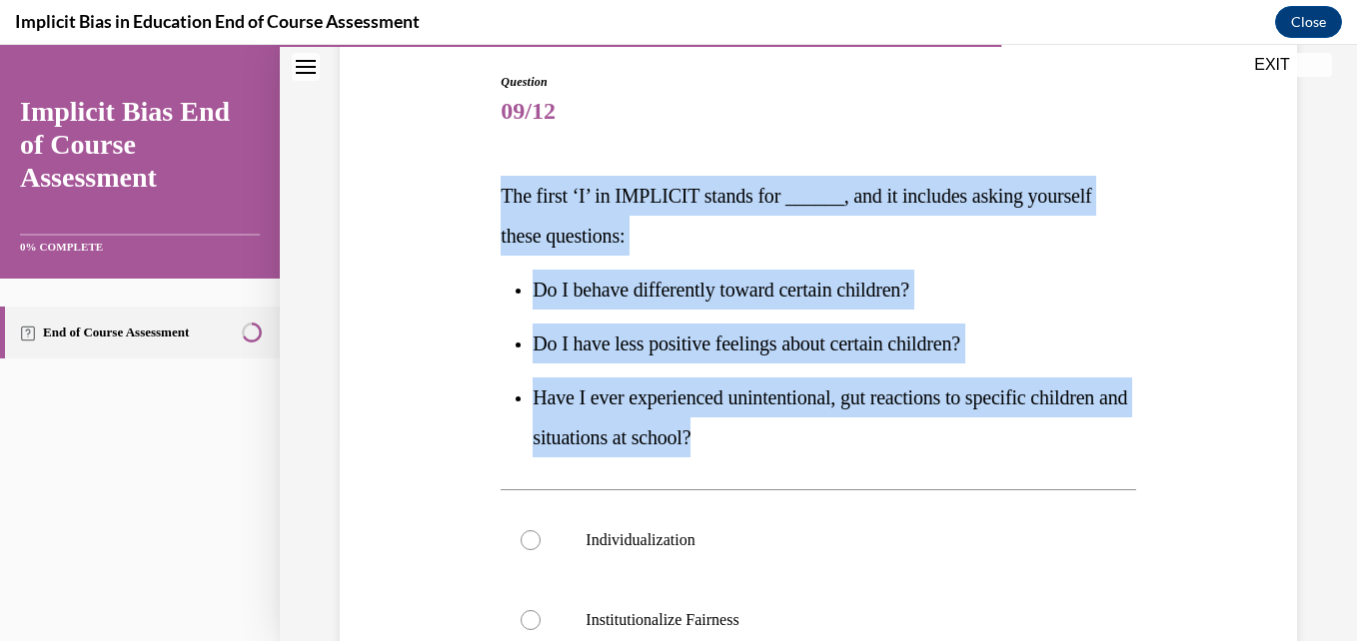
drag, startPoint x: 501, startPoint y: 198, endPoint x: 834, endPoint y: 451, distance: 417.8
click at [834, 451] on div "The first ‘I’ in IMPLICIT stands for ______, and it includes asking yourself th…" at bounding box center [817, 317] width 634 height 282
copy div "The first ‘I’ in IMPLICIT stands for ______, and it includes asking yourself th…"
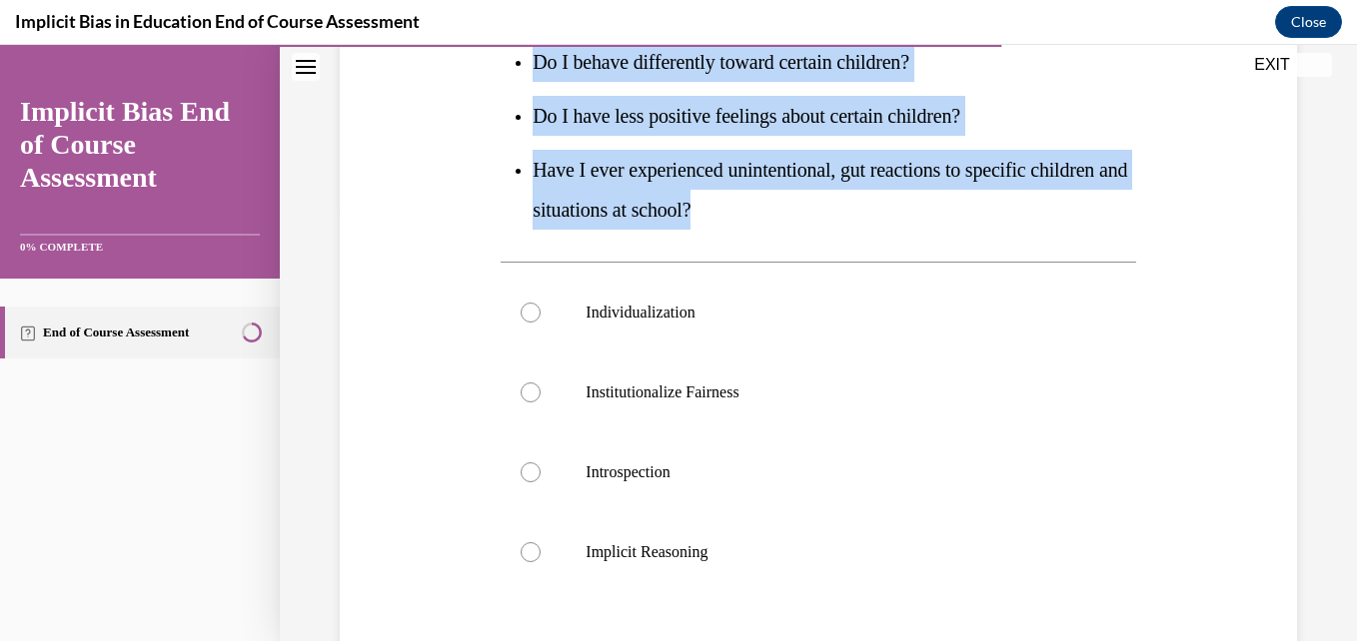
scroll to position [463, 0]
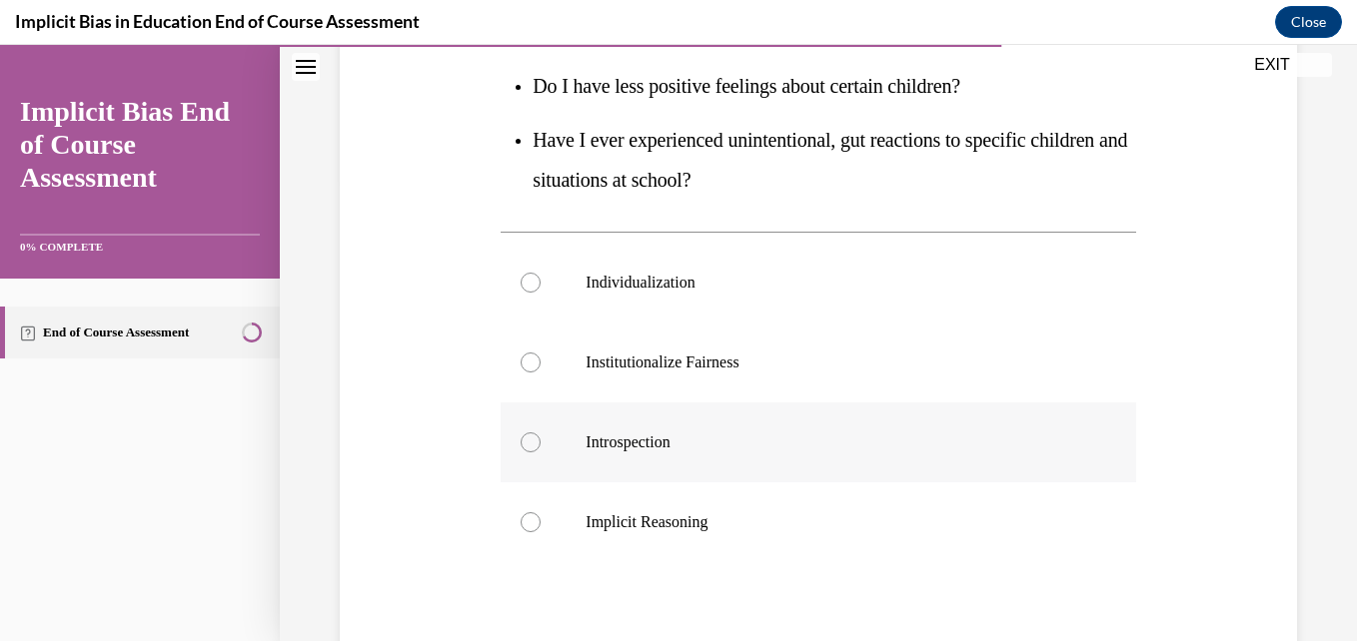
click at [532, 446] on div at bounding box center [530, 443] width 20 height 20
click at [532, 446] on input "Introspection" at bounding box center [530, 443] width 20 height 20
radio input "true"
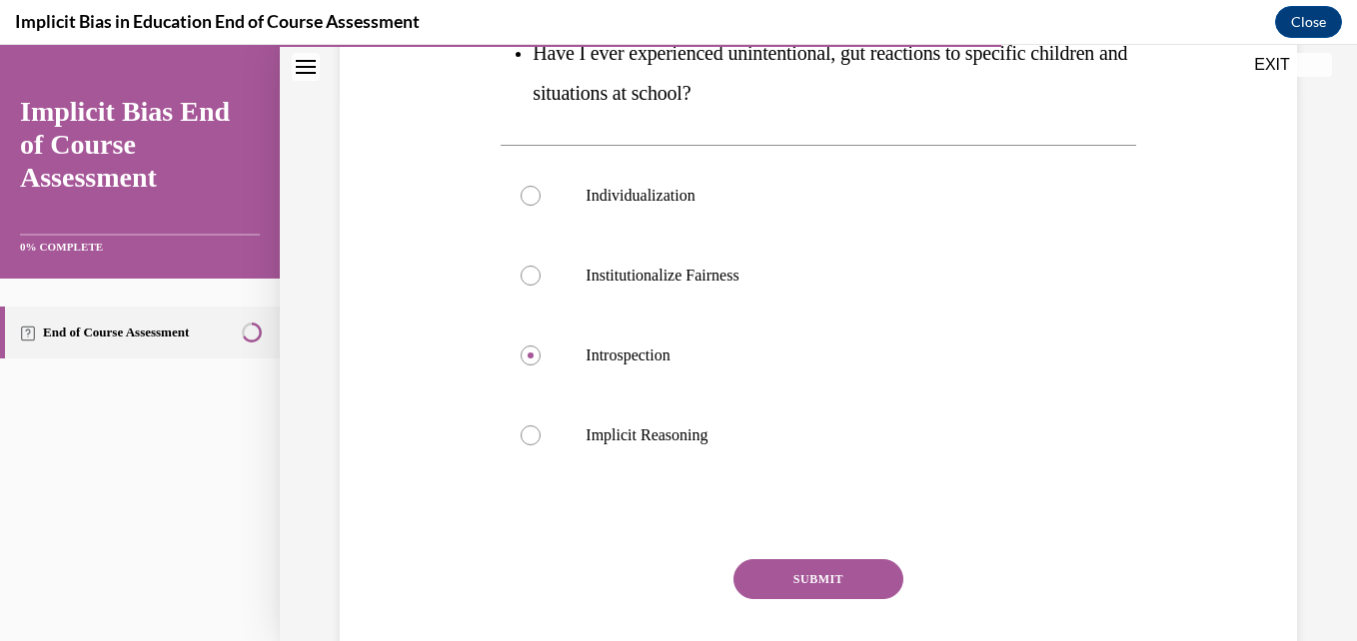
scroll to position [567, 0]
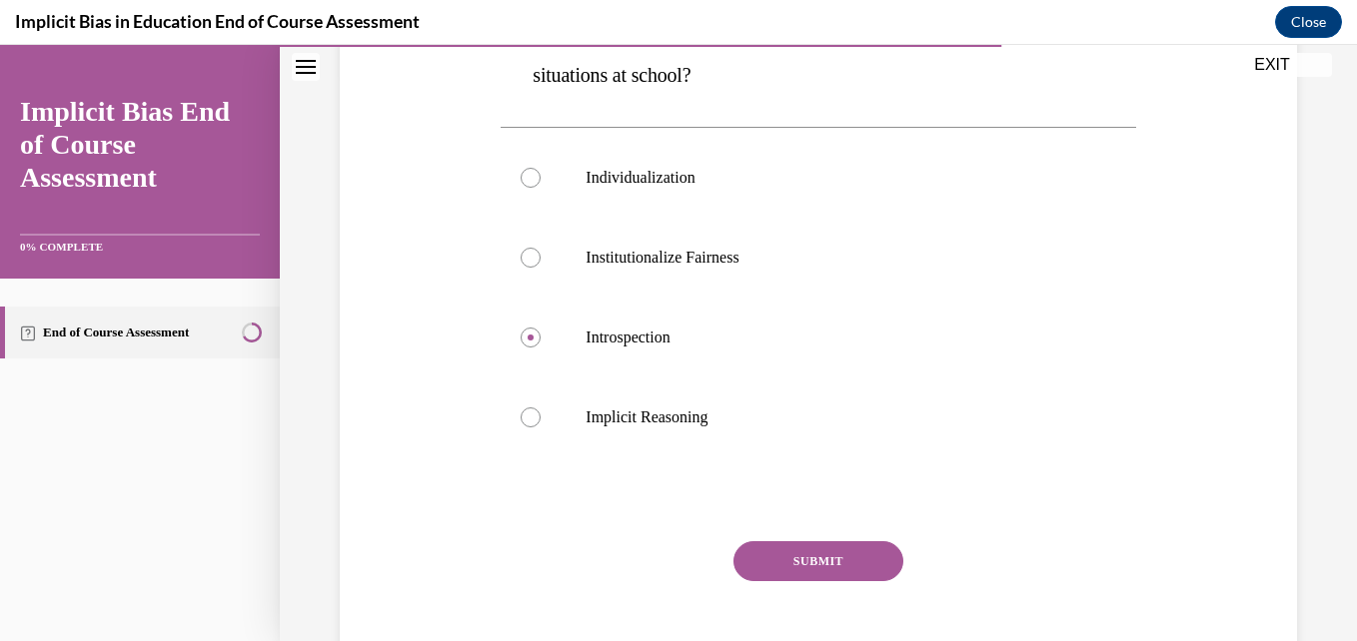
click at [850, 565] on button "SUBMIT" at bounding box center [818, 561] width 170 height 40
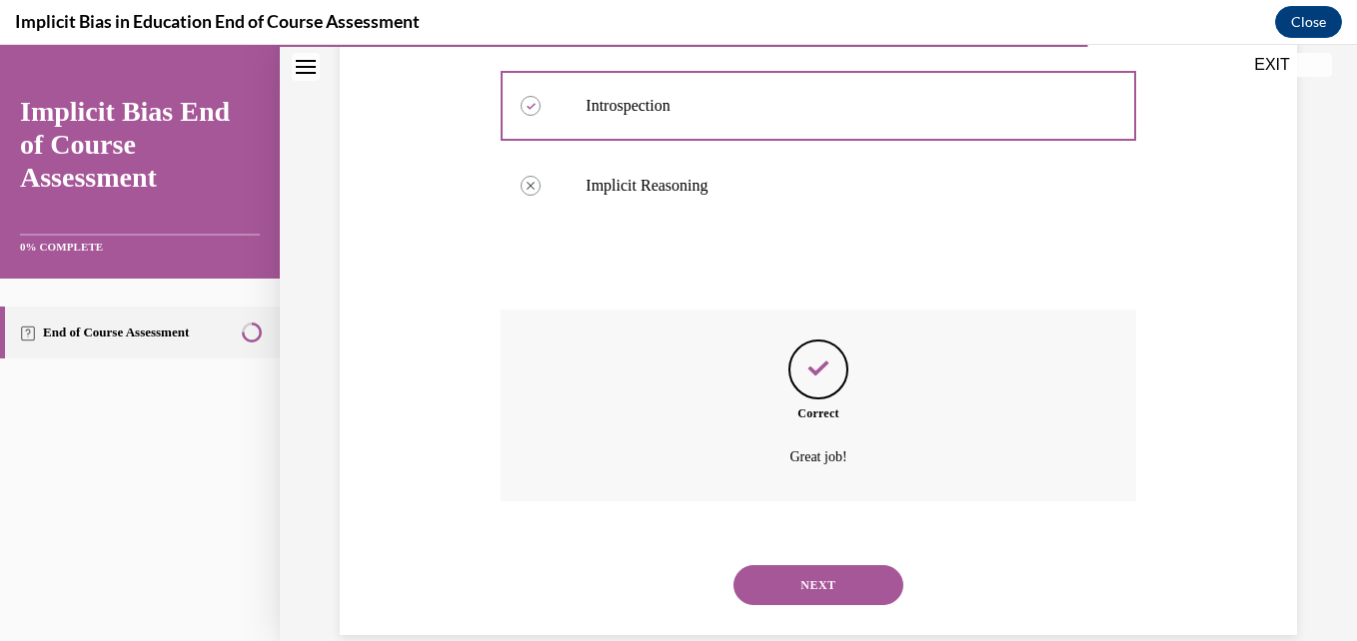
scroll to position [833, 0]
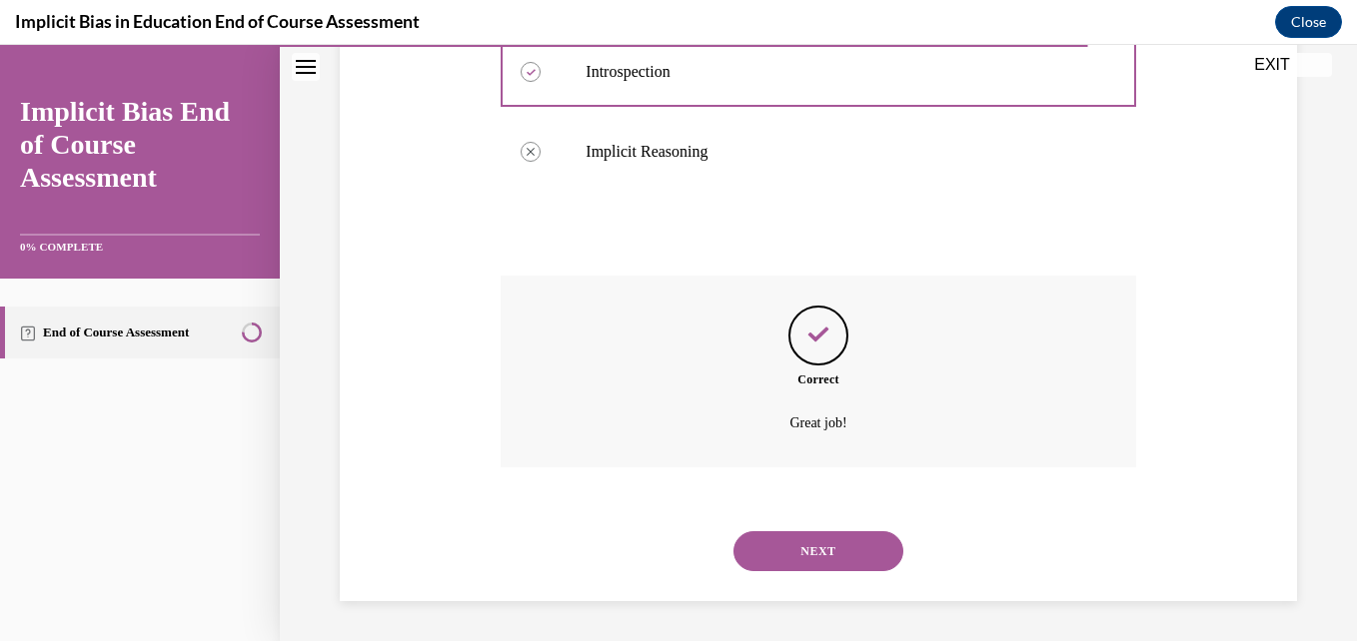
click at [844, 547] on button "NEXT" at bounding box center [818, 551] width 170 height 40
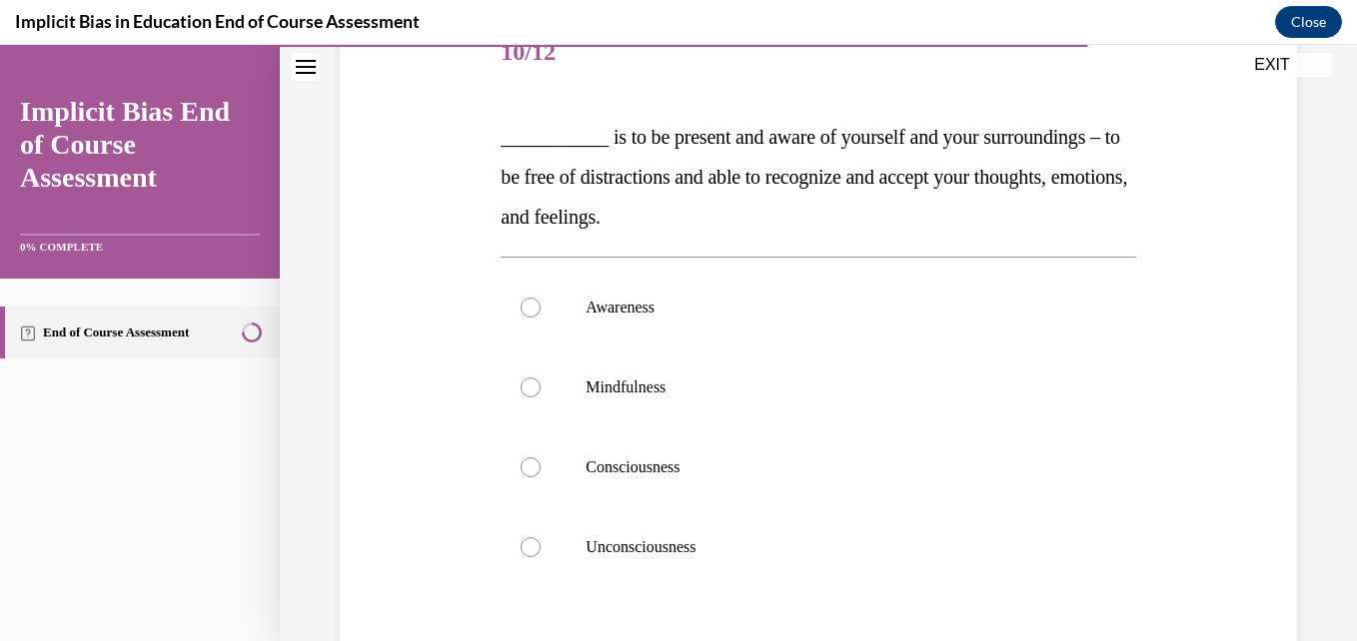
scroll to position [278, 0]
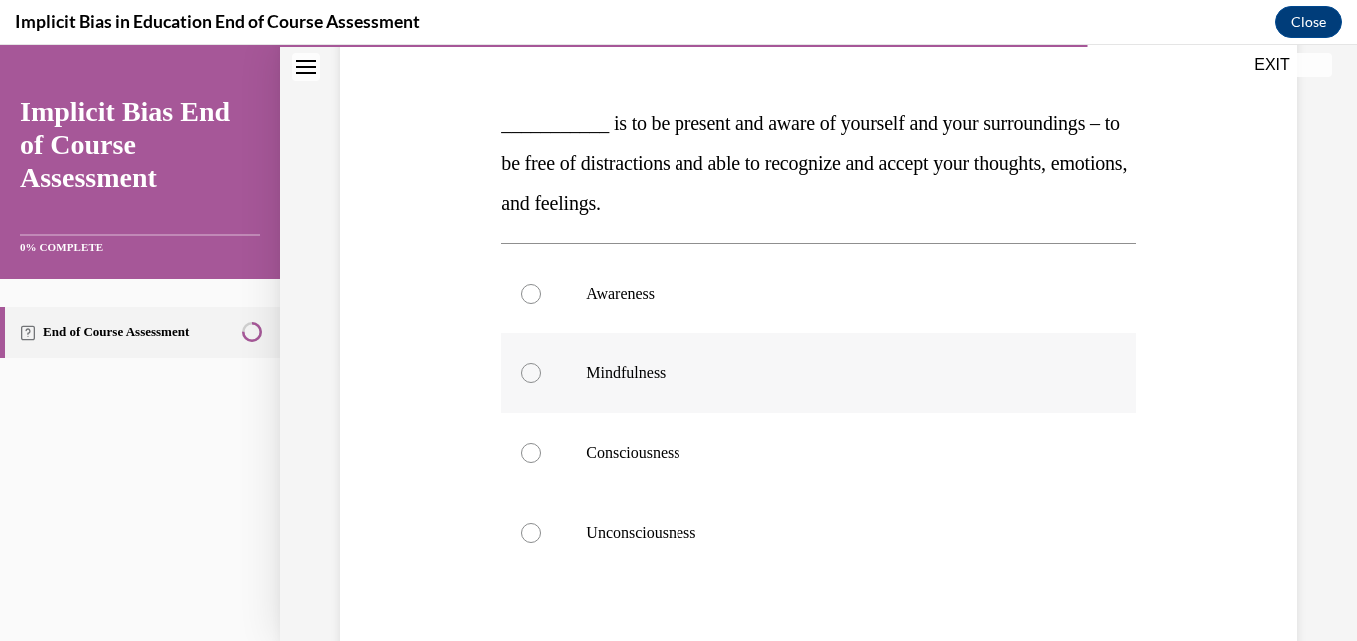
click at [534, 370] on div at bounding box center [530, 374] width 20 height 20
click at [534, 370] on input "Mindfulness" at bounding box center [530, 374] width 20 height 20
radio input "true"
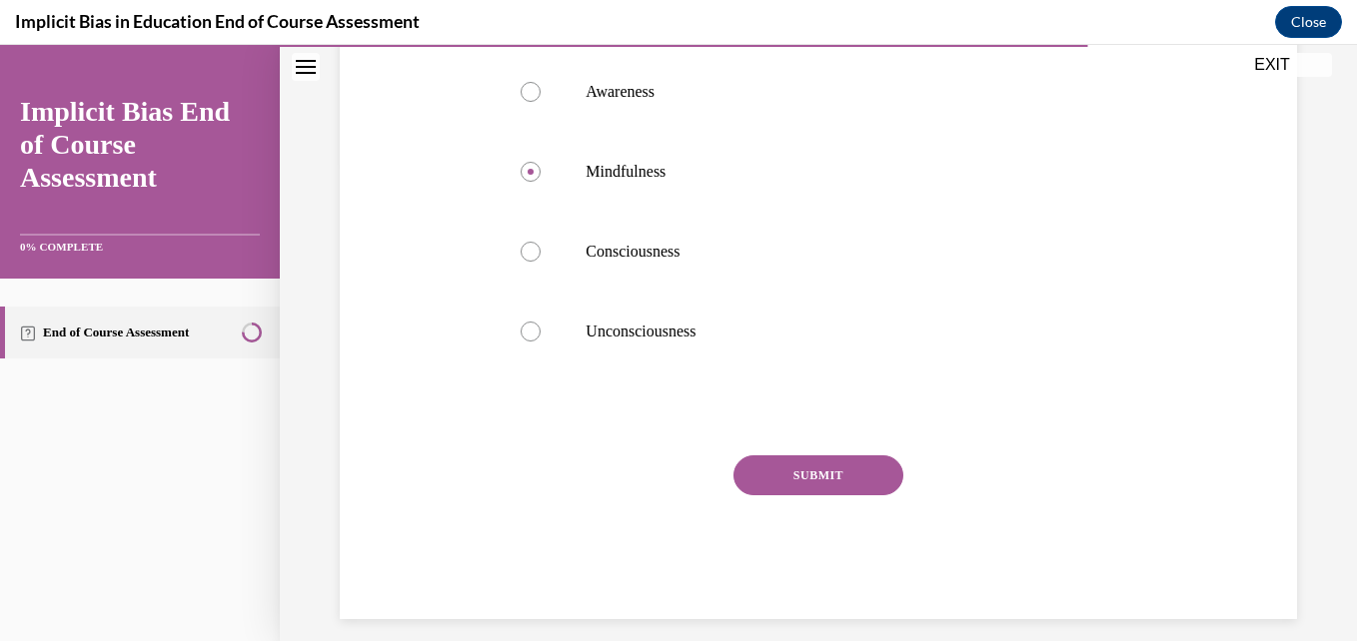
scroll to position [497, 0]
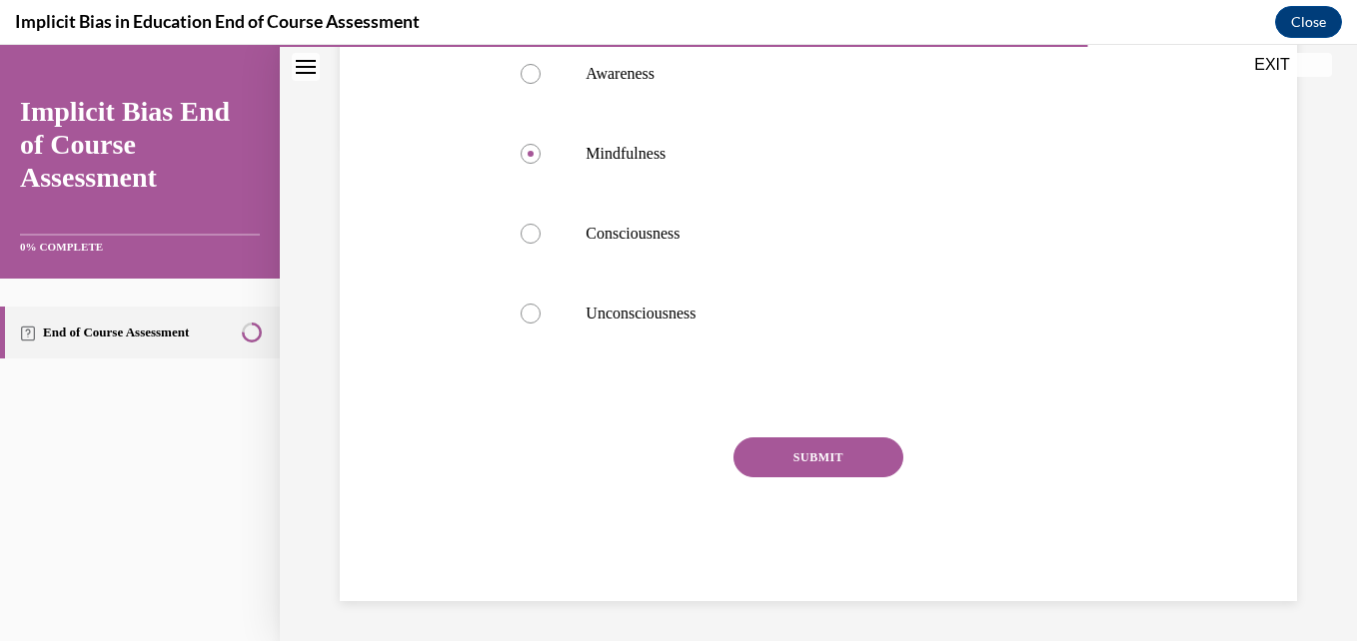
click at [841, 449] on button "SUBMIT" at bounding box center [818, 458] width 170 height 40
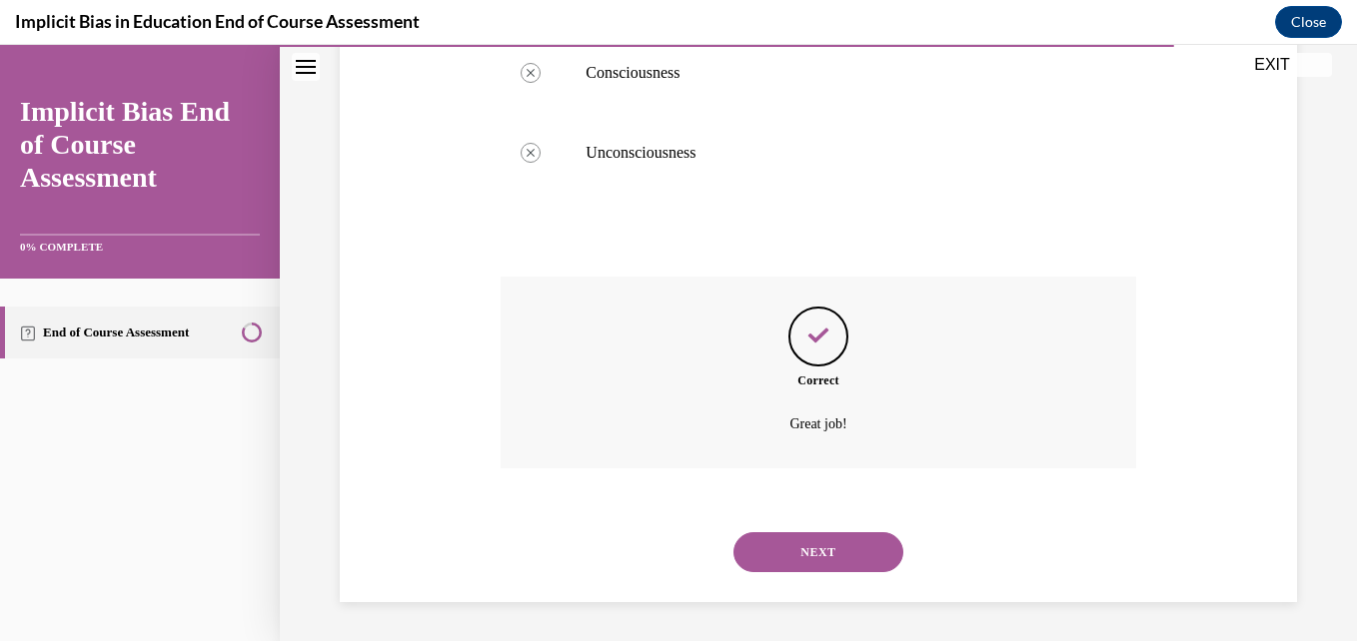
scroll to position [659, 0]
click at [815, 542] on button "NEXT" at bounding box center [818, 551] width 170 height 40
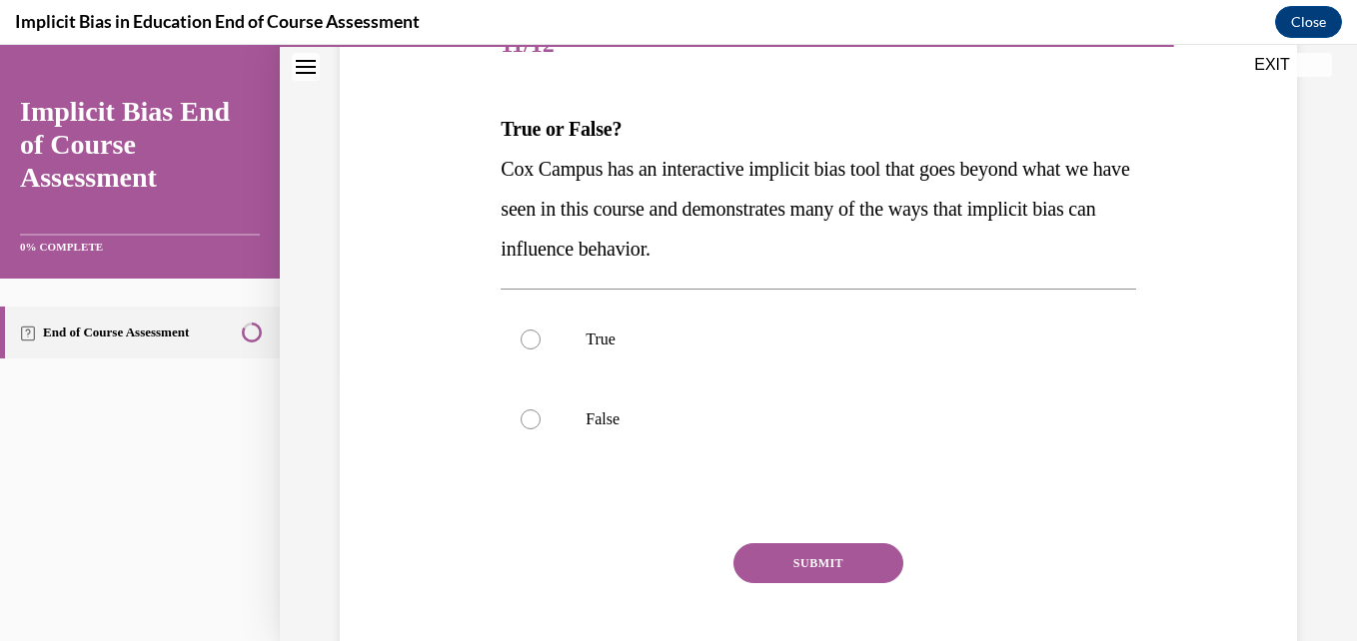
scroll to position [276, 0]
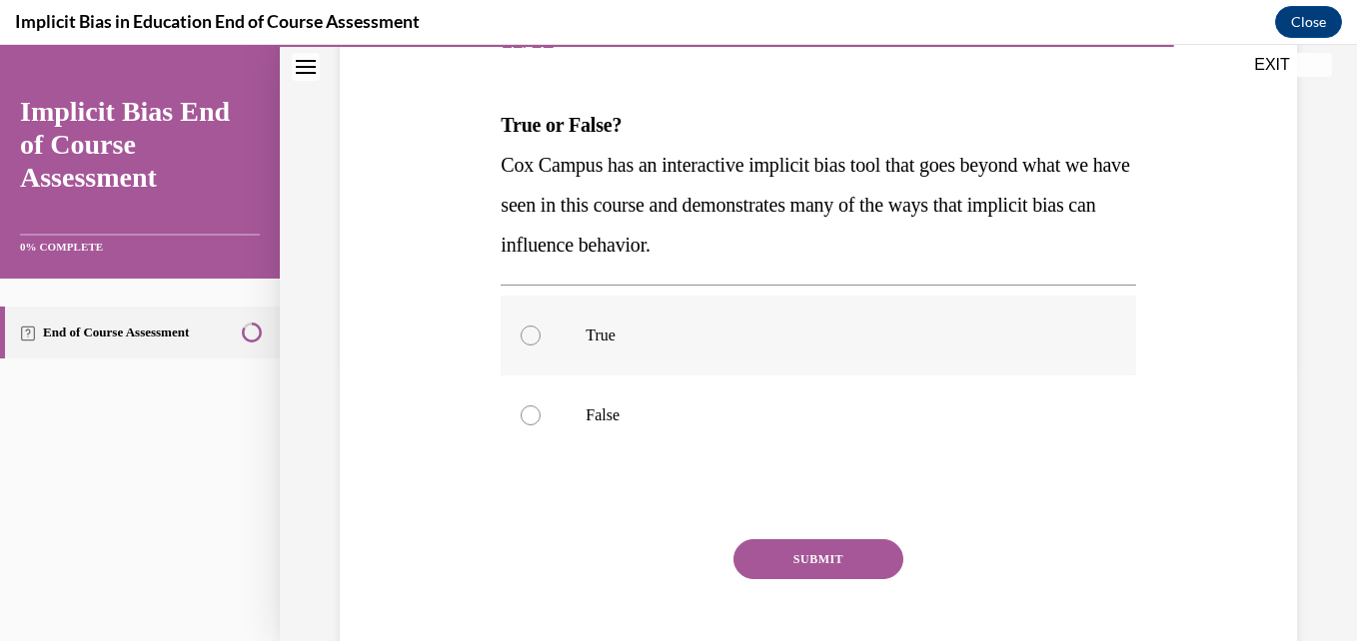
click at [533, 340] on div at bounding box center [530, 336] width 20 height 20
click at [533, 340] on input "True" at bounding box center [530, 336] width 20 height 20
radio input "true"
click at [807, 552] on button "SUBMIT" at bounding box center [818, 559] width 170 height 40
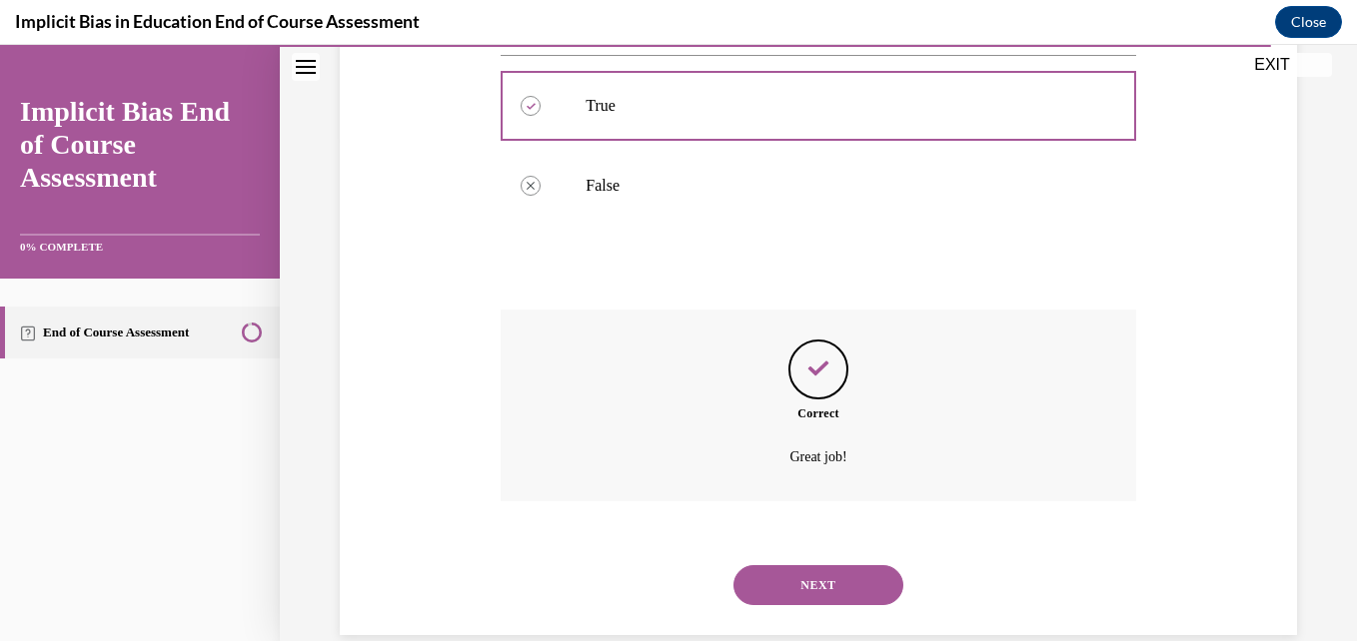
scroll to position [539, 0]
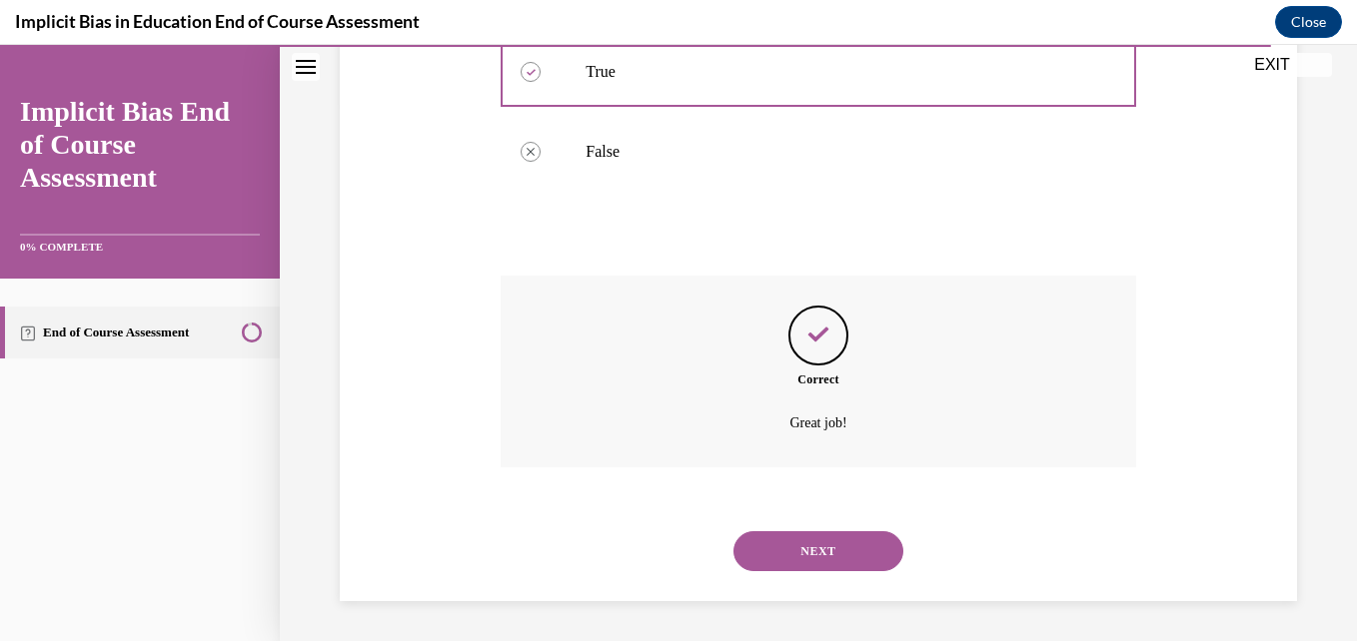
click at [797, 553] on button "NEXT" at bounding box center [818, 551] width 170 height 40
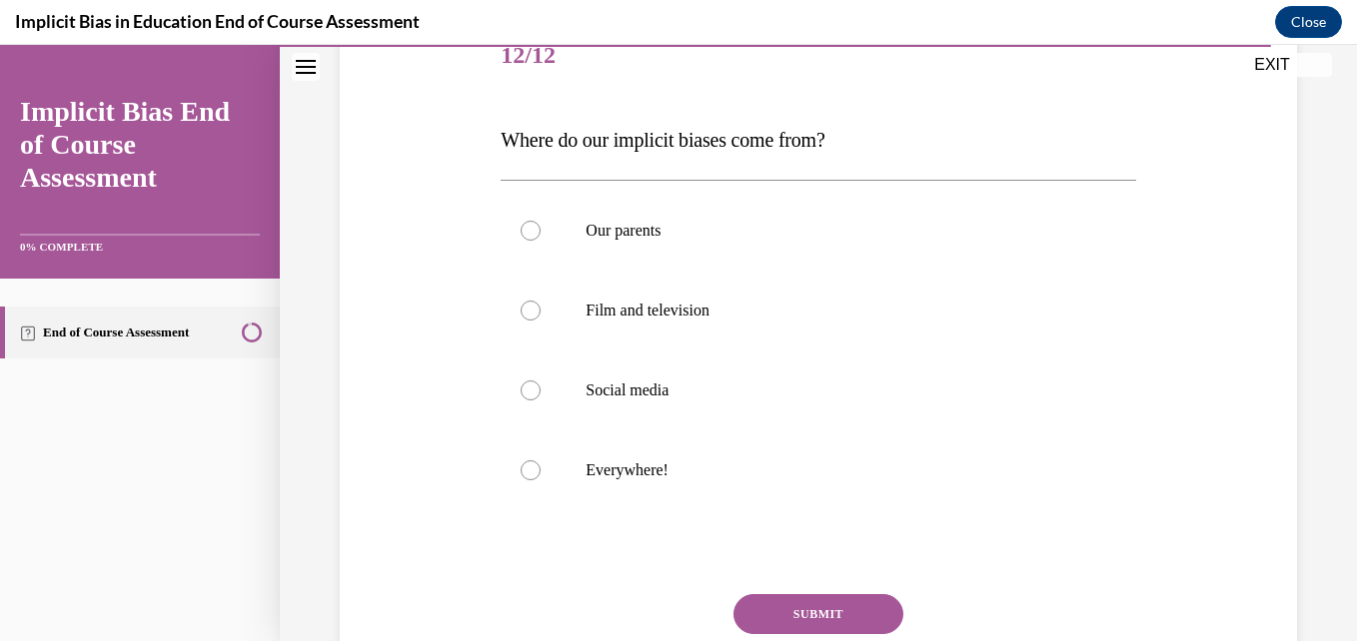
scroll to position [263, 0]
click at [530, 474] on div at bounding box center [530, 469] width 20 height 20
click at [530, 474] on input "Everywhere!" at bounding box center [530, 469] width 20 height 20
radio input "true"
click at [797, 614] on button "SUBMIT" at bounding box center [818, 612] width 170 height 40
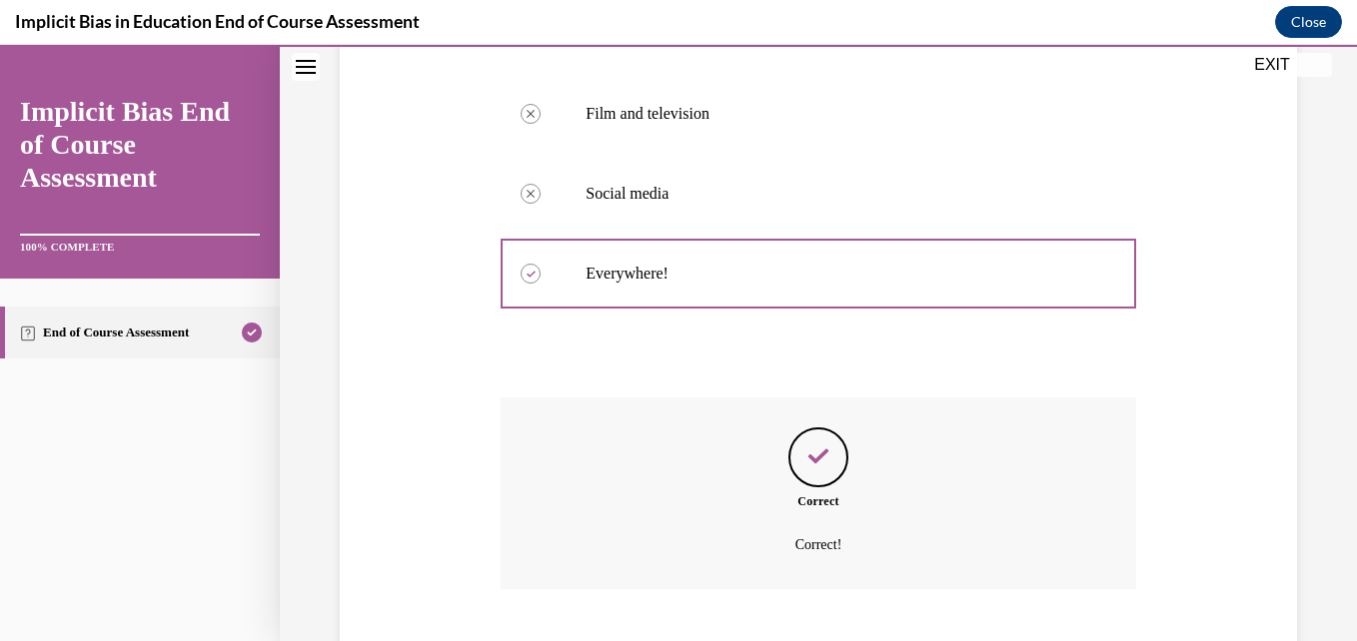
scroll to position [579, 0]
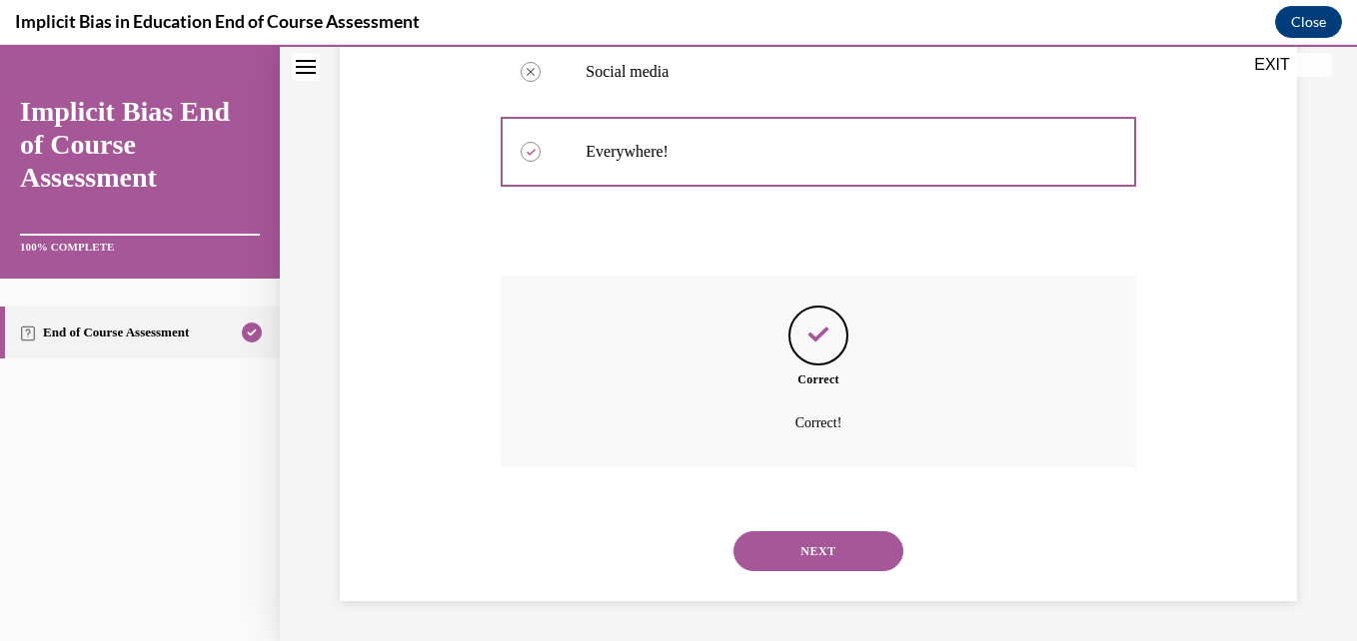
click at [813, 556] on button "NEXT" at bounding box center [818, 551] width 170 height 40
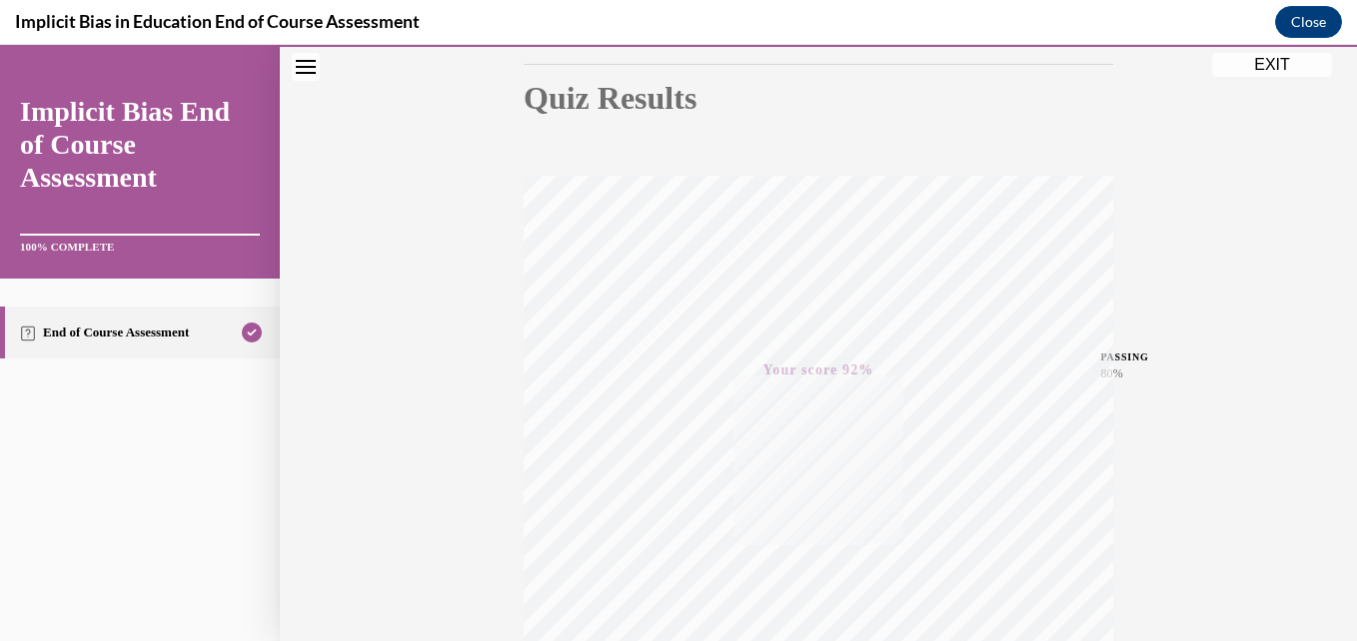
scroll to position [428, 0]
drag, startPoint x: 1337, startPoint y: 516, endPoint x: 1349, endPoint y: 476, distance: 42.7
click at [1341, 476] on div "Home Question 12/12 Where do our implicit biases come from? Our parents Correct…" at bounding box center [818, 343] width 1077 height 596
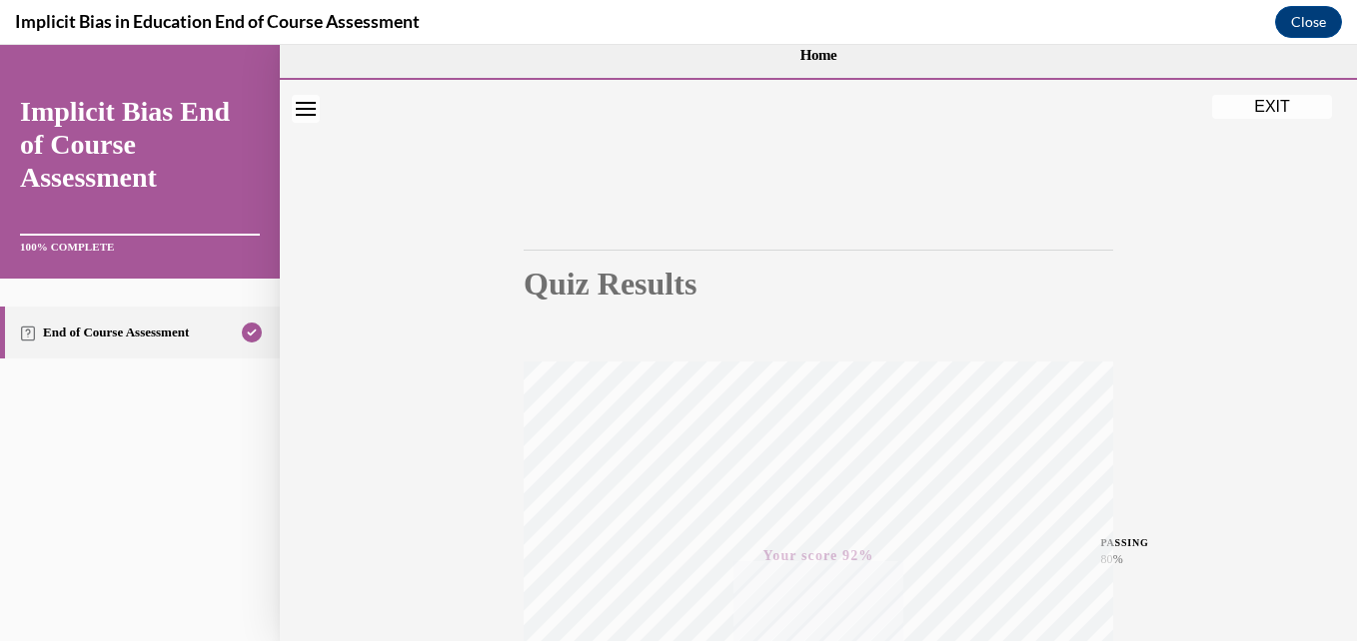
scroll to position [19, 0]
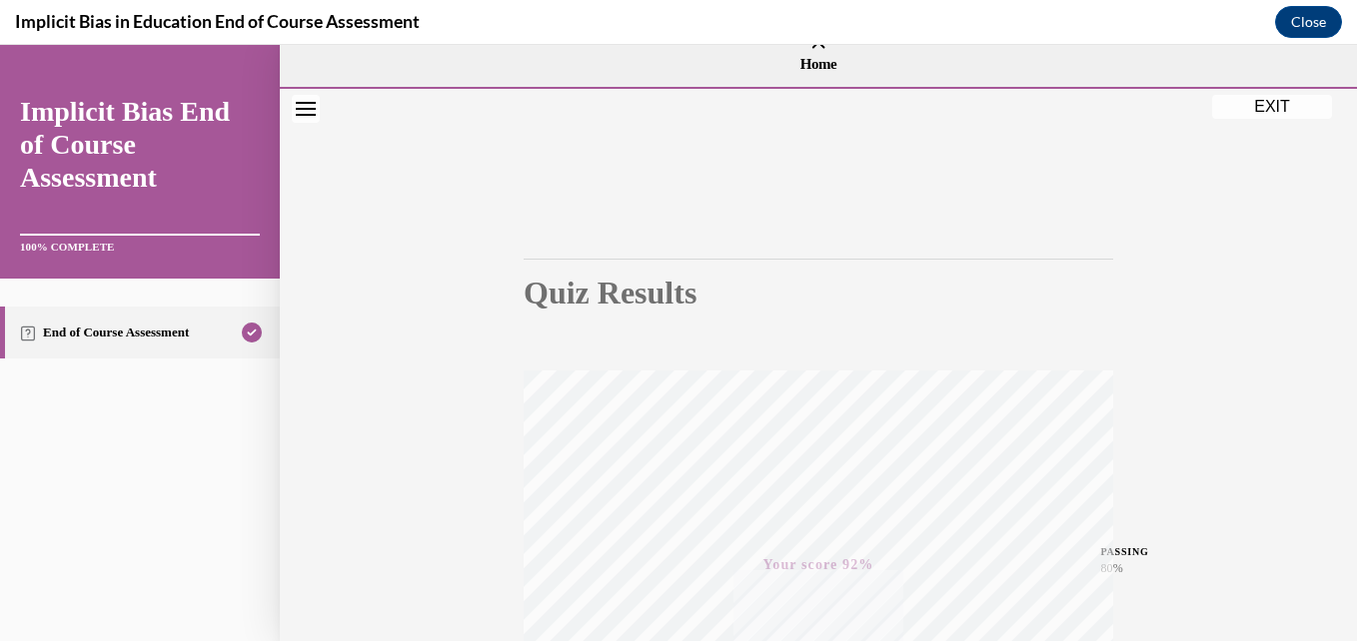
click at [1272, 99] on button "EXIT" at bounding box center [1272, 107] width 120 height 24
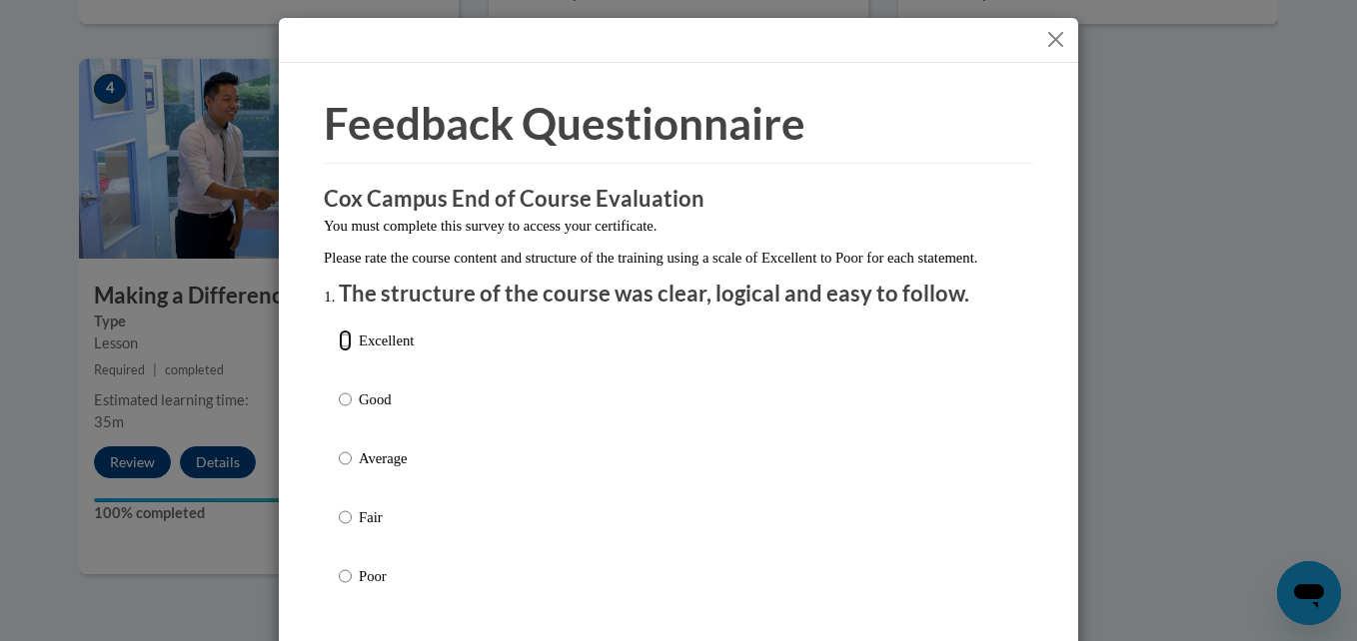
click at [341, 352] on input "Excellent" at bounding box center [345, 341] width 13 height 22
radio input "true"
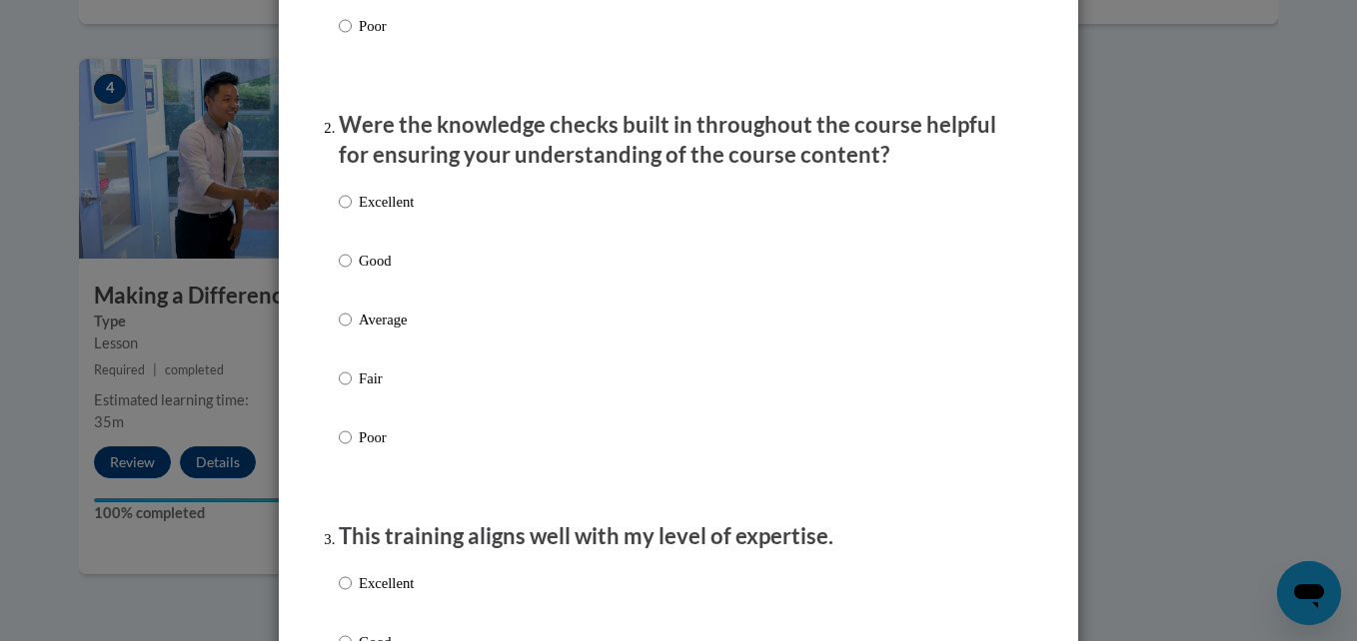
scroll to position [557, 0]
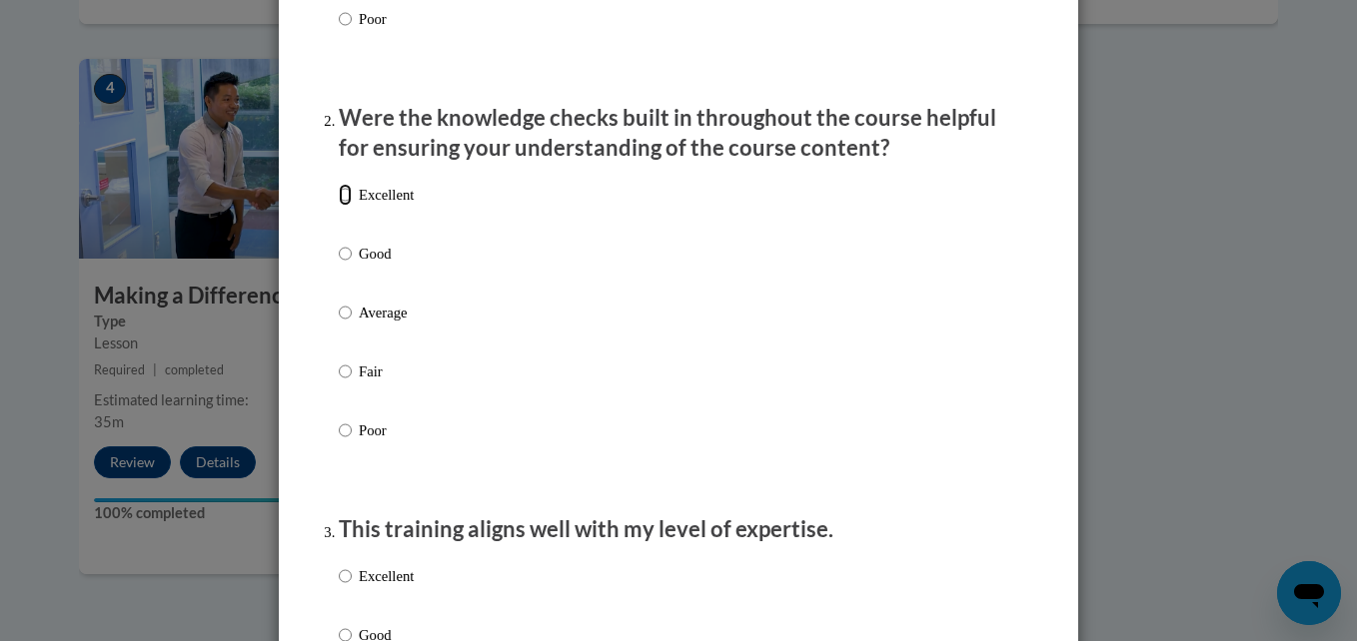
click at [340, 206] on input "Excellent" at bounding box center [345, 195] width 13 height 22
radio input "true"
click at [339, 587] on input "Excellent" at bounding box center [345, 576] width 13 height 22
radio input "true"
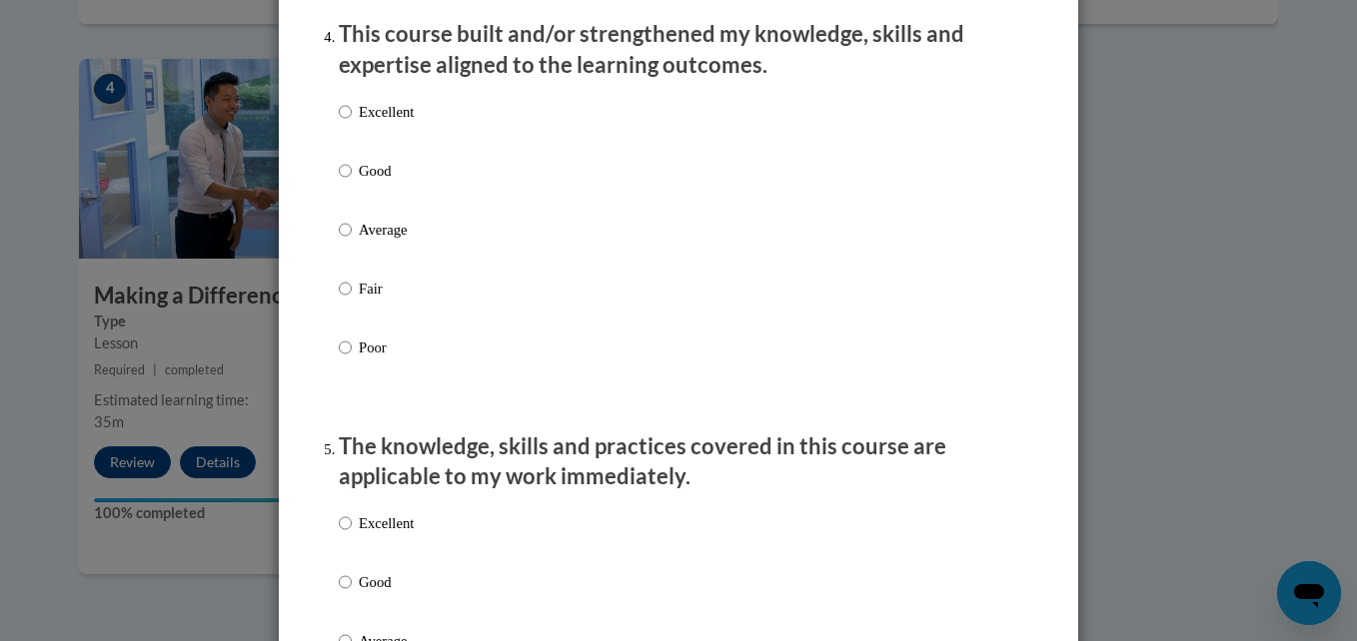
scroll to position [1456, 0]
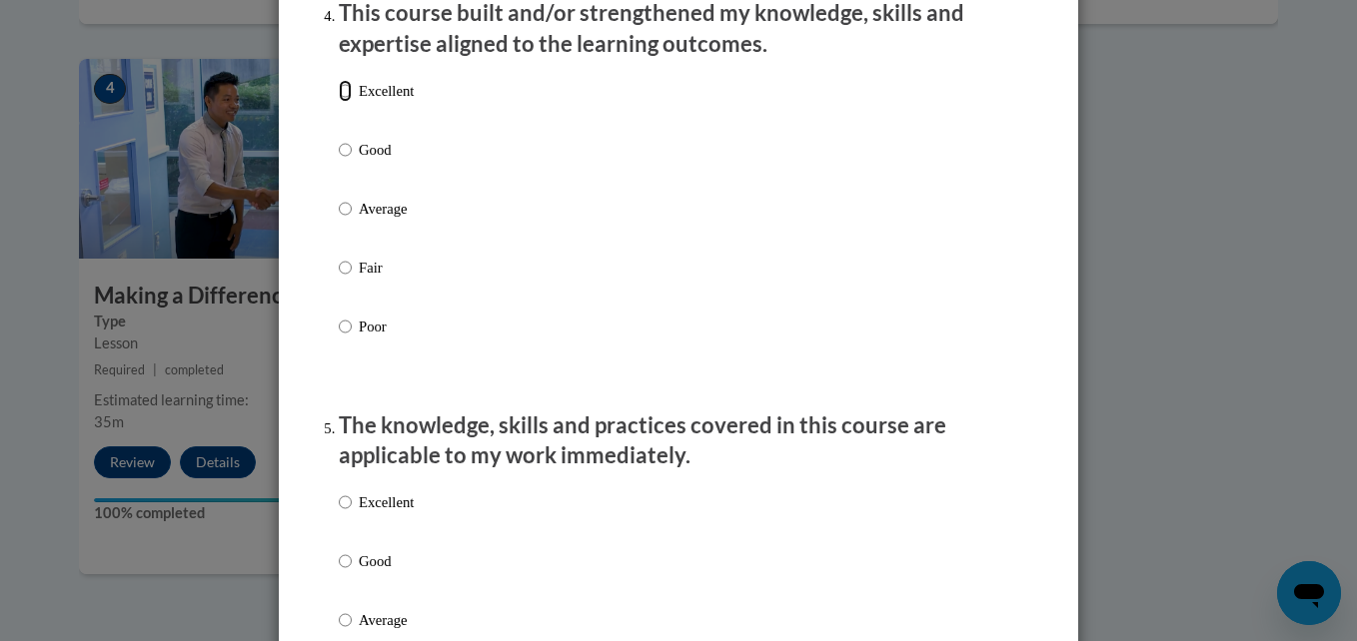
click at [339, 102] on input "Excellent" at bounding box center [345, 91] width 13 height 22
radio input "true"
click at [342, 513] on input "Excellent" at bounding box center [345, 503] width 13 height 22
radio input "true"
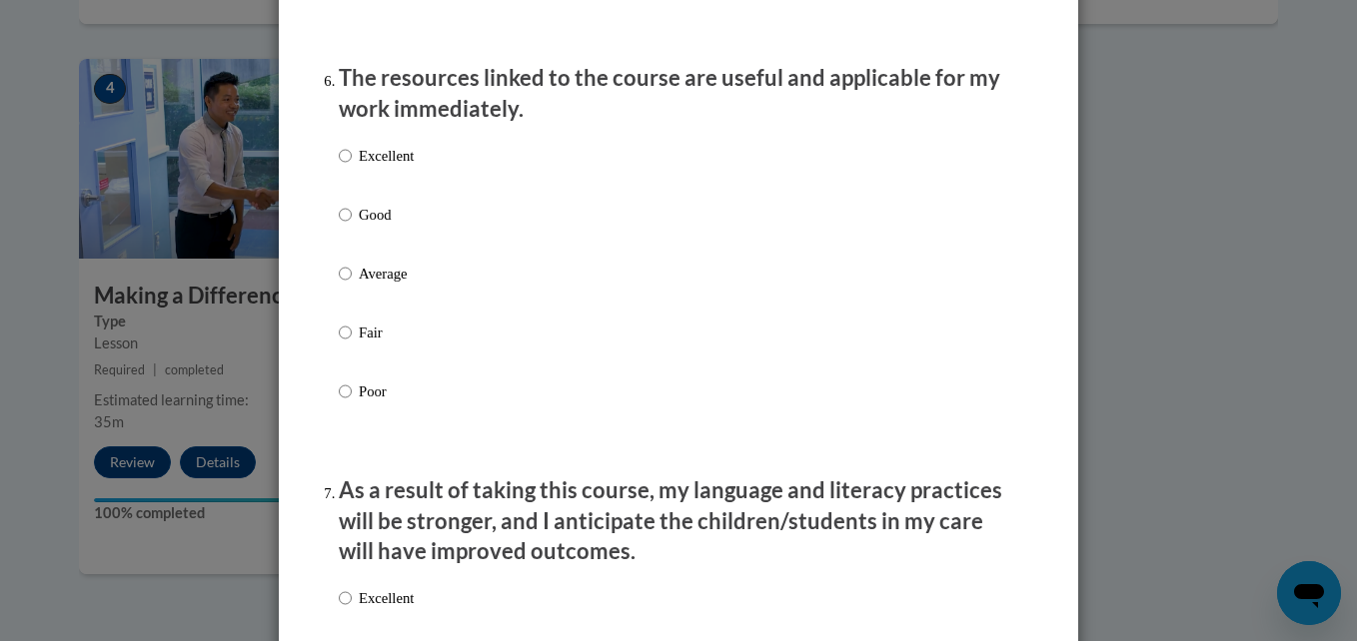
scroll to position [2228, 0]
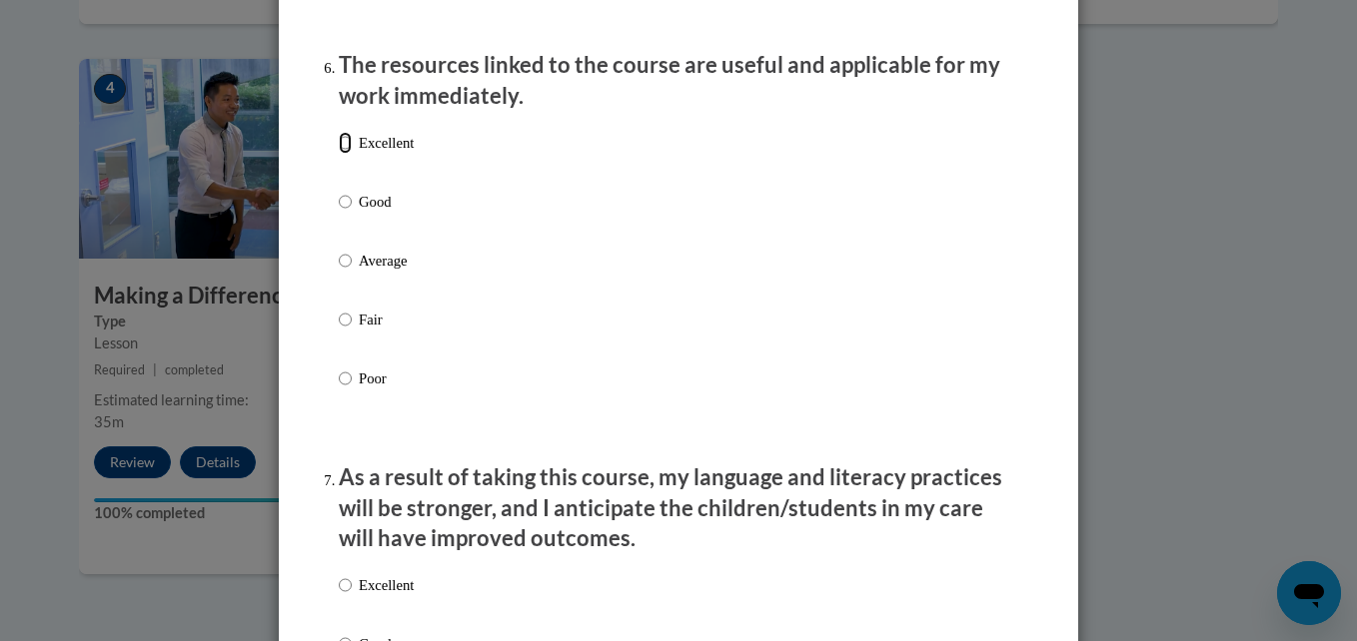
click at [341, 154] on input "Excellent" at bounding box center [345, 143] width 13 height 22
radio input "true"
click at [345, 606] on label "Excellent" at bounding box center [376, 601] width 75 height 54
click at [345, 596] on input "Excellent" at bounding box center [345, 585] width 13 height 22
radio input "true"
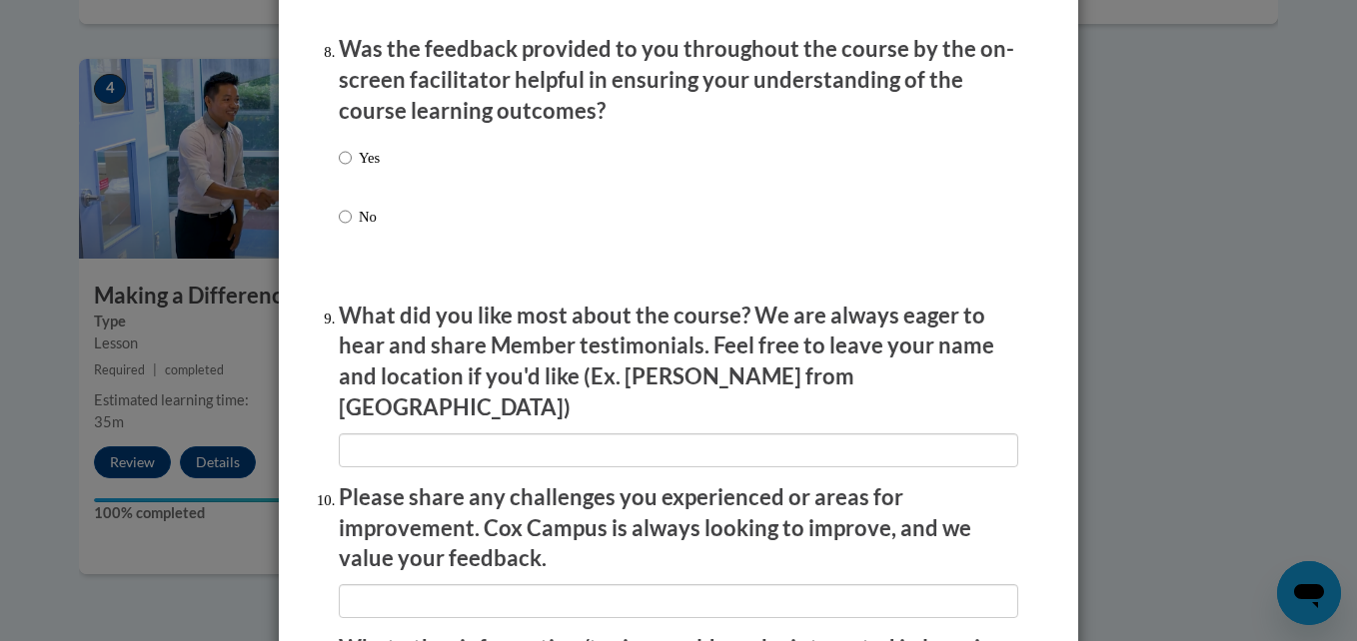
scroll to position [3120, 0]
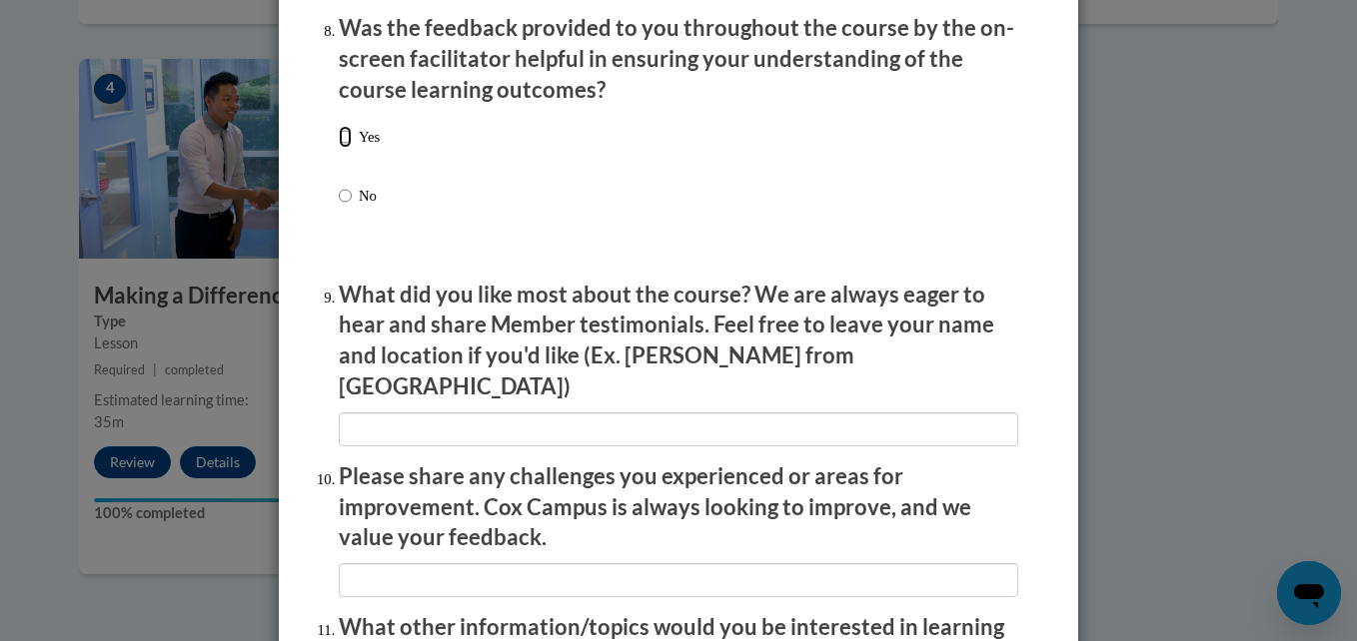
click at [340, 148] on input "Yes" at bounding box center [345, 137] width 13 height 22
radio input "true"
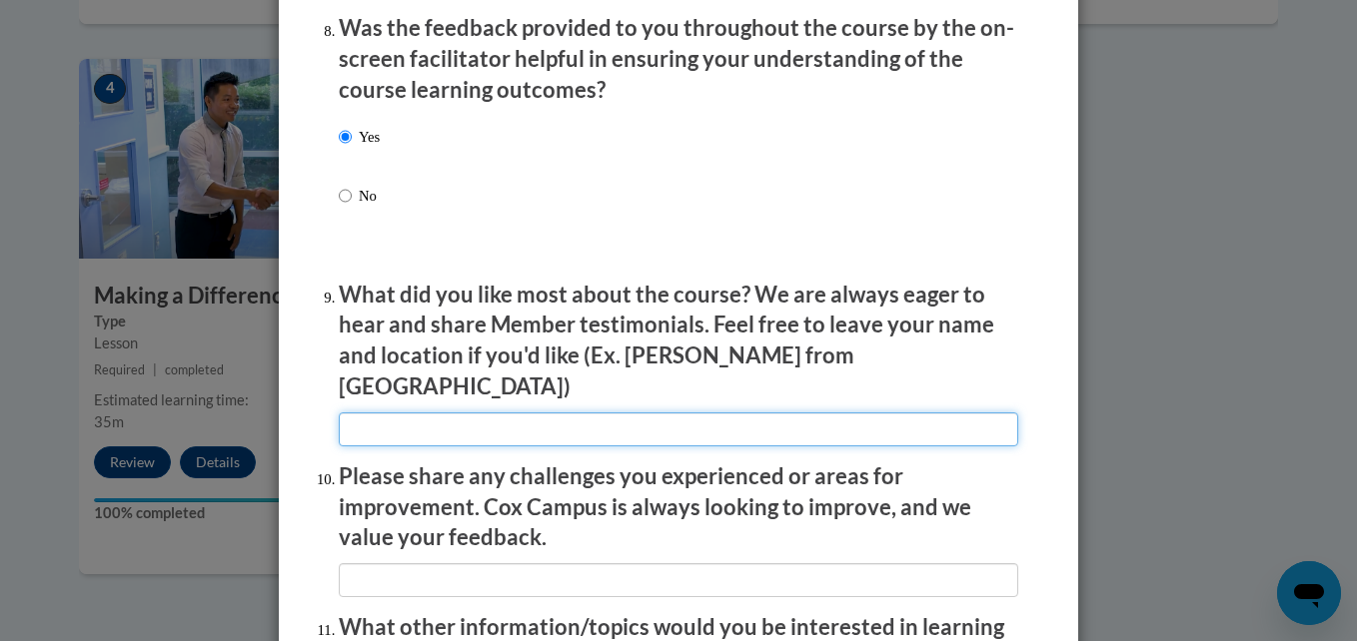
click at [519, 416] on input "textbox" at bounding box center [678, 430] width 679 height 34
type input "The short but informational videos"
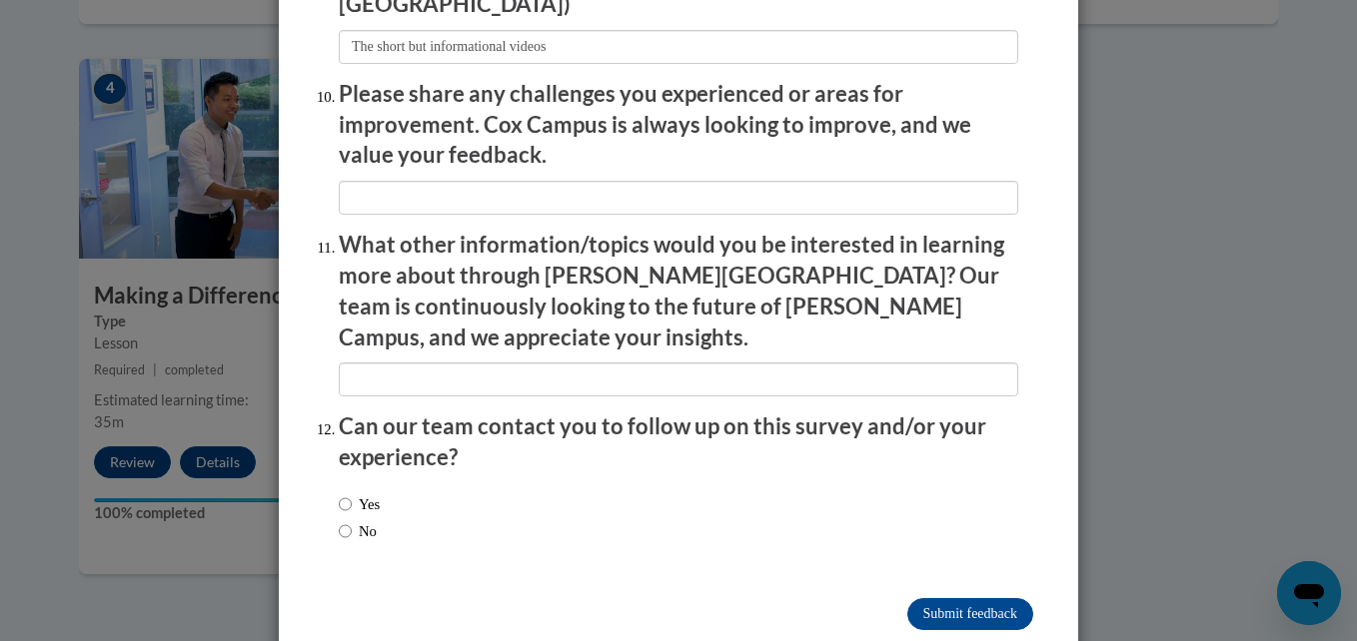
scroll to position [3509, 0]
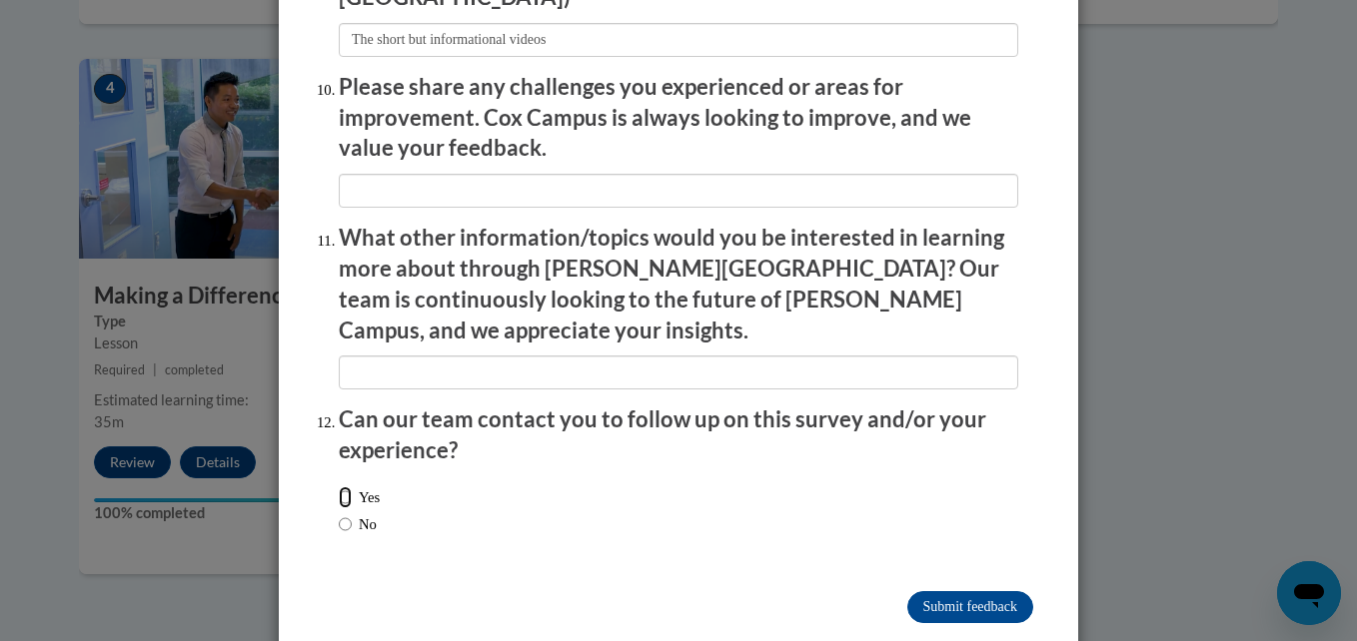
click at [339, 487] on input "Yes" at bounding box center [345, 498] width 13 height 22
radio input "true"
click at [926, 591] on input "Submit feedback" at bounding box center [970, 607] width 126 height 32
click at [939, 591] on input "Submitting" at bounding box center [970, 607] width 126 height 32
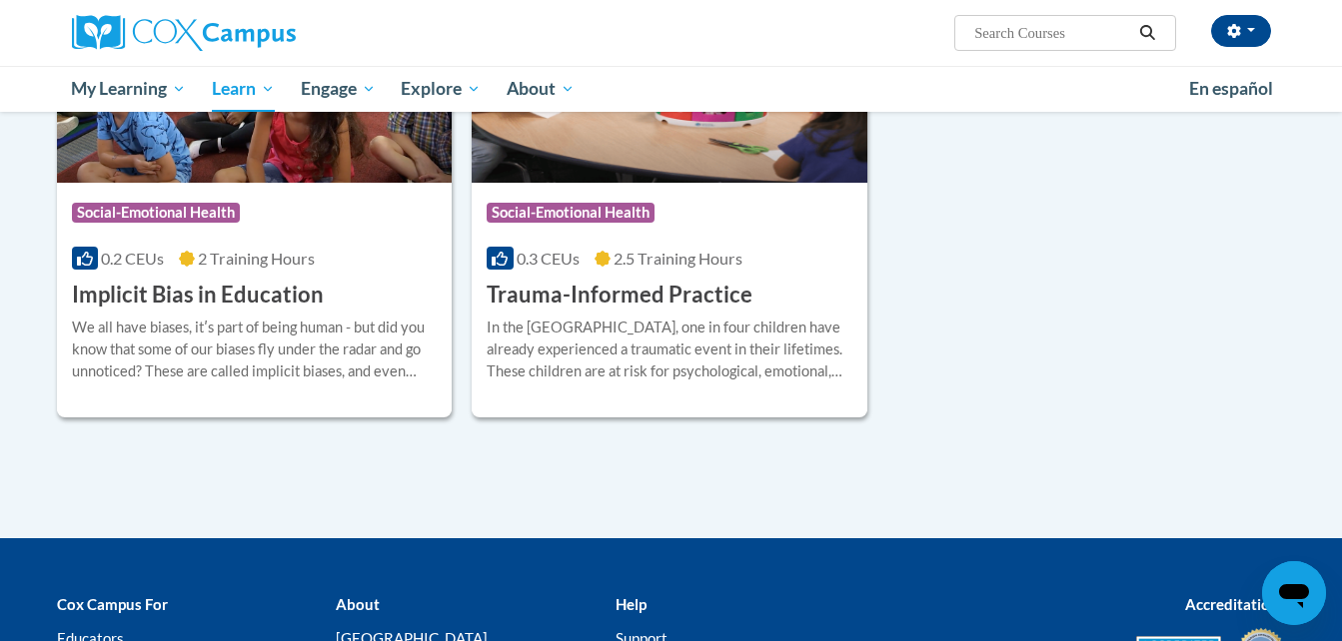
scroll to position [391, 0]
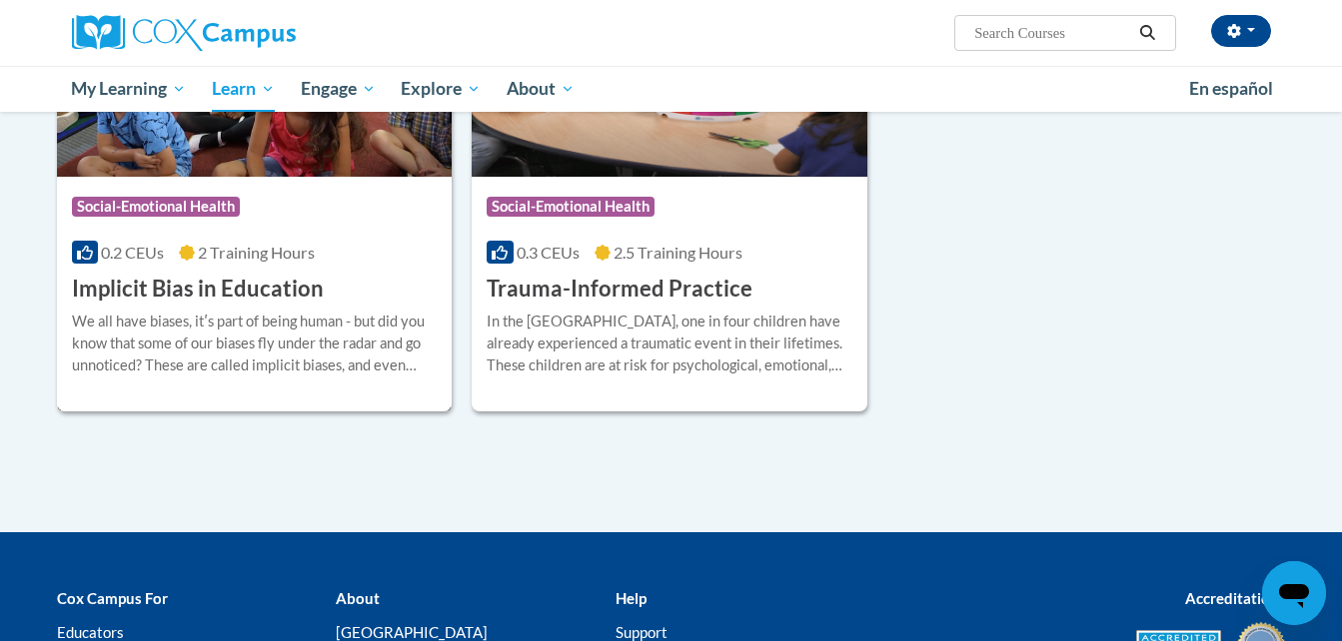
click at [237, 216] on span "Social-Emotional Health" at bounding box center [156, 207] width 168 height 20
